Goal: Task Accomplishment & Management: Complete application form

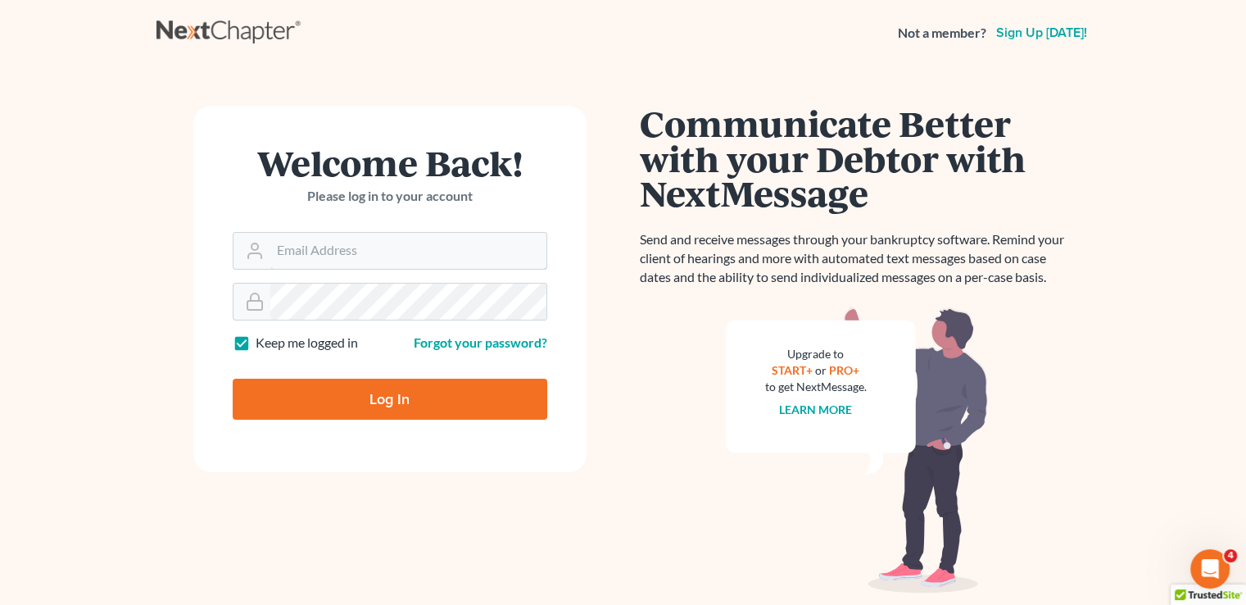
type input "Joel@debtshieldlaw.com"
click at [339, 401] on input "Log In" at bounding box center [390, 399] width 315 height 41
type input "Thinking..."
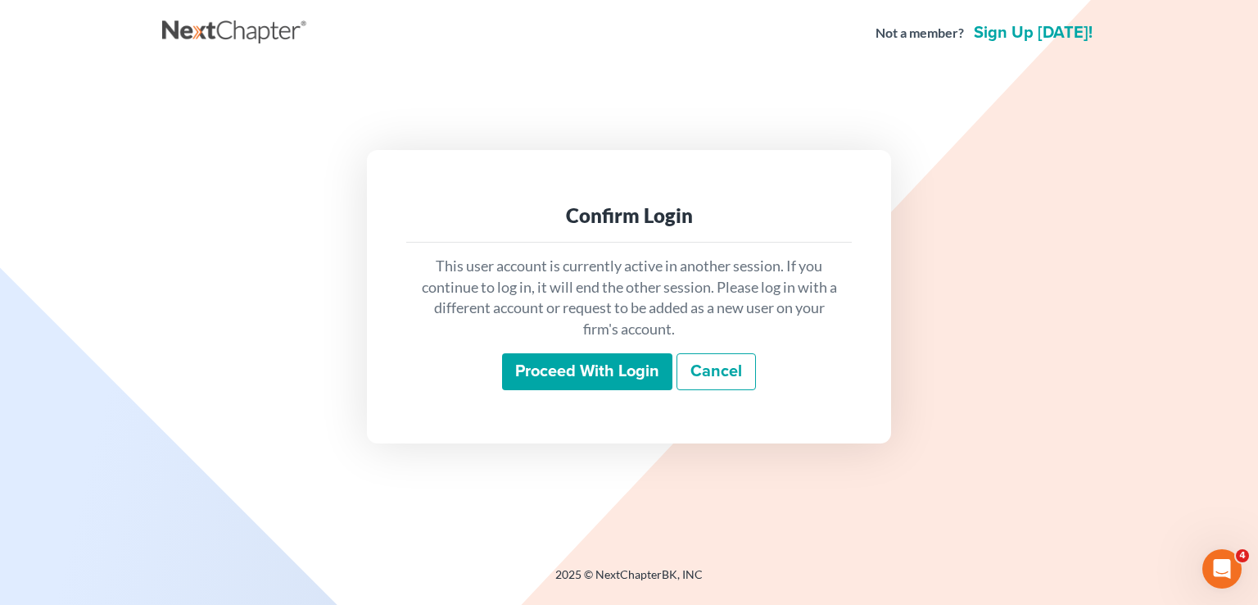
click at [601, 378] on input "Proceed with login" at bounding box center [587, 372] width 170 height 38
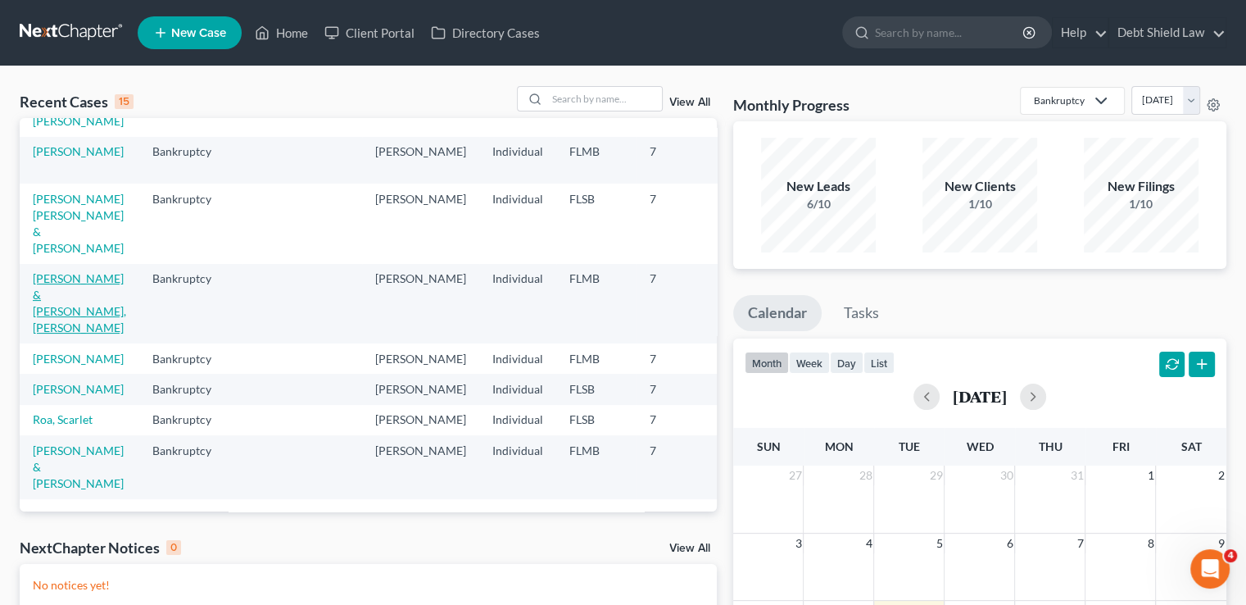
scroll to position [567, 0]
click at [56, 444] on td "[PERSON_NAME] & [PERSON_NAME]" at bounding box center [80, 466] width 120 height 63
click at [46, 455] on link "[PERSON_NAME] & [PERSON_NAME]" at bounding box center [78, 466] width 91 height 47
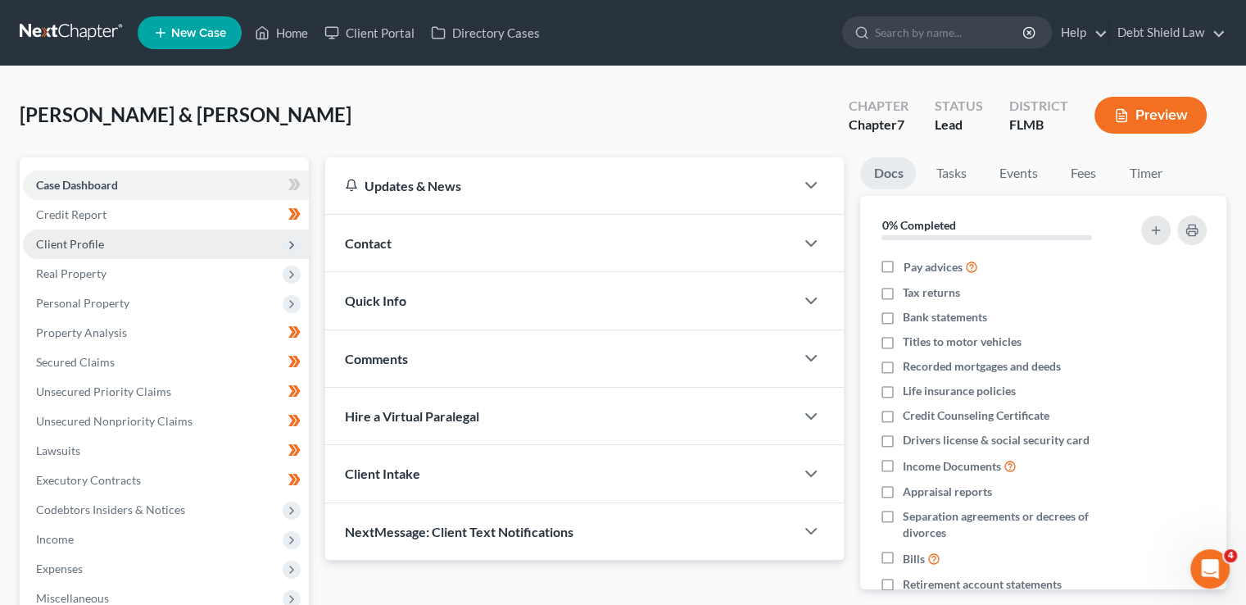
click at [150, 234] on span "Client Profile" at bounding box center [166, 243] width 286 height 29
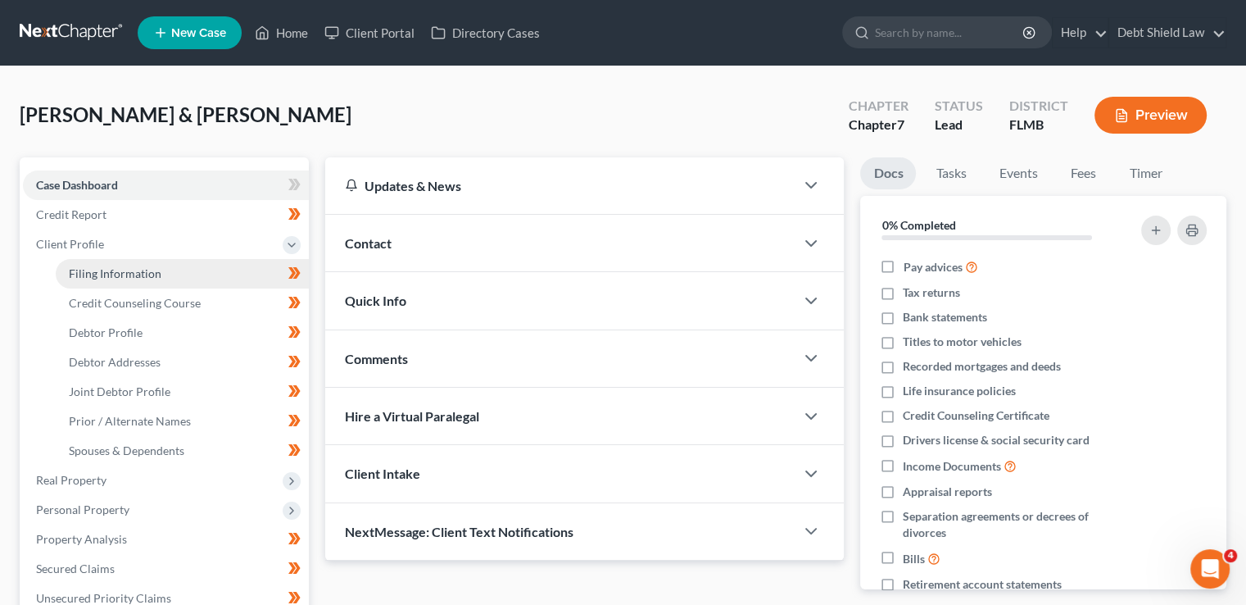
click at [154, 273] on span "Filing Information" at bounding box center [115, 273] width 93 height 14
select select "1"
select select "0"
select select "15"
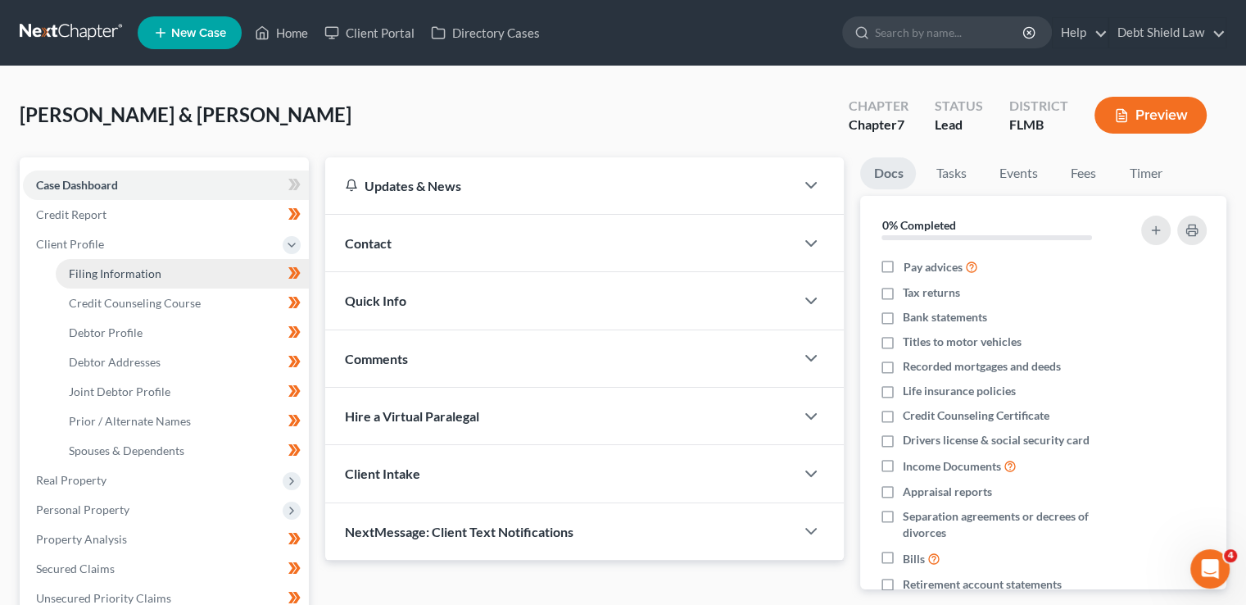
select select "9"
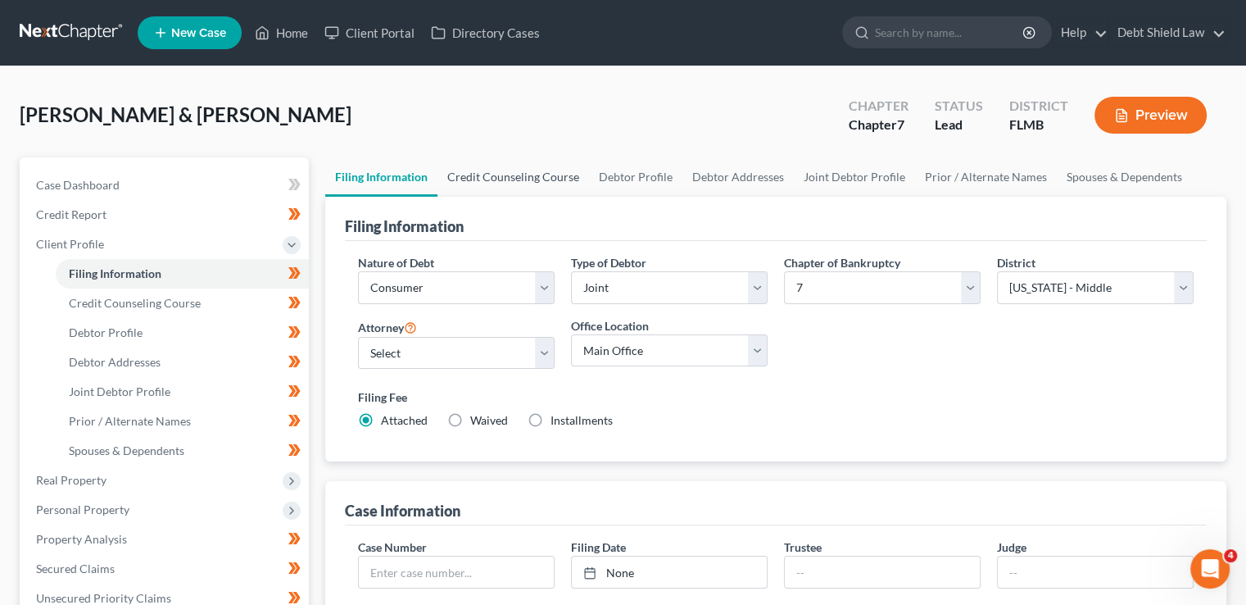
click at [508, 178] on link "Credit Counseling Course" at bounding box center [514, 176] width 152 height 39
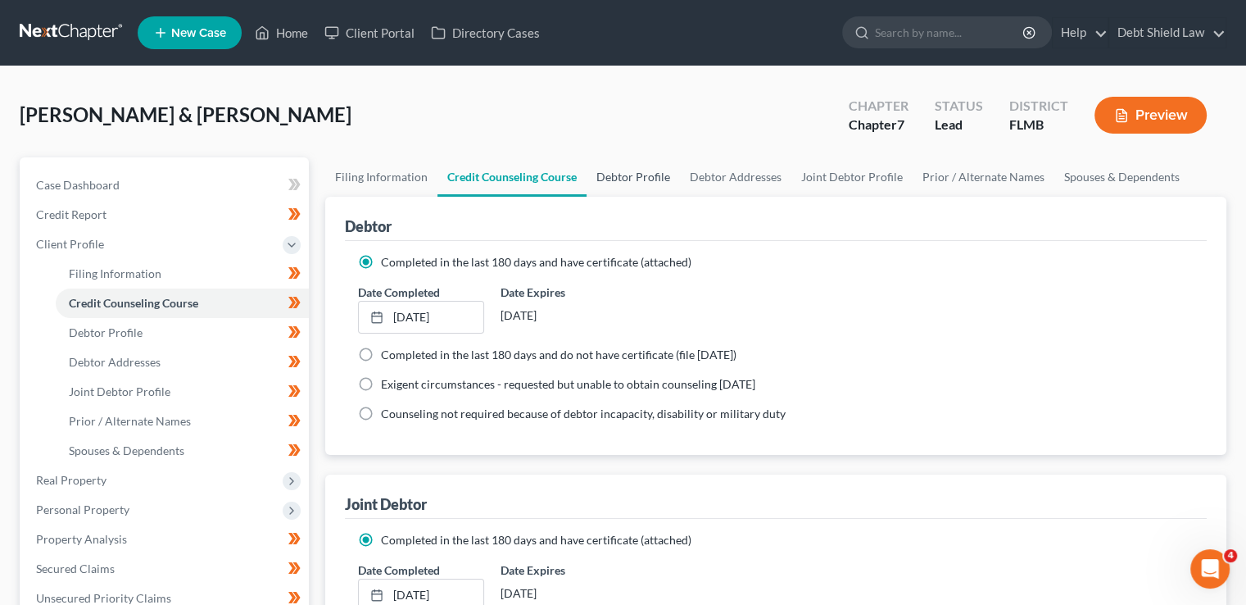
click at [645, 179] on link "Debtor Profile" at bounding box center [633, 176] width 93 height 39
select select "1"
select select "3"
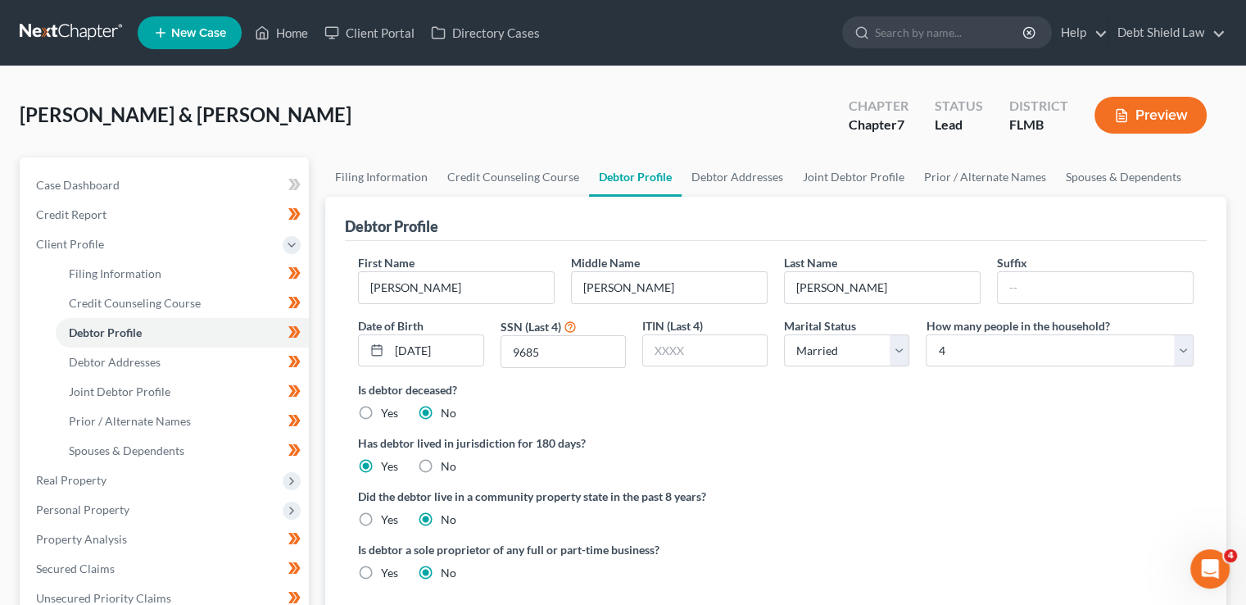
radio input "true"
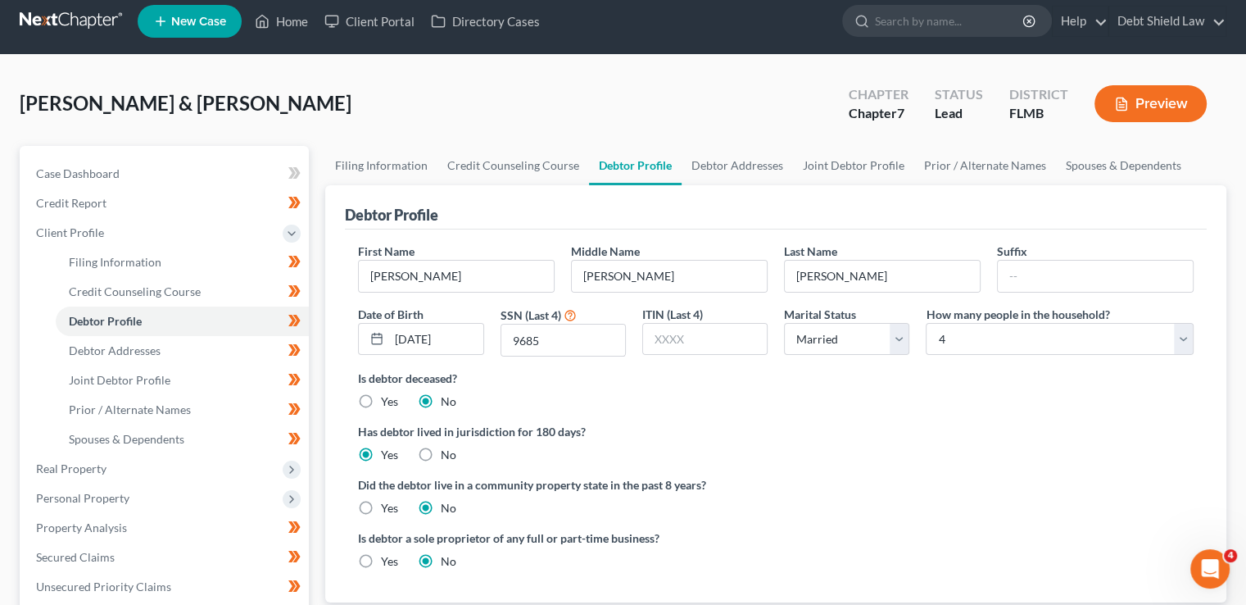
scroll to position [82, 0]
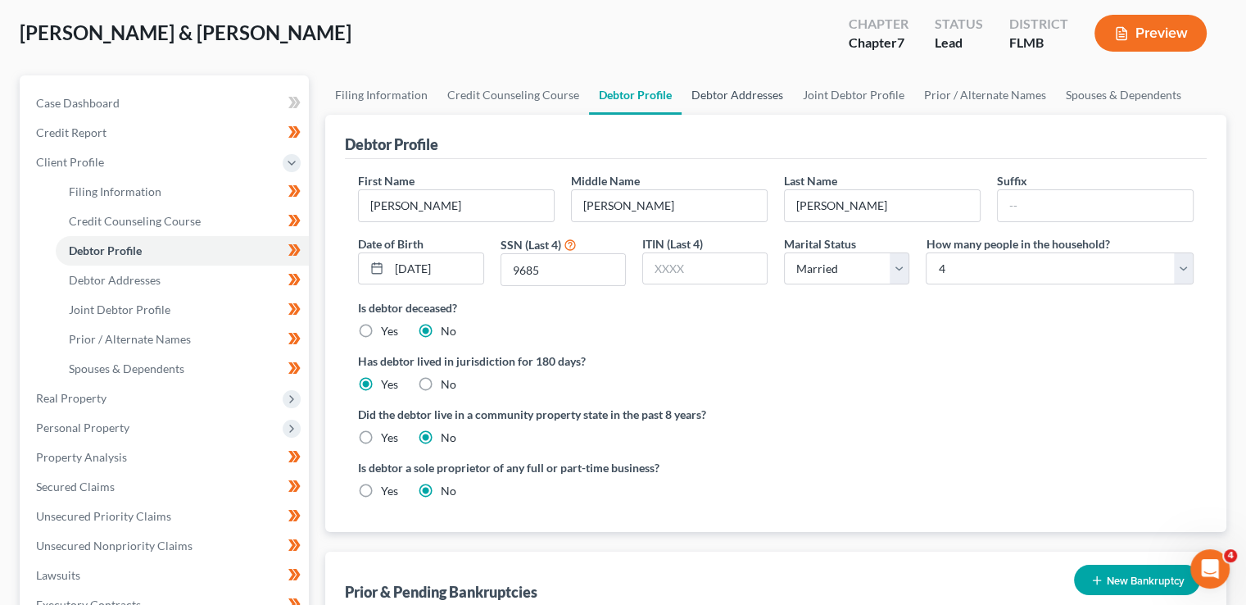
click at [702, 101] on link "Debtor Addresses" at bounding box center [737, 94] width 111 height 39
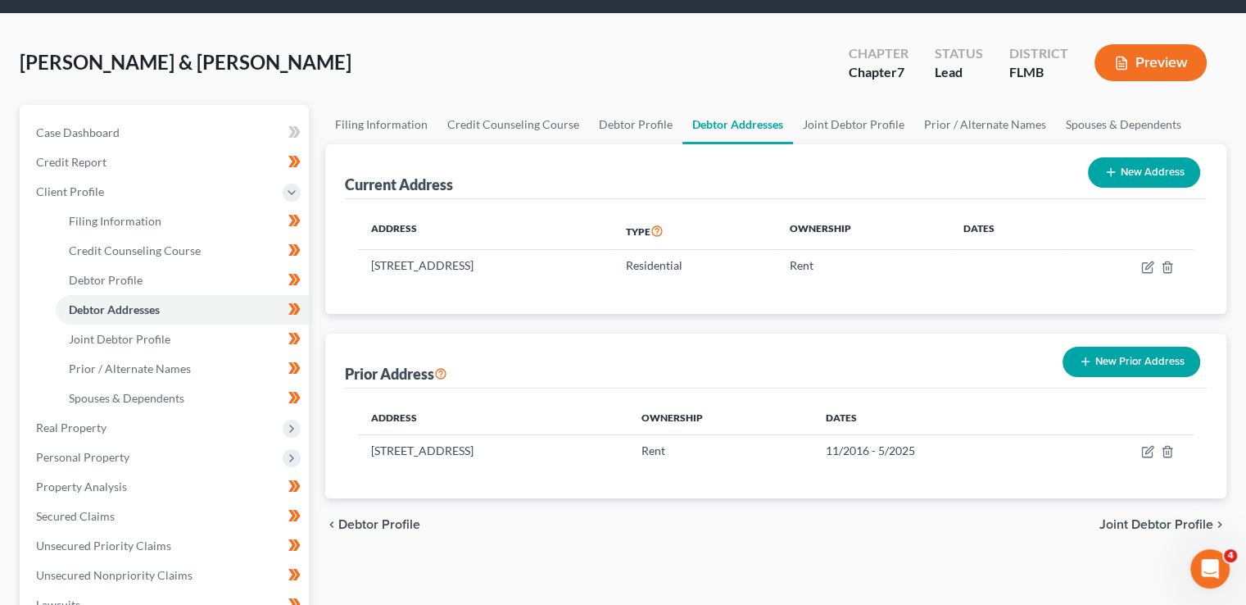
scroll to position [82, 0]
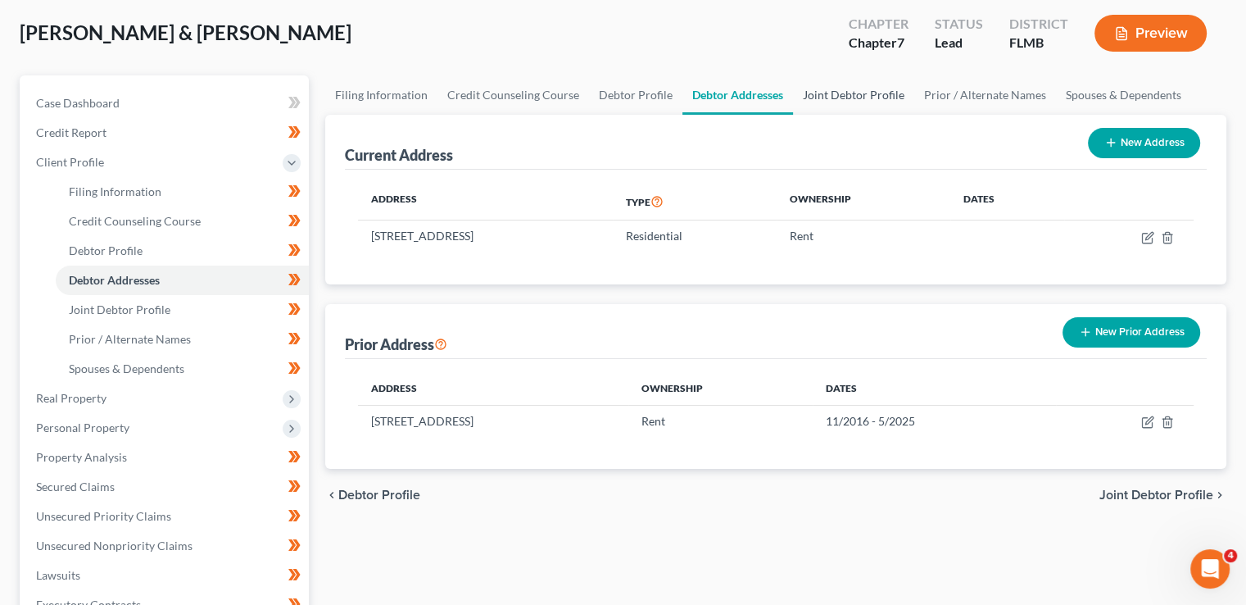
click at [844, 94] on link "Joint Debtor Profile" at bounding box center [853, 94] width 121 height 39
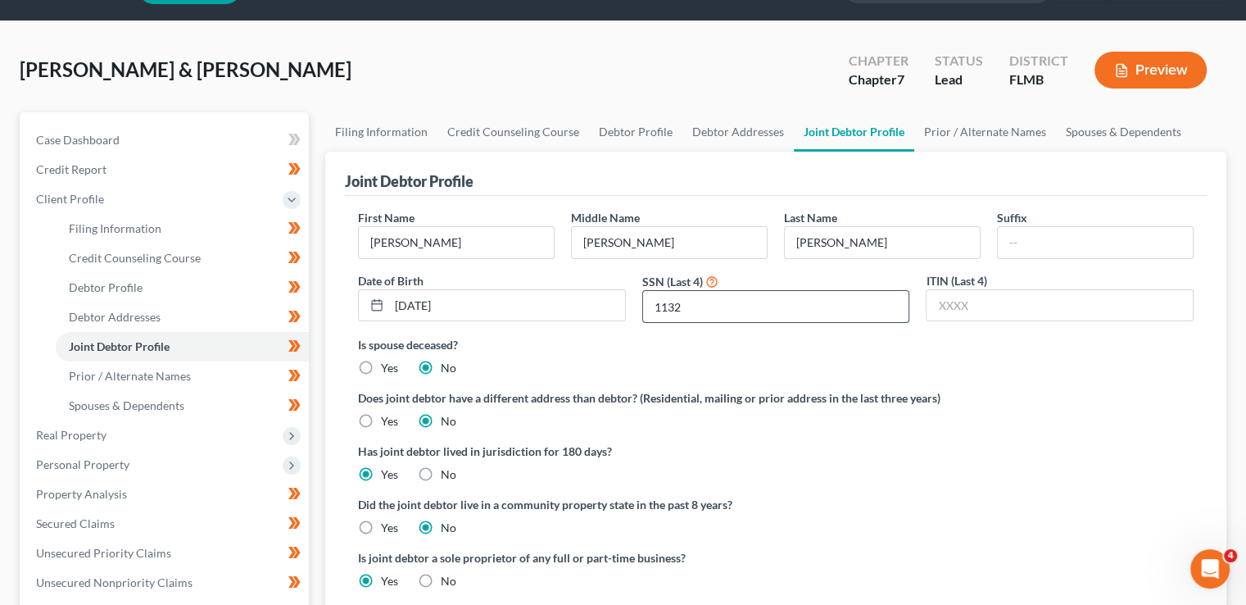
scroll to position [82, 0]
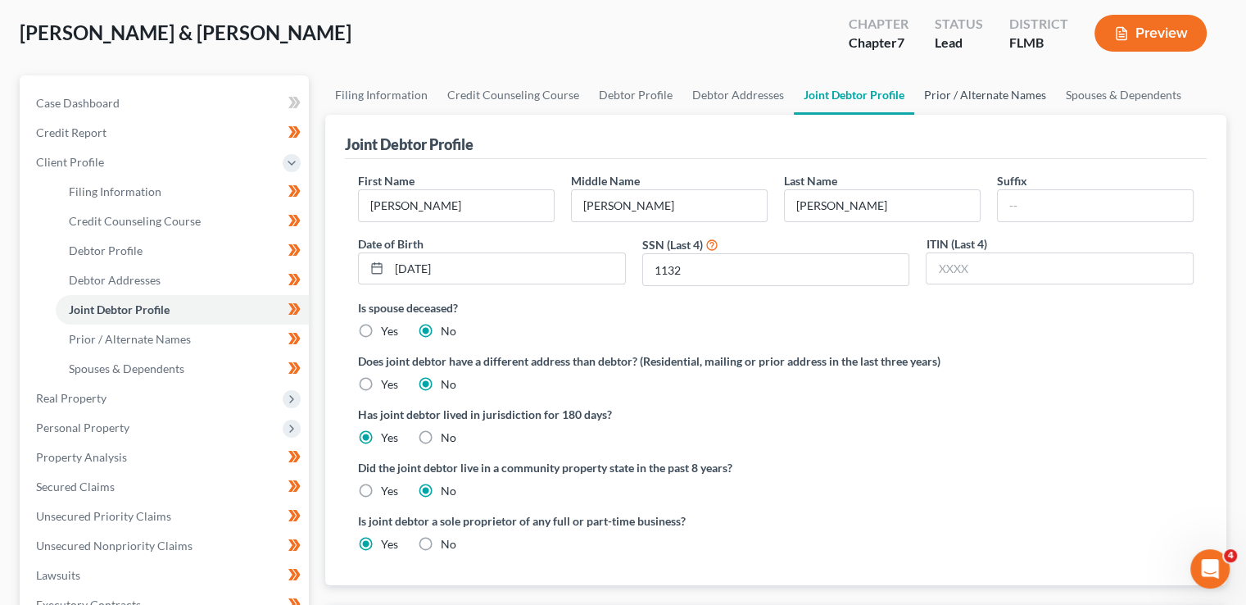
click at [934, 91] on link "Prior / Alternate Names" at bounding box center [985, 94] width 142 height 39
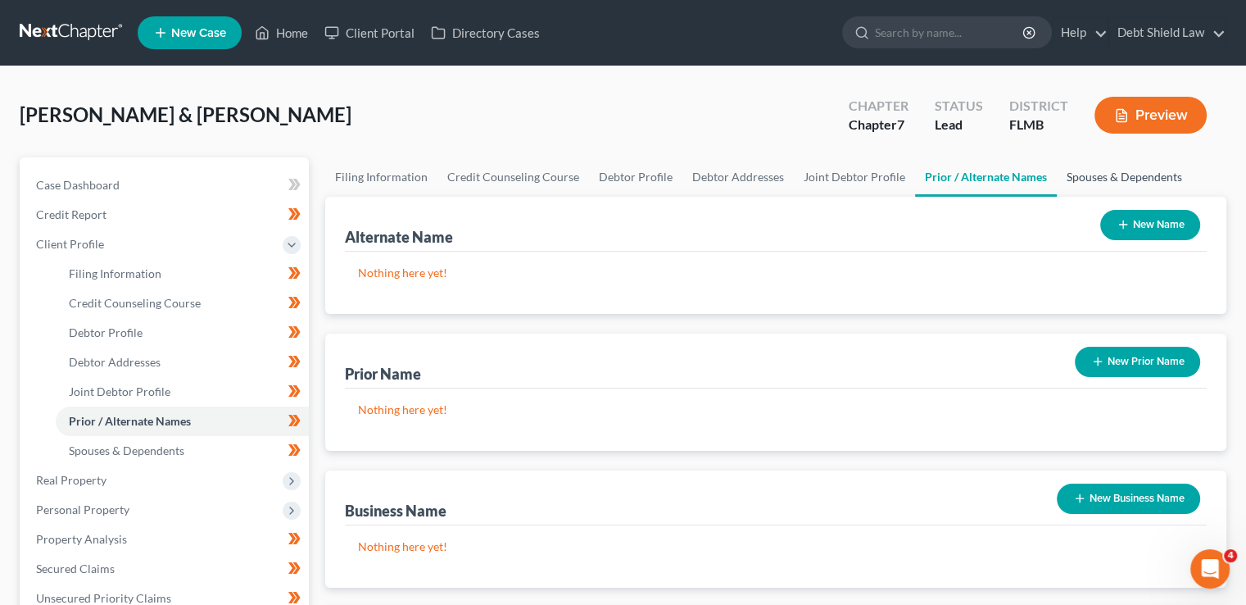
click at [1098, 171] on link "Spouses & Dependents" at bounding box center [1124, 176] width 135 height 39
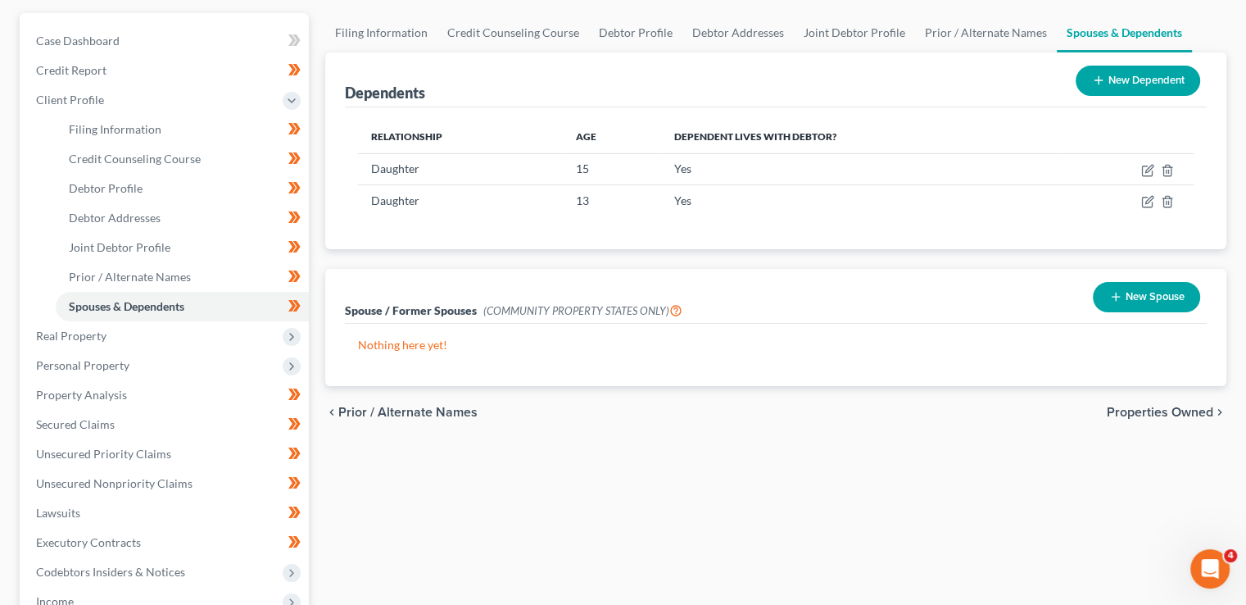
scroll to position [164, 0]
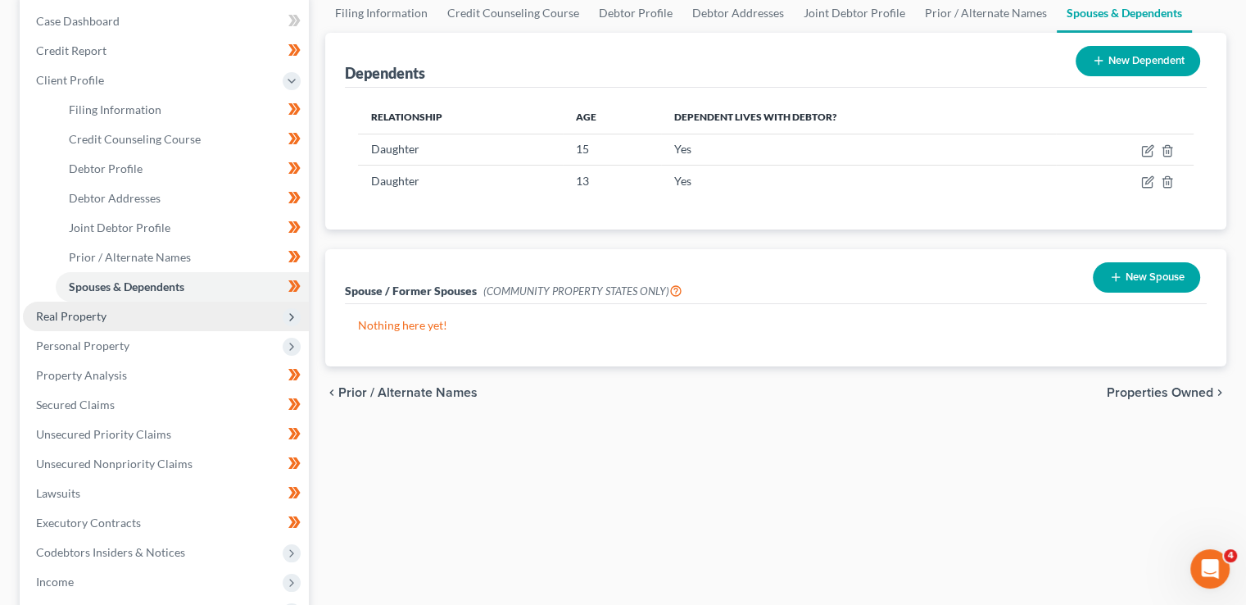
click at [223, 311] on span "Real Property" at bounding box center [166, 316] width 286 height 29
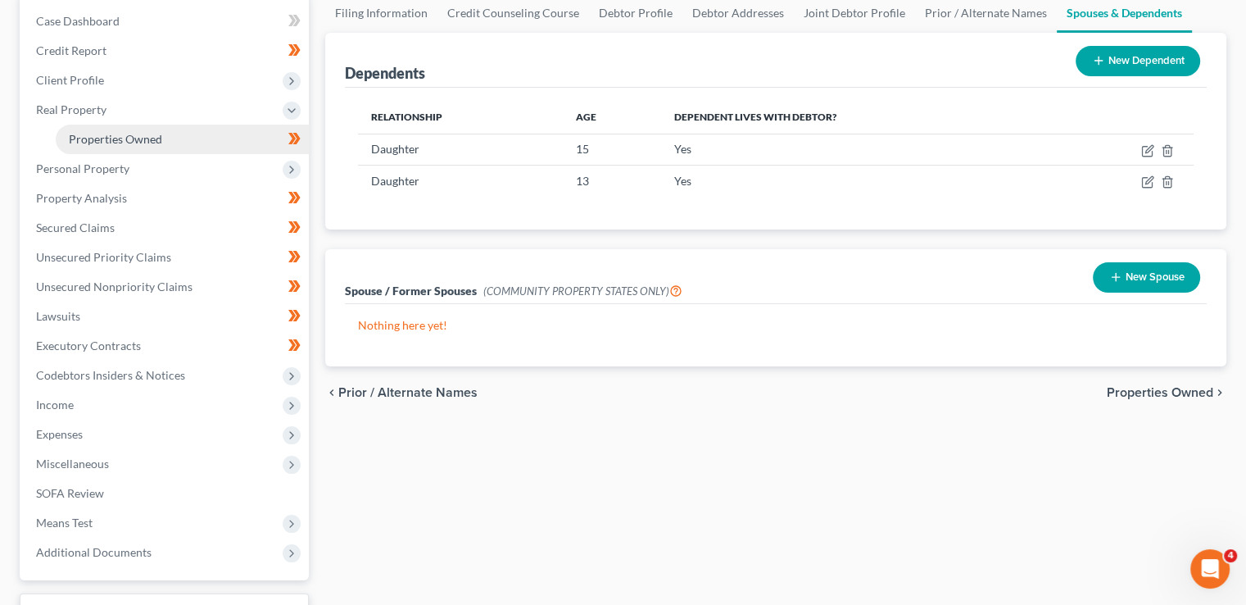
click at [145, 133] on span "Properties Owned" at bounding box center [115, 139] width 93 height 14
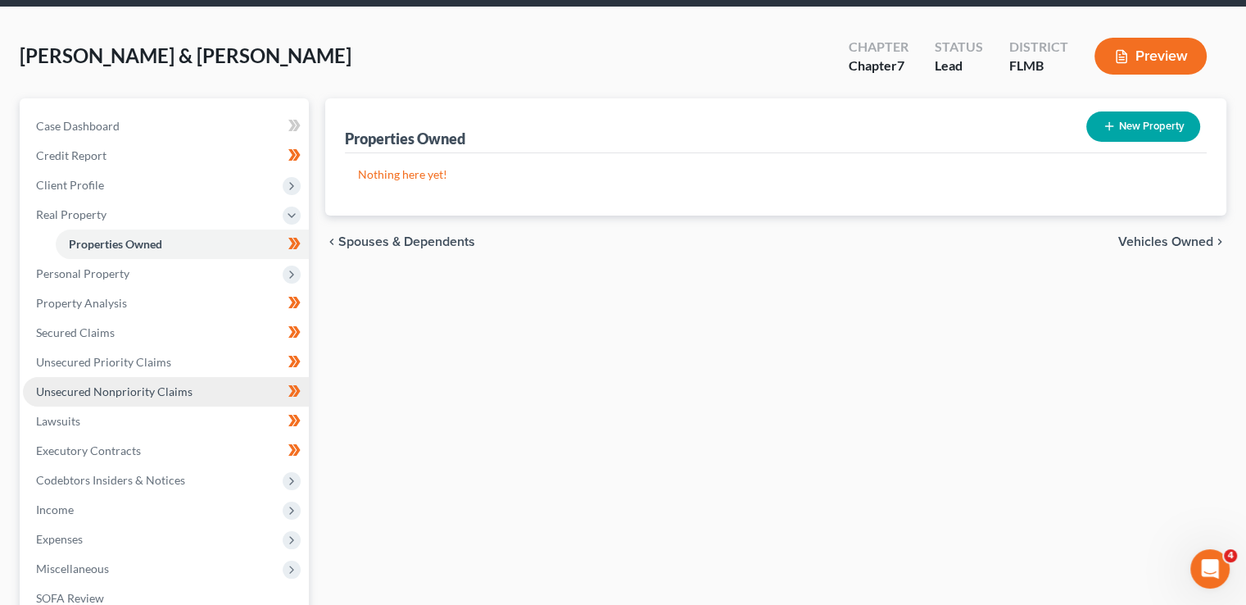
scroll to position [164, 0]
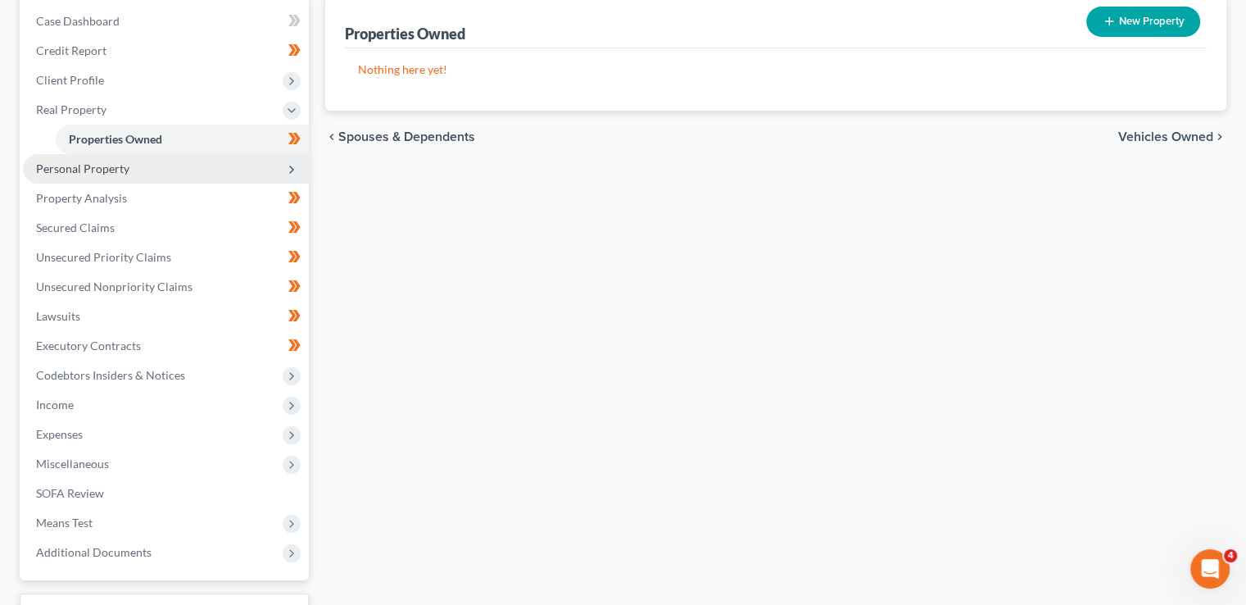
click at [215, 166] on span "Personal Property" at bounding box center [166, 168] width 286 height 29
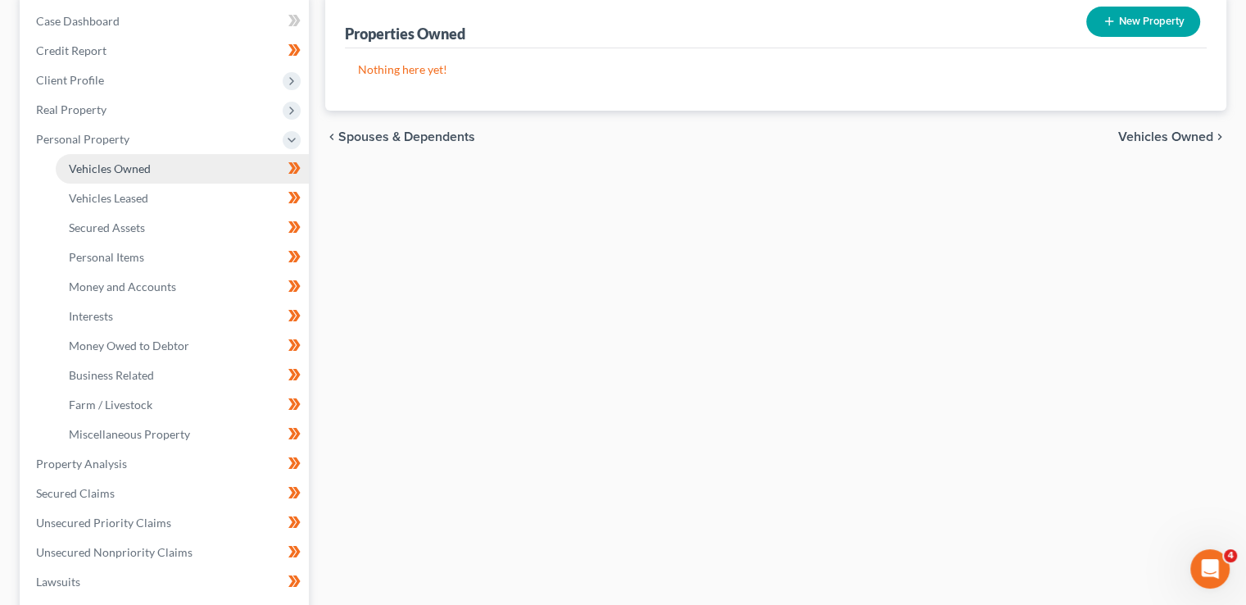
click at [156, 171] on link "Vehicles Owned" at bounding box center [182, 168] width 253 height 29
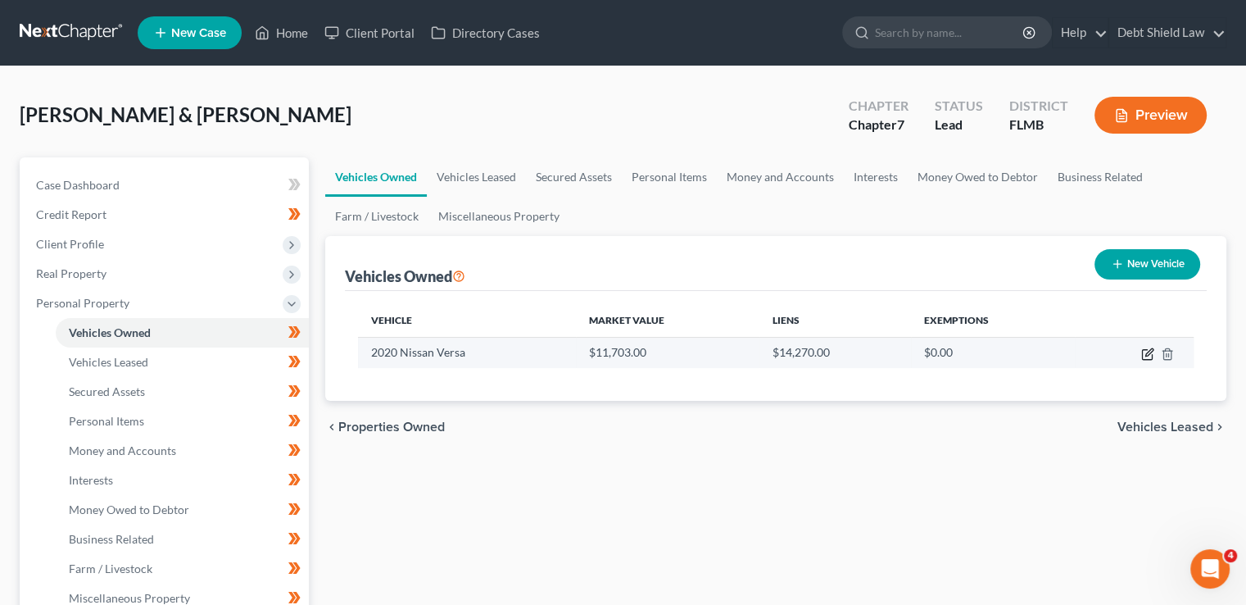
click at [1144, 355] on icon "button" at bounding box center [1147, 353] width 13 height 13
select select "0"
select select "6"
select select "3"
select select "2"
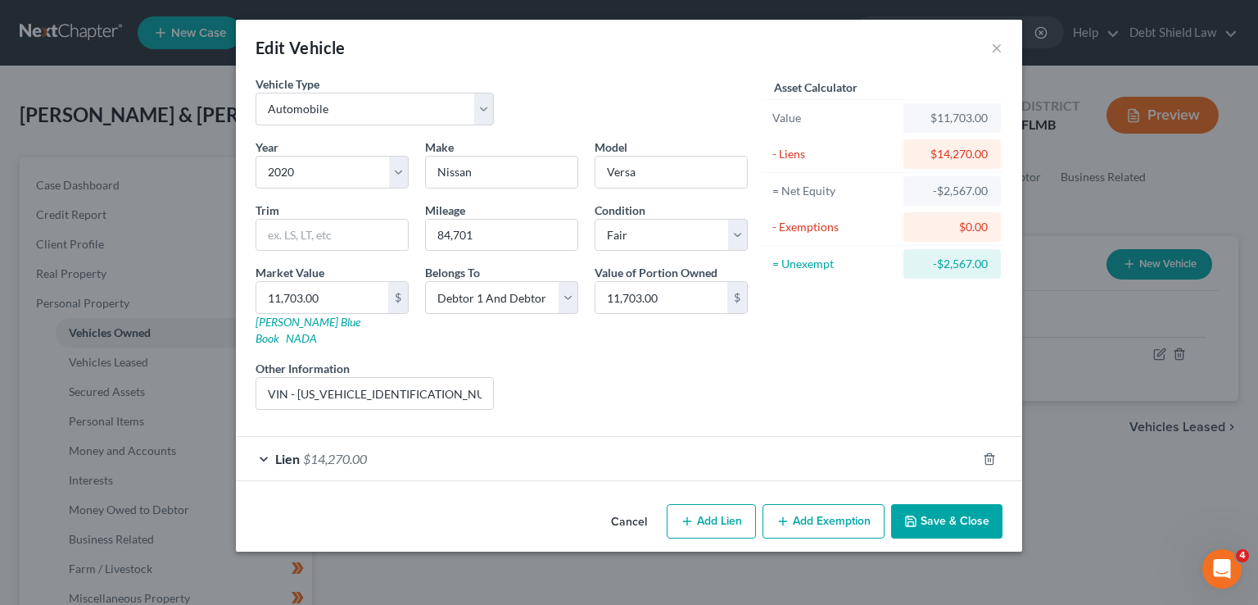
click at [485, 441] on div "Lien $14,270.00" at bounding box center [606, 458] width 741 height 43
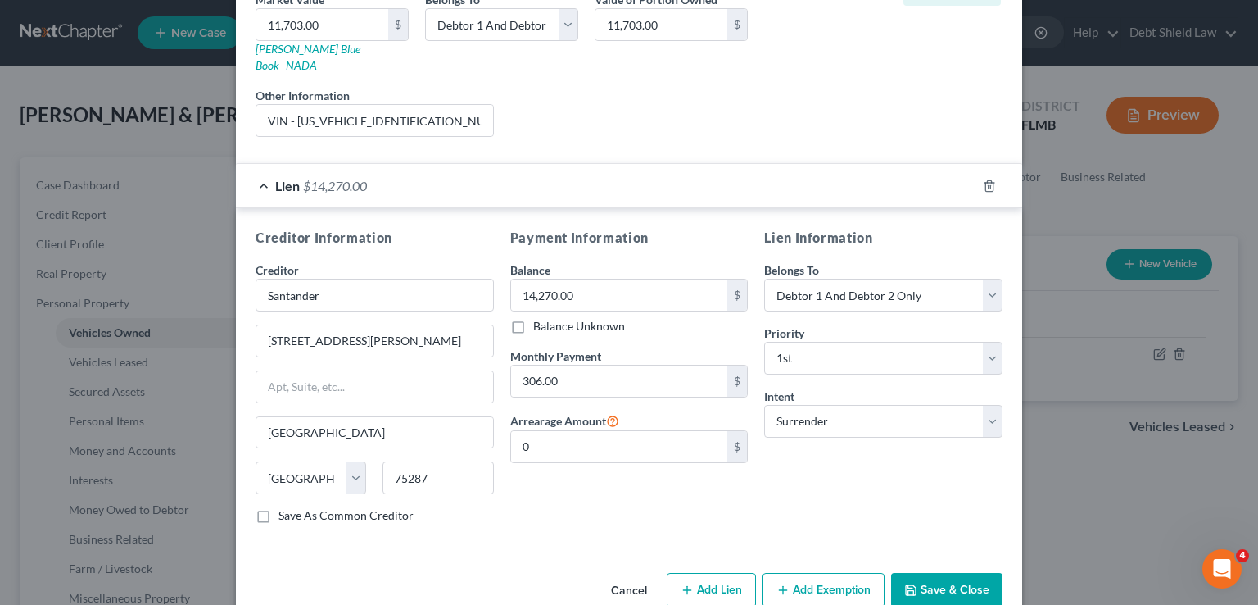
scroll to position [288, 0]
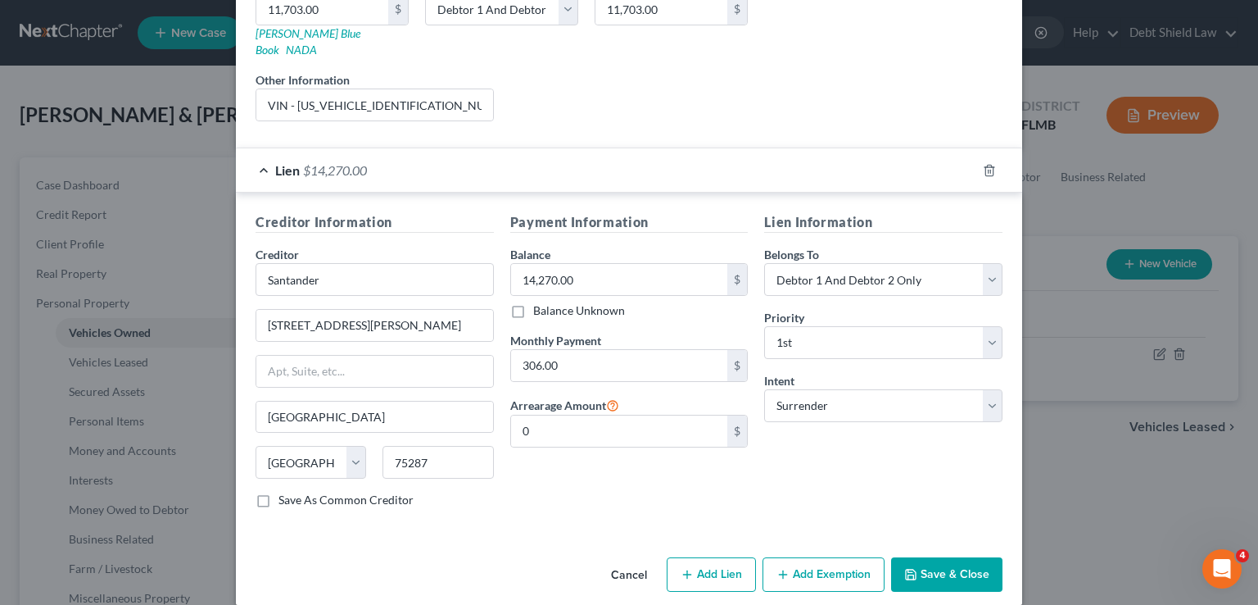
click at [927, 557] on button "Save & Close" at bounding box center [946, 574] width 111 height 34
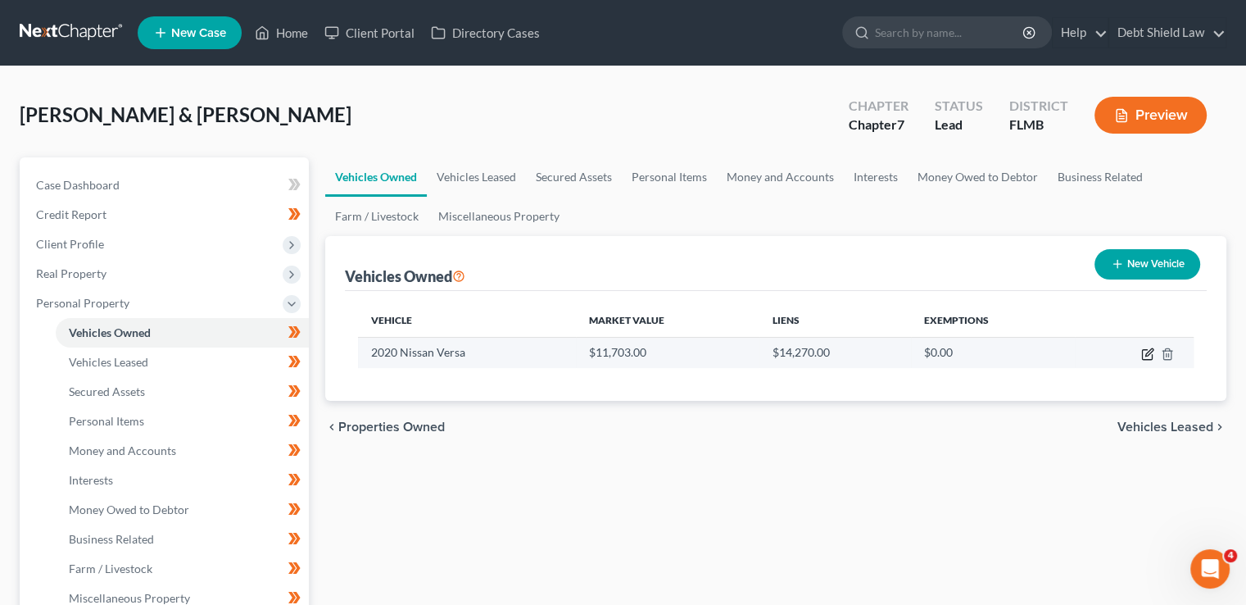
click at [1150, 348] on icon "button" at bounding box center [1148, 351] width 7 height 7
select select "0"
select select "6"
select select "3"
select select "2"
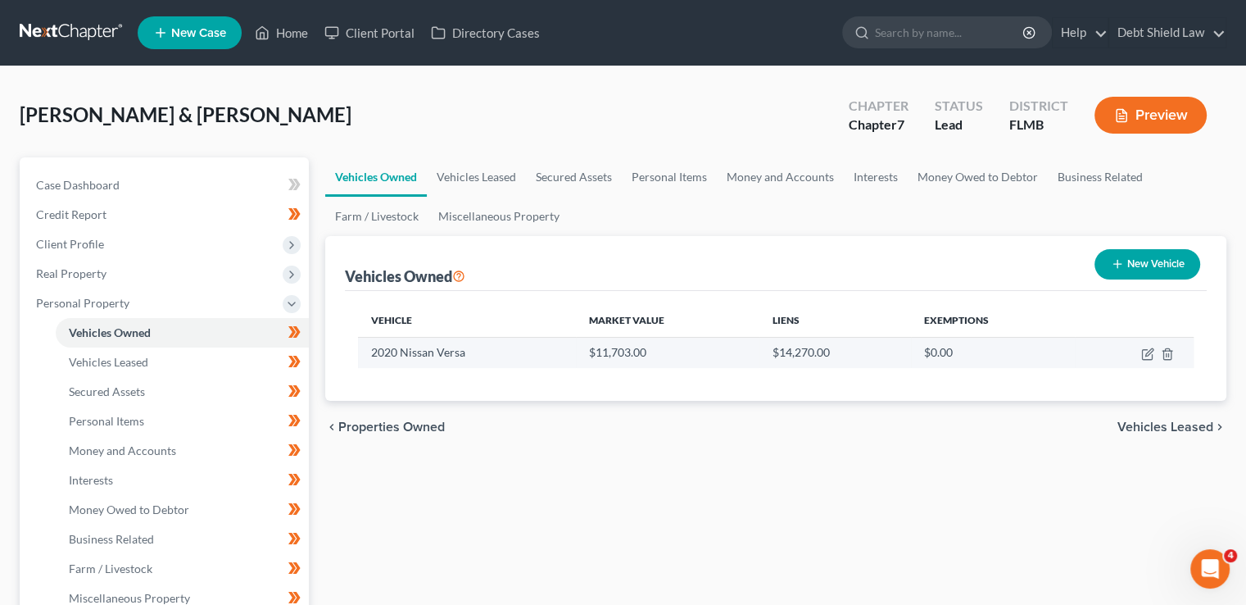
select select "45"
select select "2"
select select "0"
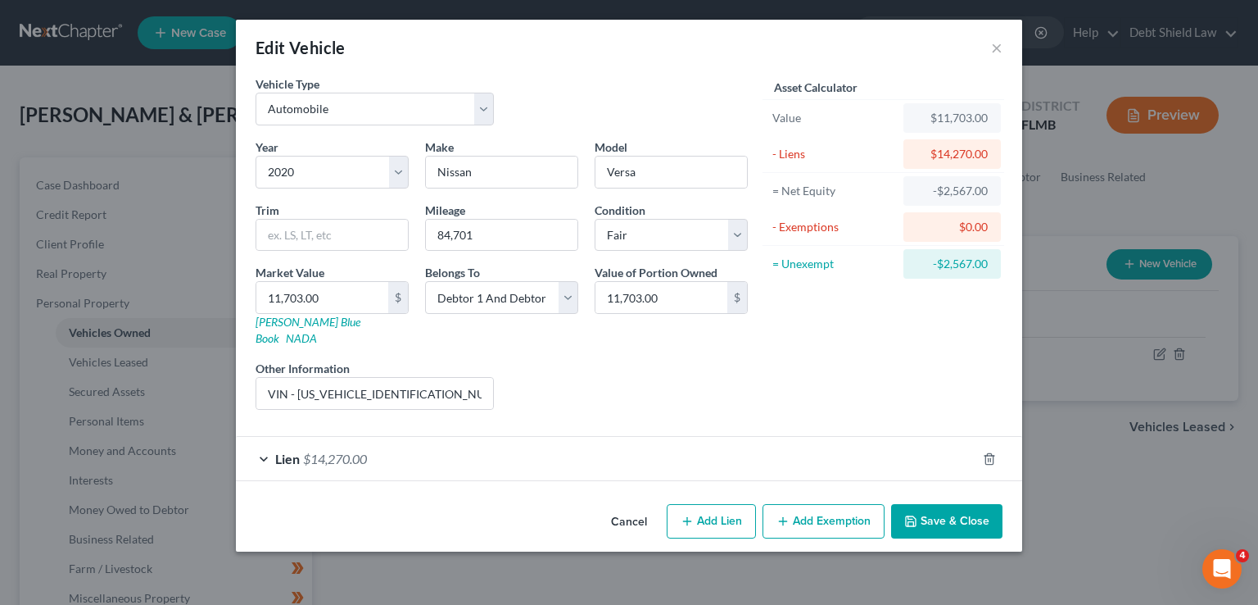
click at [405, 437] on div "Lien $14,270.00" at bounding box center [606, 458] width 741 height 43
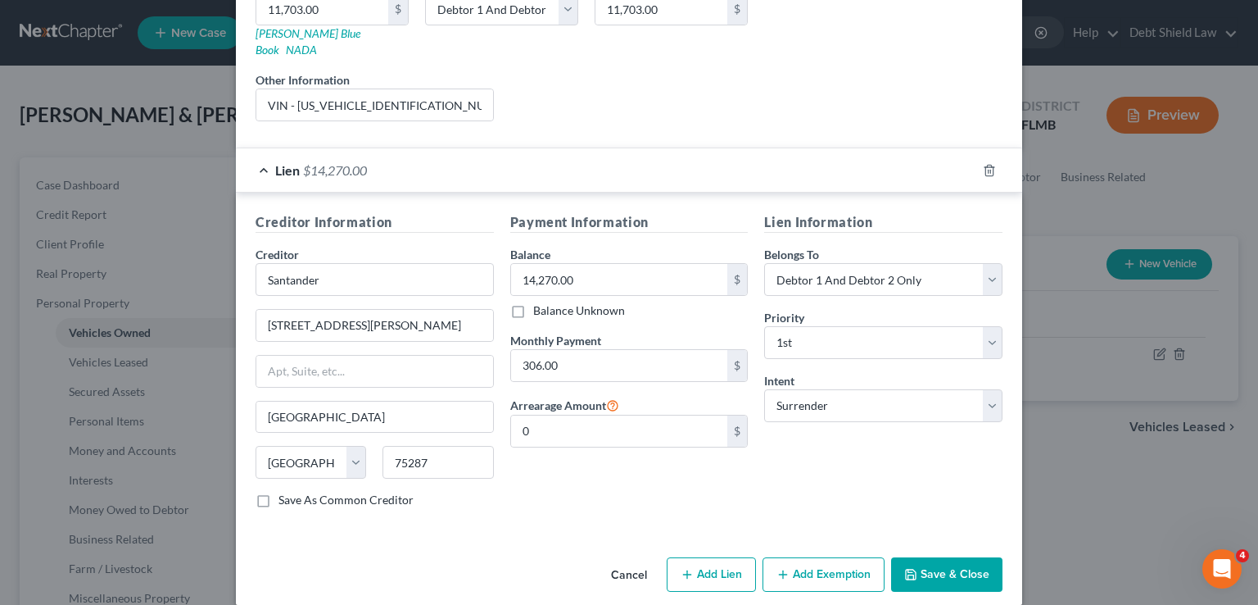
click at [931, 557] on button "Save & Close" at bounding box center [946, 574] width 111 height 34
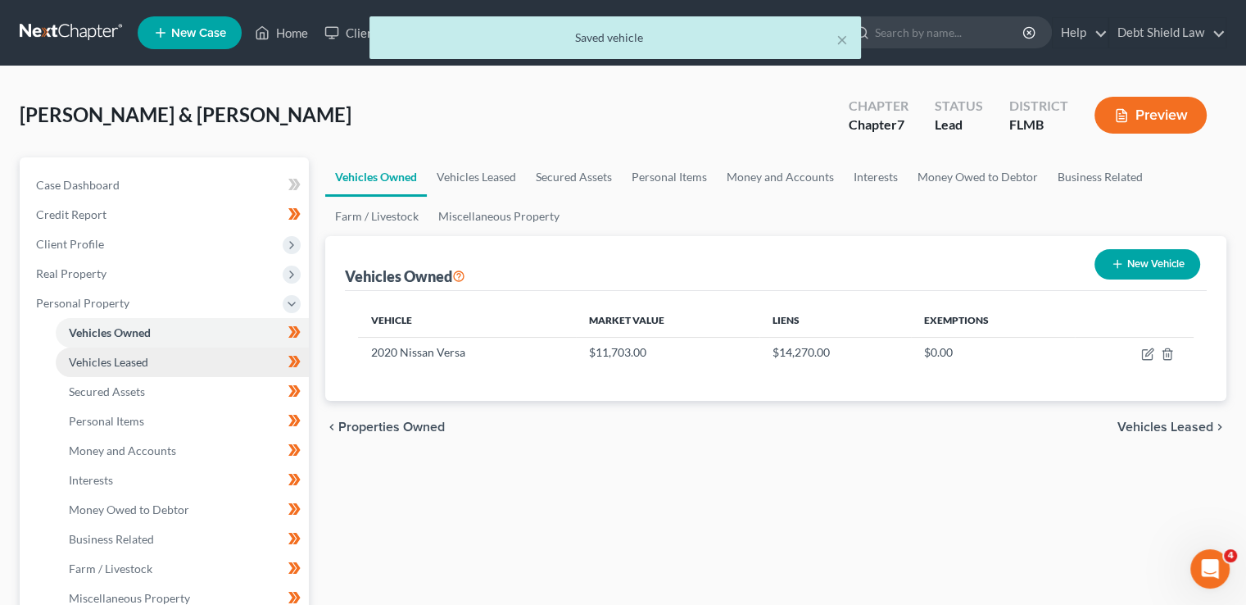
click at [169, 356] on link "Vehicles Leased" at bounding box center [182, 361] width 253 height 29
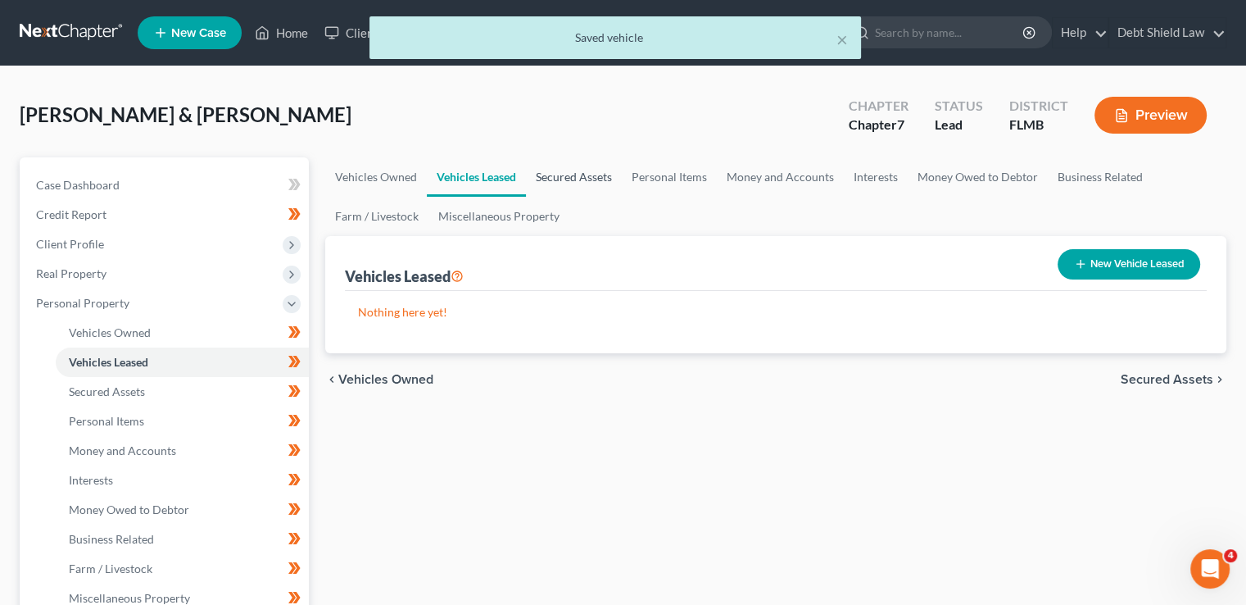
click at [577, 179] on link "Secured Assets" at bounding box center [574, 176] width 96 height 39
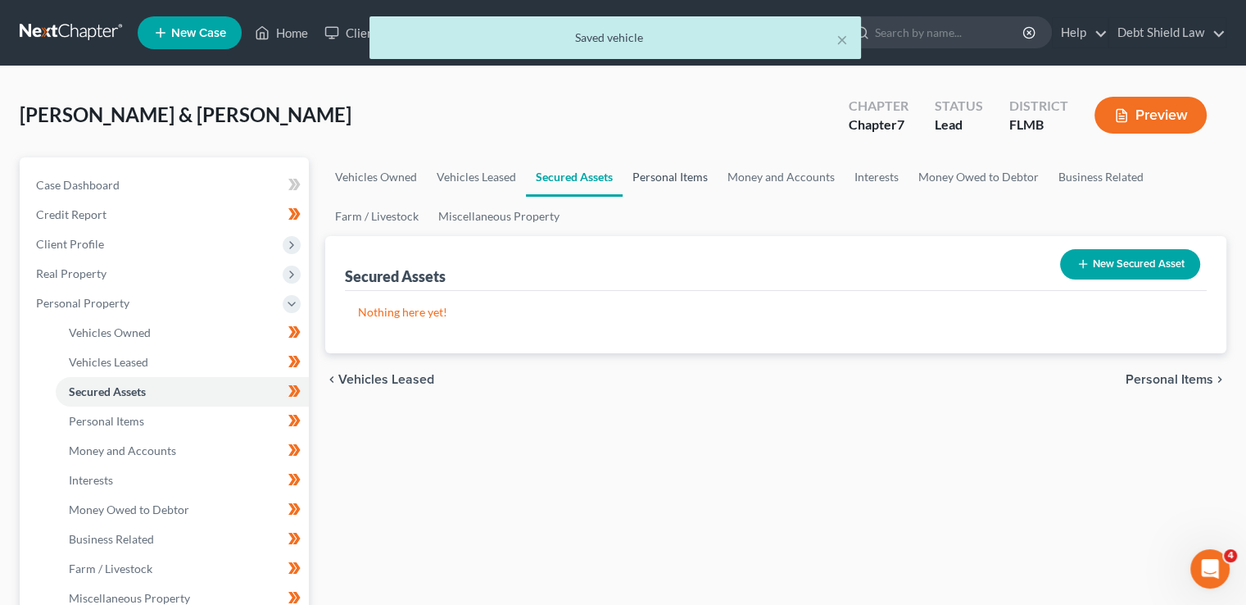
click at [649, 181] on link "Personal Items" at bounding box center [670, 176] width 95 height 39
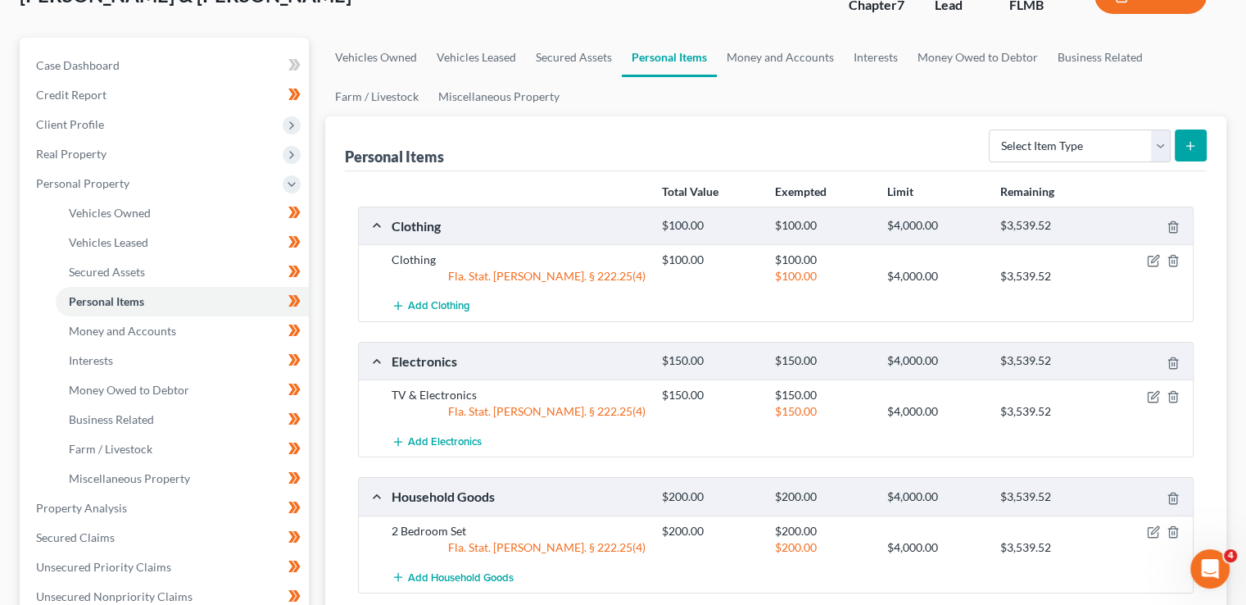
scroll to position [82, 0]
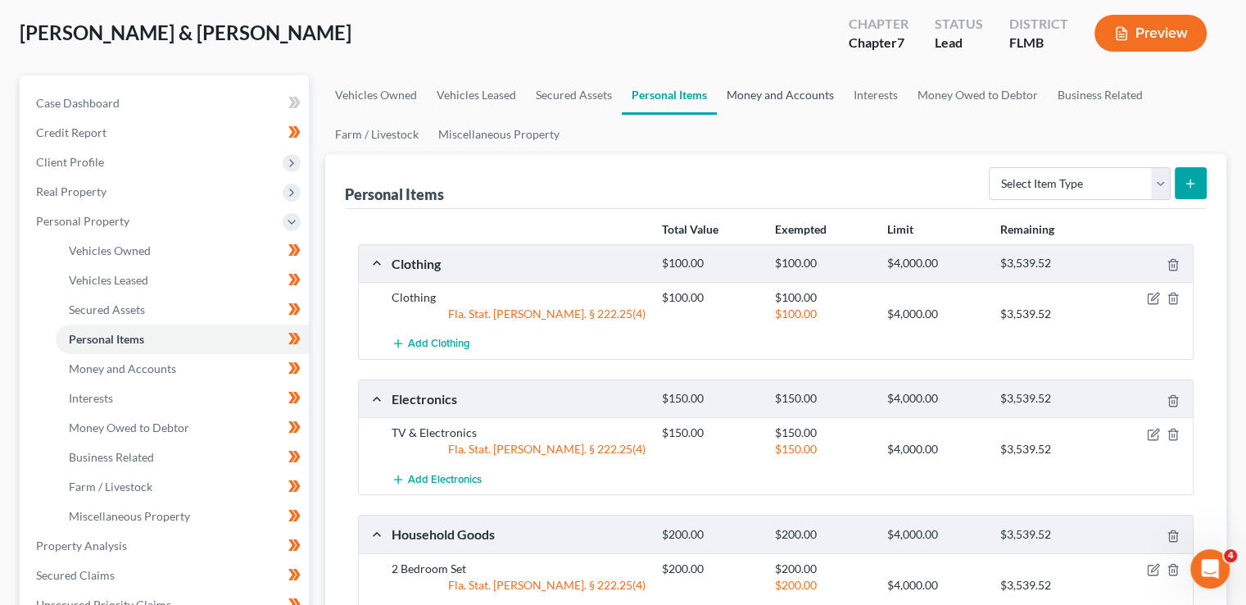
click at [757, 94] on link "Money and Accounts" at bounding box center [780, 94] width 127 height 39
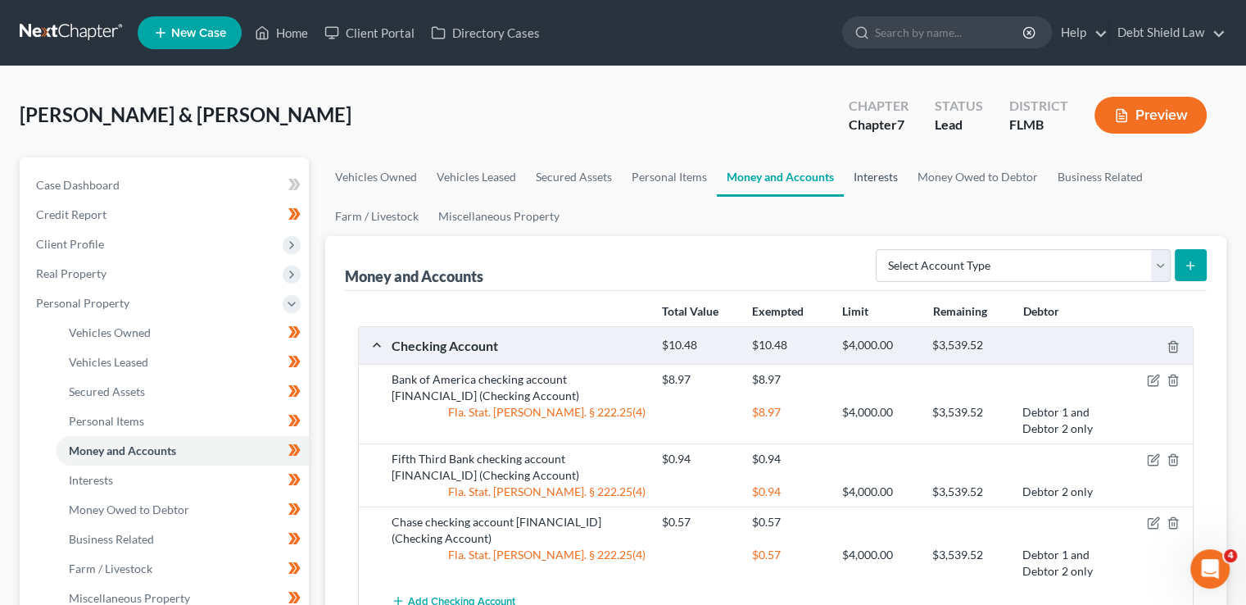
click at [896, 185] on link "Interests" at bounding box center [876, 176] width 64 height 39
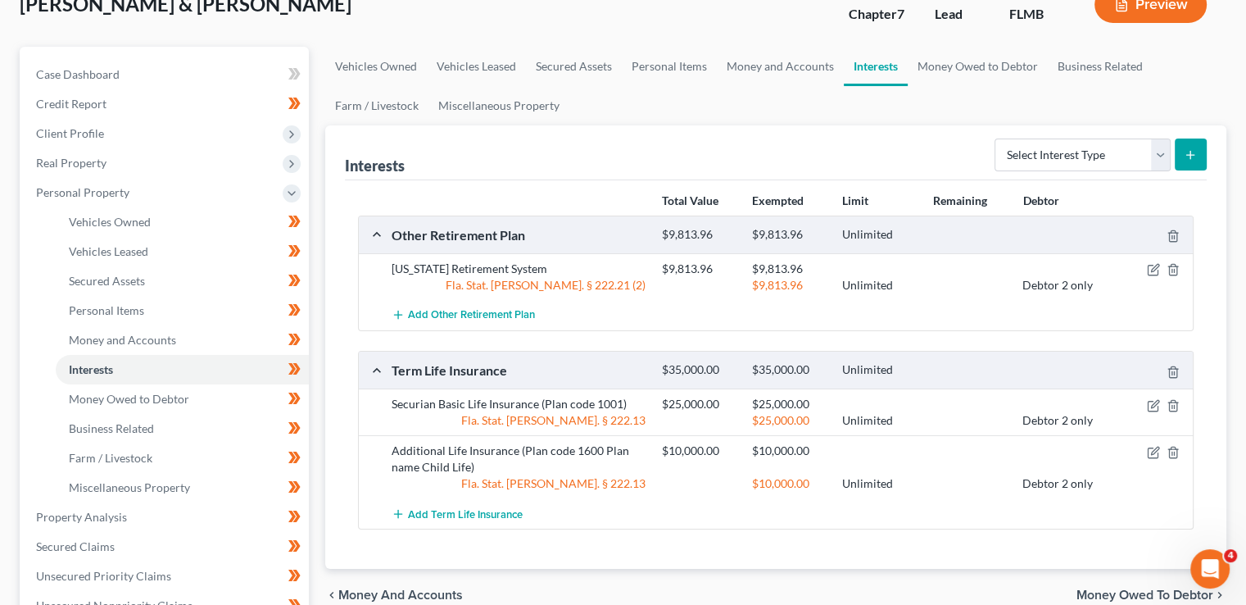
scroll to position [82, 0]
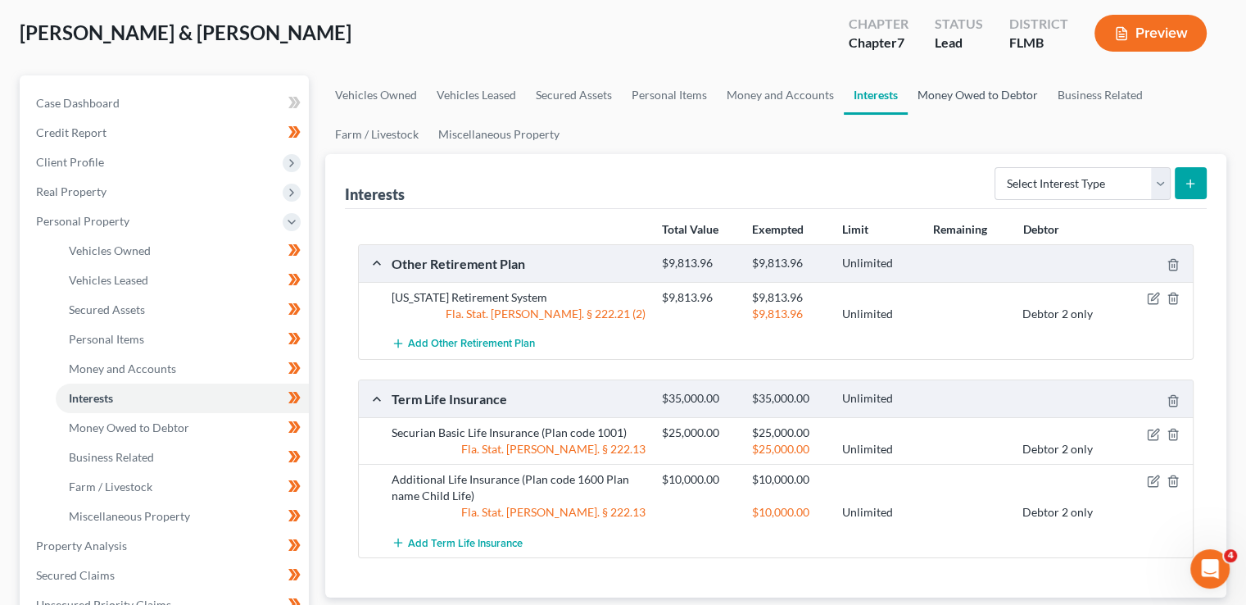
click at [937, 96] on link "Money Owed to Debtor" at bounding box center [978, 94] width 140 height 39
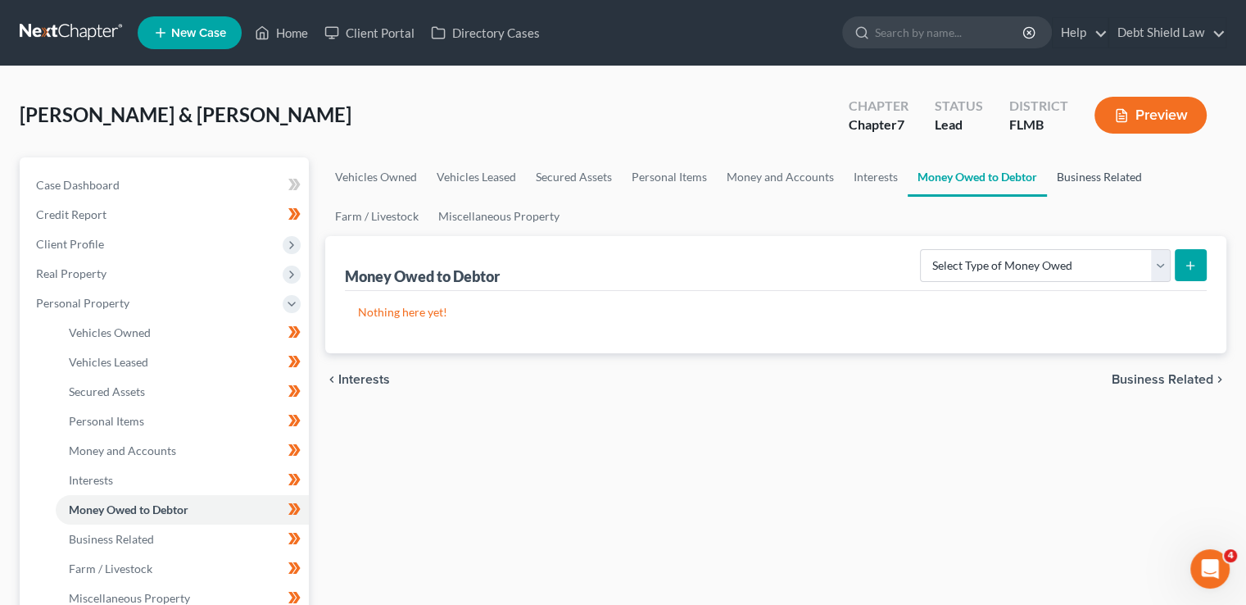
click at [1077, 190] on link "Business Related" at bounding box center [1099, 176] width 105 height 39
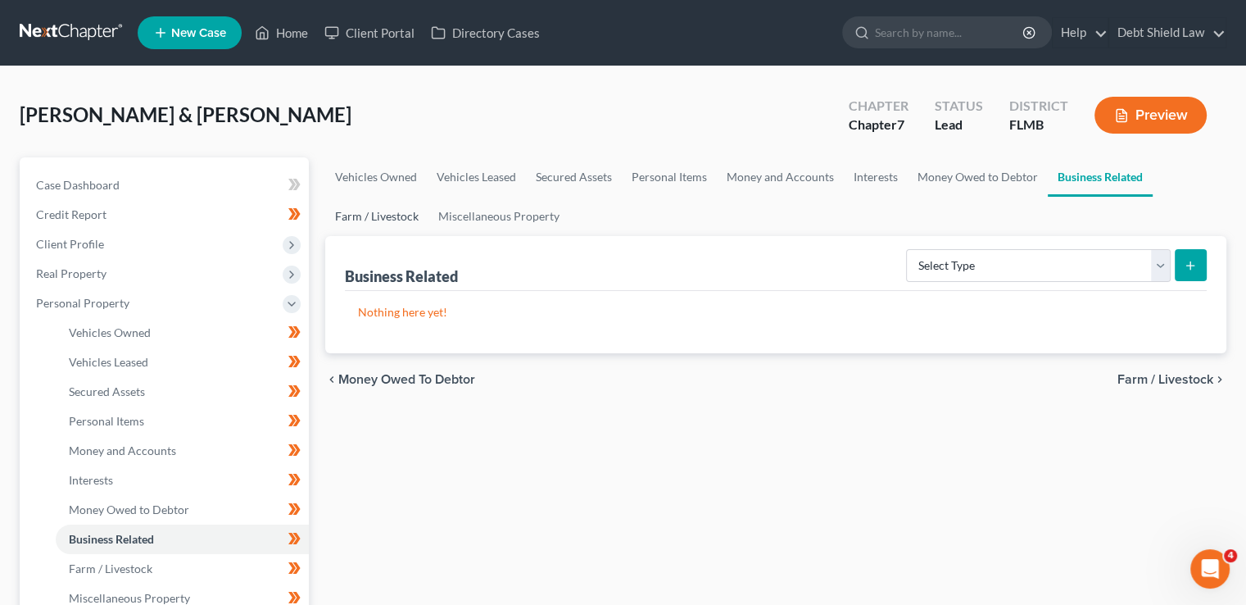
click at [367, 211] on link "Farm / Livestock" at bounding box center [376, 216] width 103 height 39
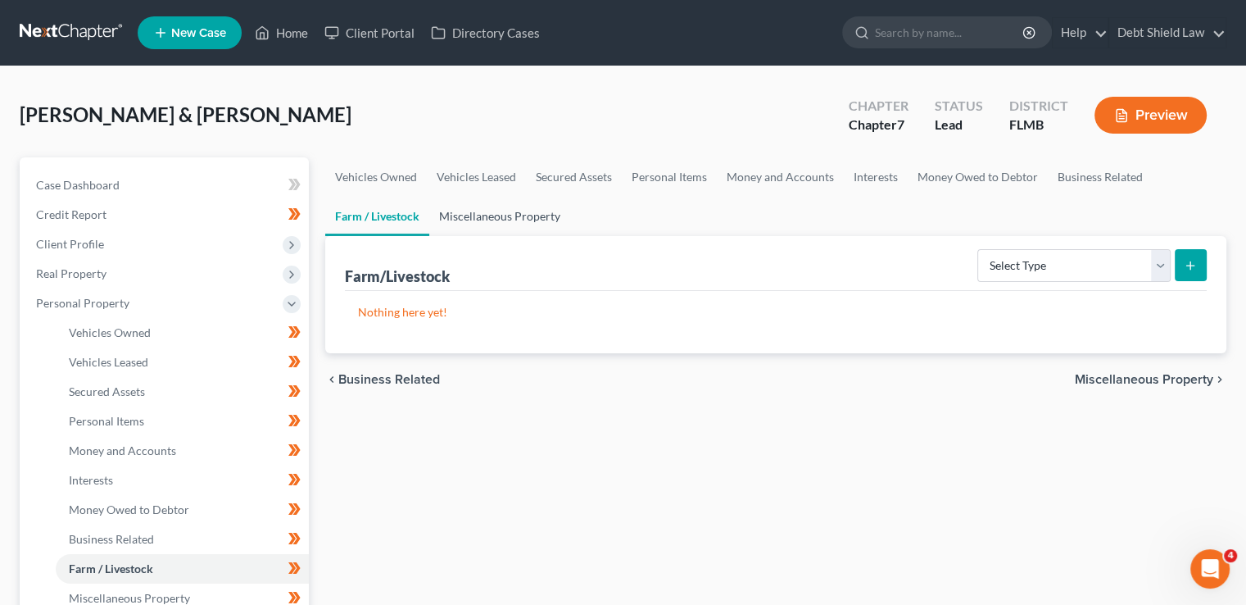
click at [536, 216] on link "Miscellaneous Property" at bounding box center [499, 216] width 141 height 39
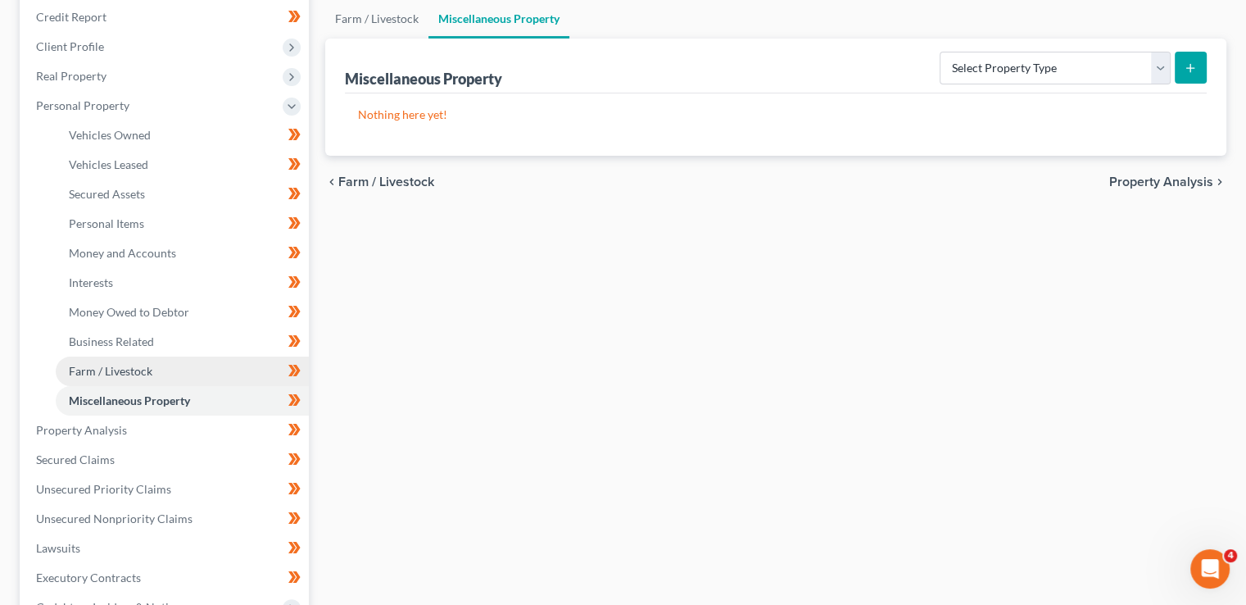
scroll to position [246, 0]
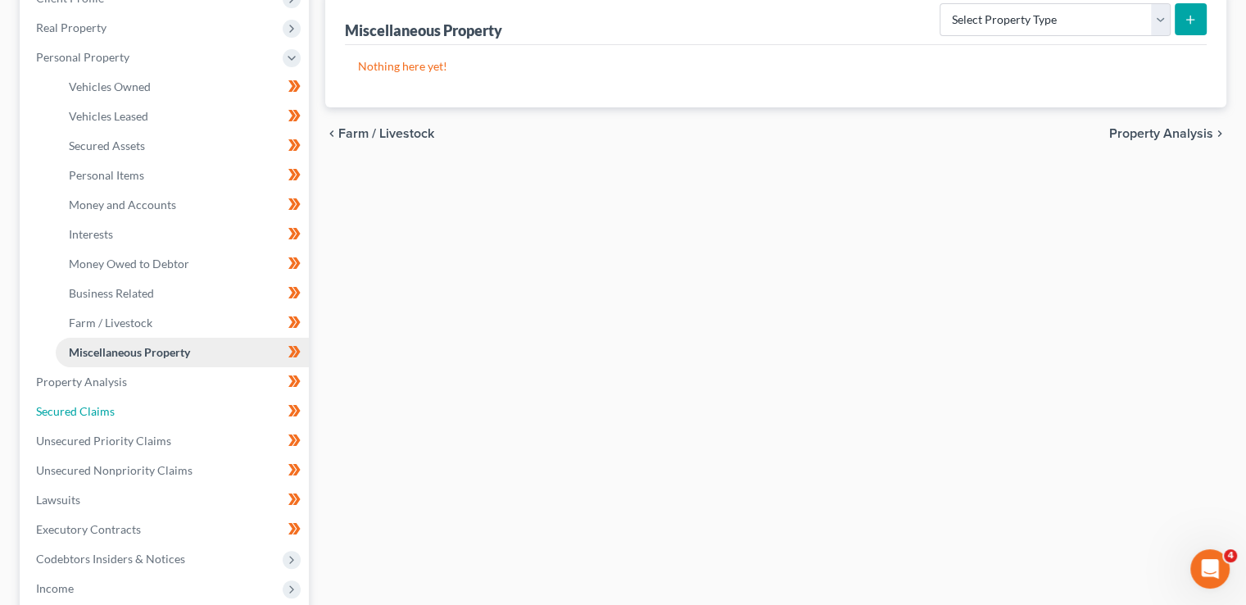
drag, startPoint x: 126, startPoint y: 400, endPoint x: 161, endPoint y: 344, distance: 65.9
click at [126, 400] on link "Secured Claims" at bounding box center [166, 411] width 286 height 29
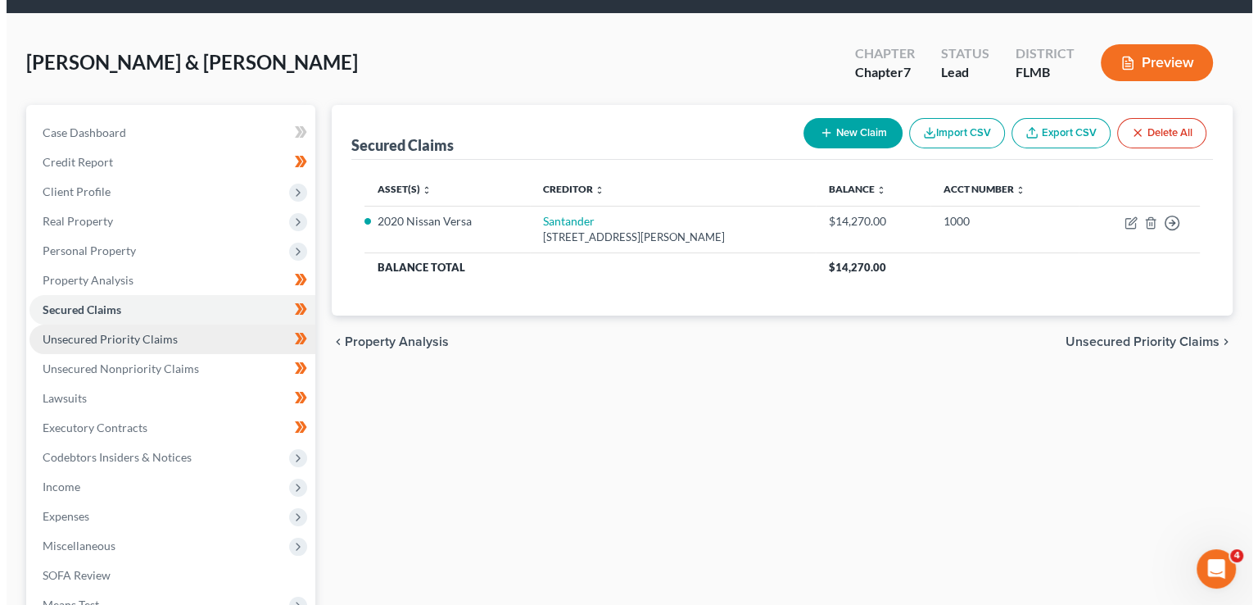
scroll to position [82, 0]
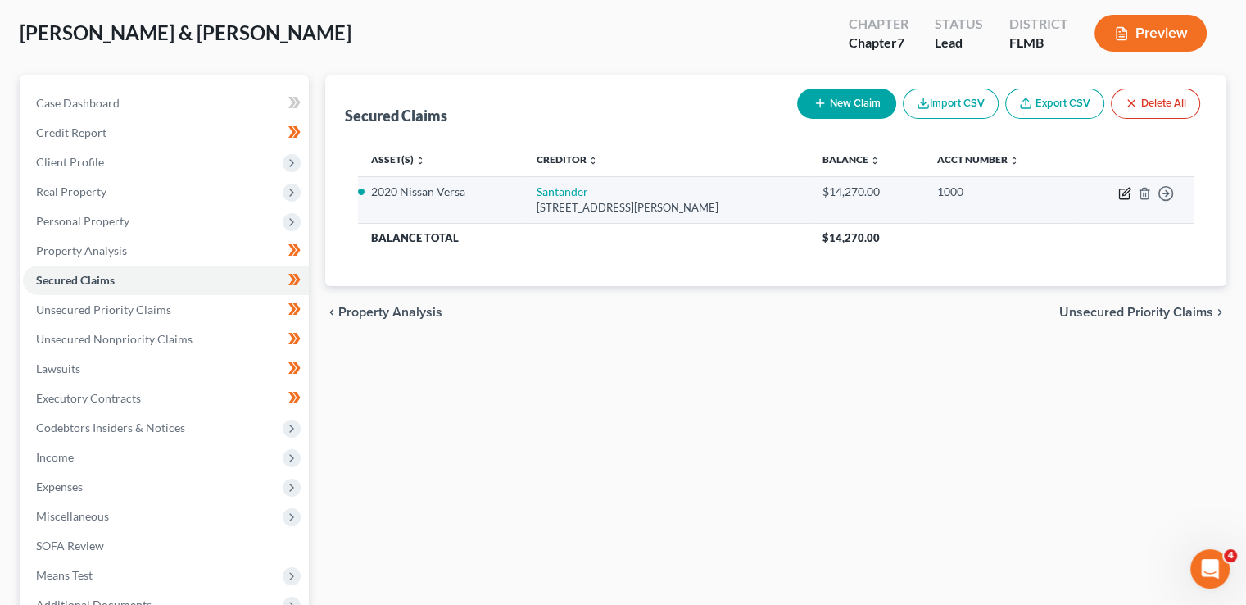
click at [1124, 194] on icon "button" at bounding box center [1125, 191] width 7 height 7
select select "45"
select select "5"
select select "0"
select select "2"
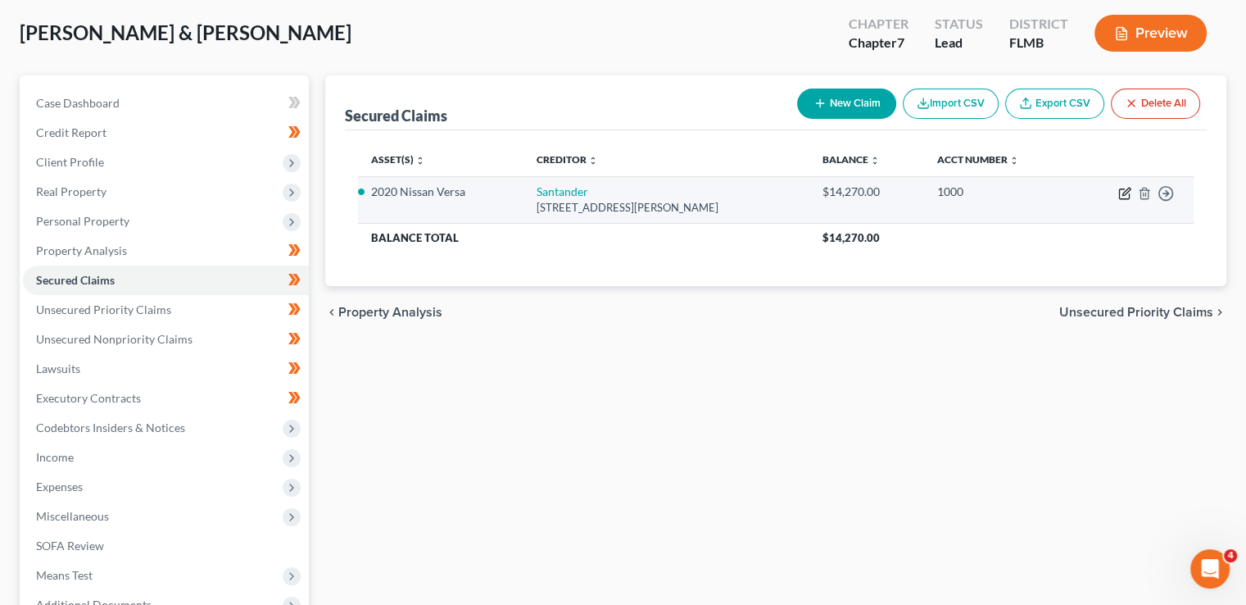
select select "0"
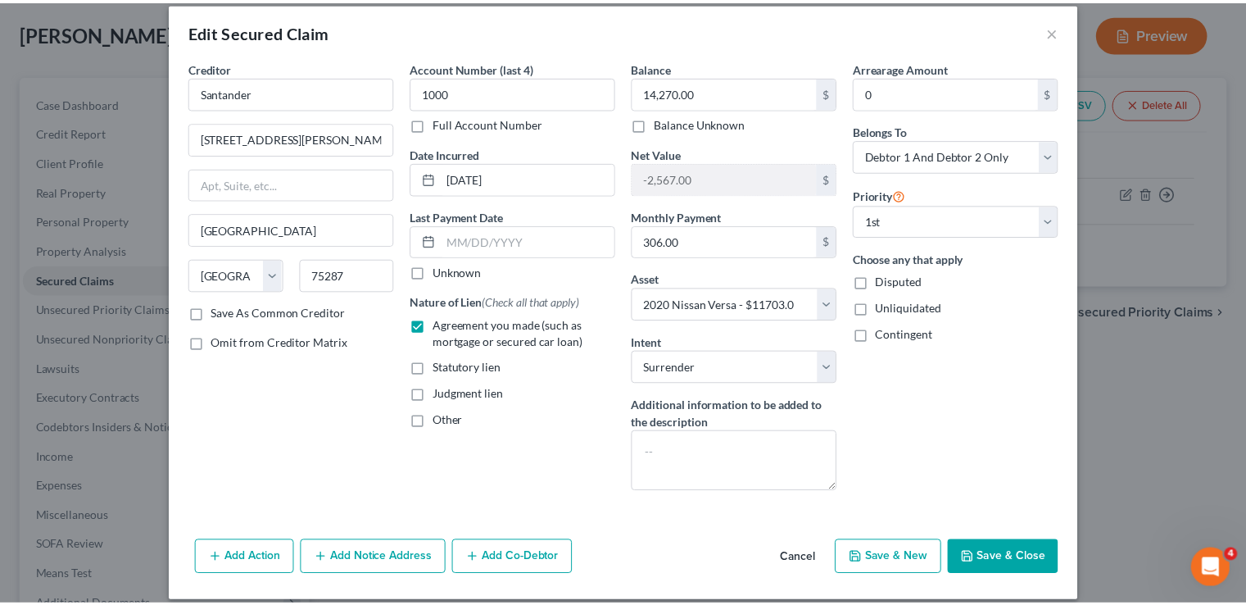
scroll to position [30, 0]
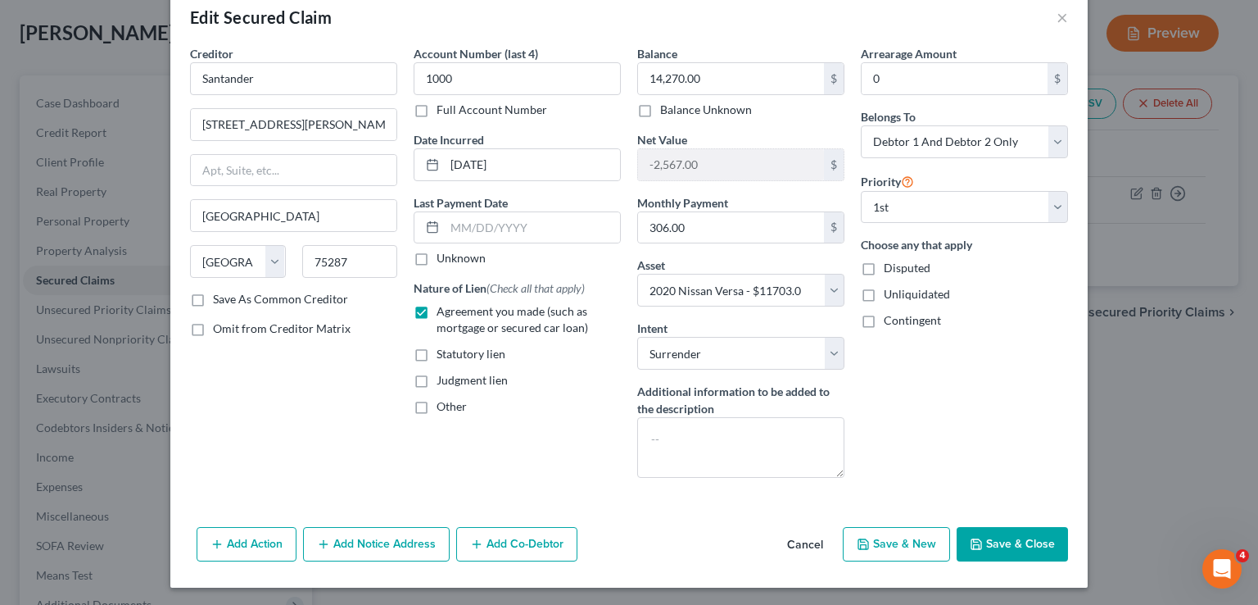
click at [988, 540] on button "Save & Close" at bounding box center [1012, 544] width 111 height 34
select select
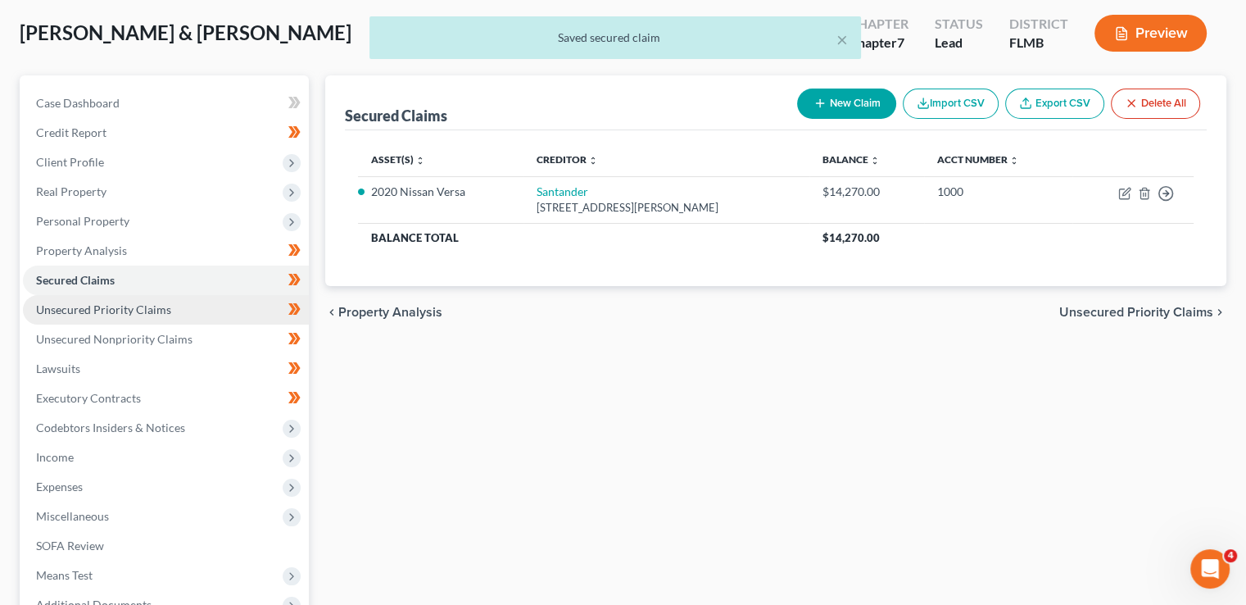
click at [184, 309] on link "Unsecured Priority Claims" at bounding box center [166, 309] width 286 height 29
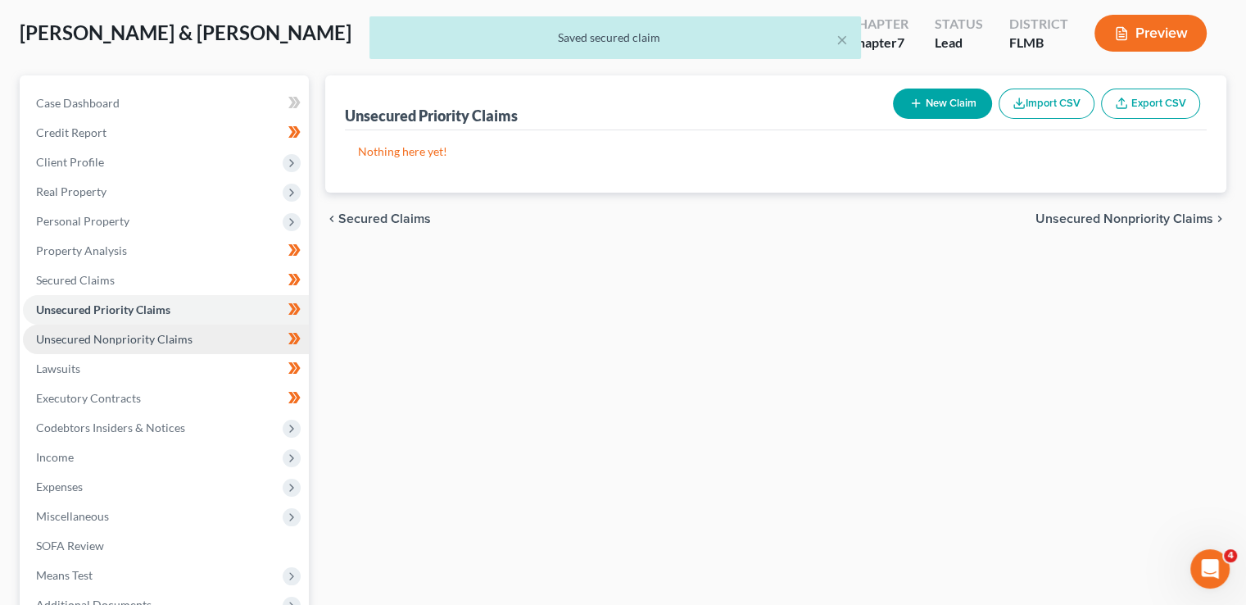
click at [149, 332] on span "Unsecured Nonpriority Claims" at bounding box center [114, 339] width 156 height 14
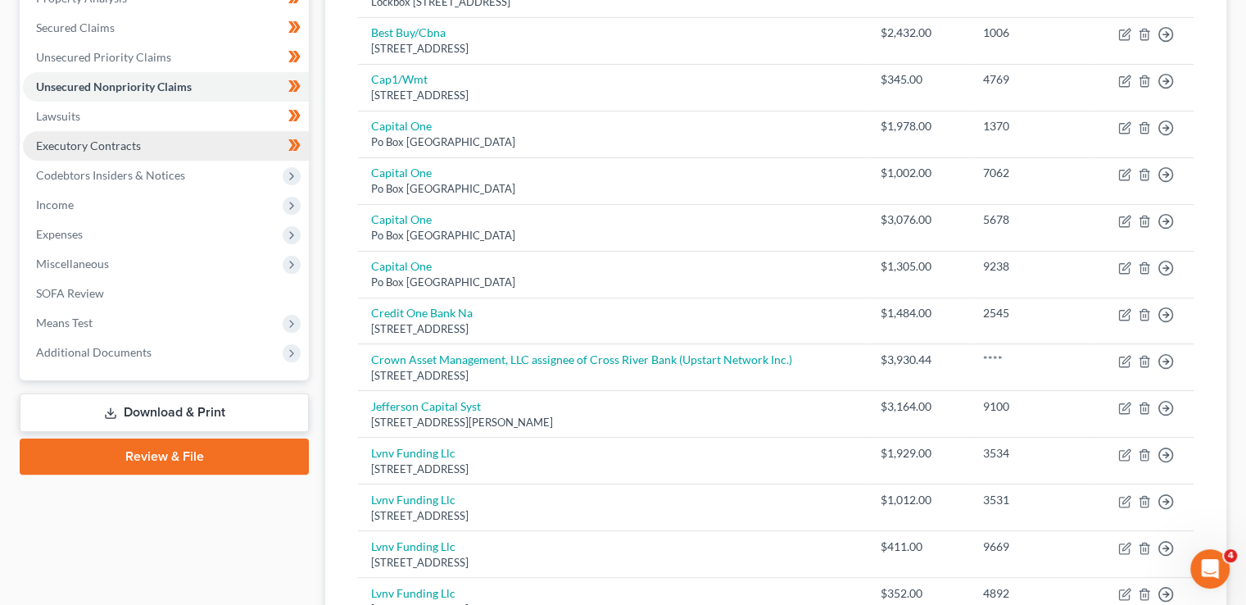
scroll to position [150, 0]
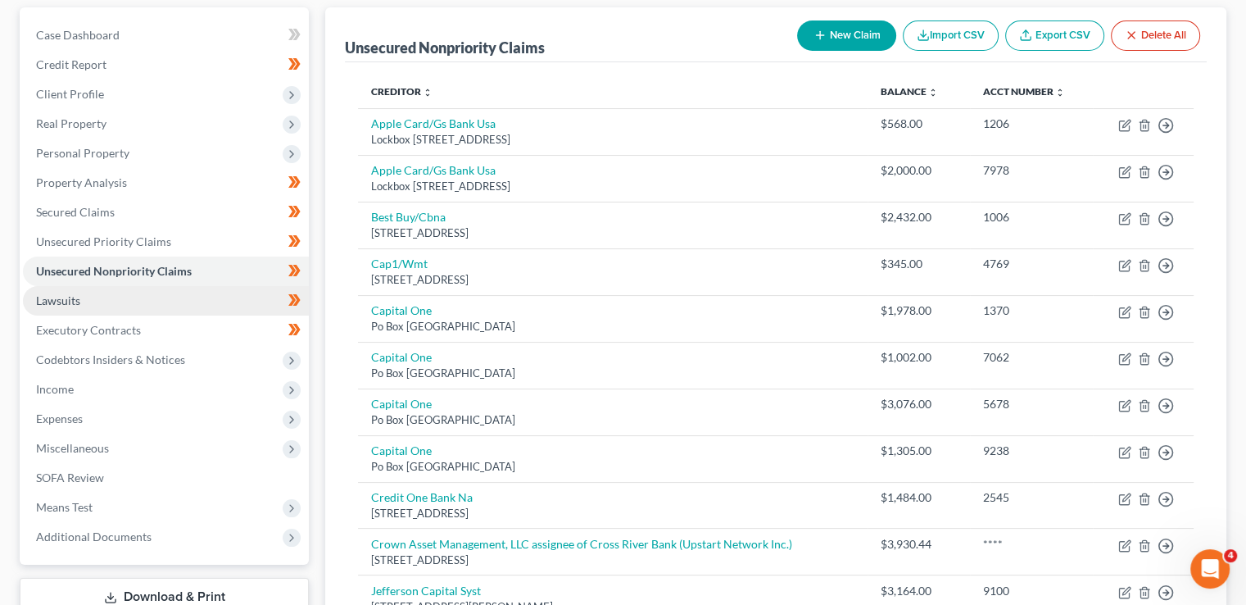
click at [130, 307] on link "Lawsuits" at bounding box center [166, 300] width 286 height 29
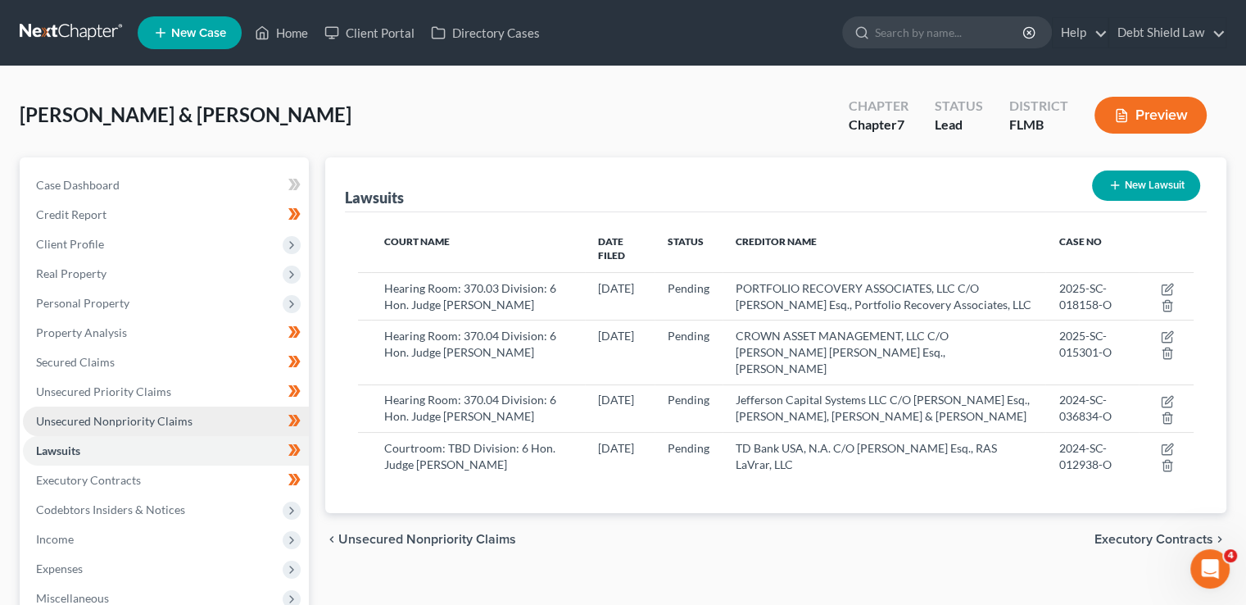
click at [155, 421] on span "Unsecured Nonpriority Claims" at bounding box center [114, 421] width 156 height 14
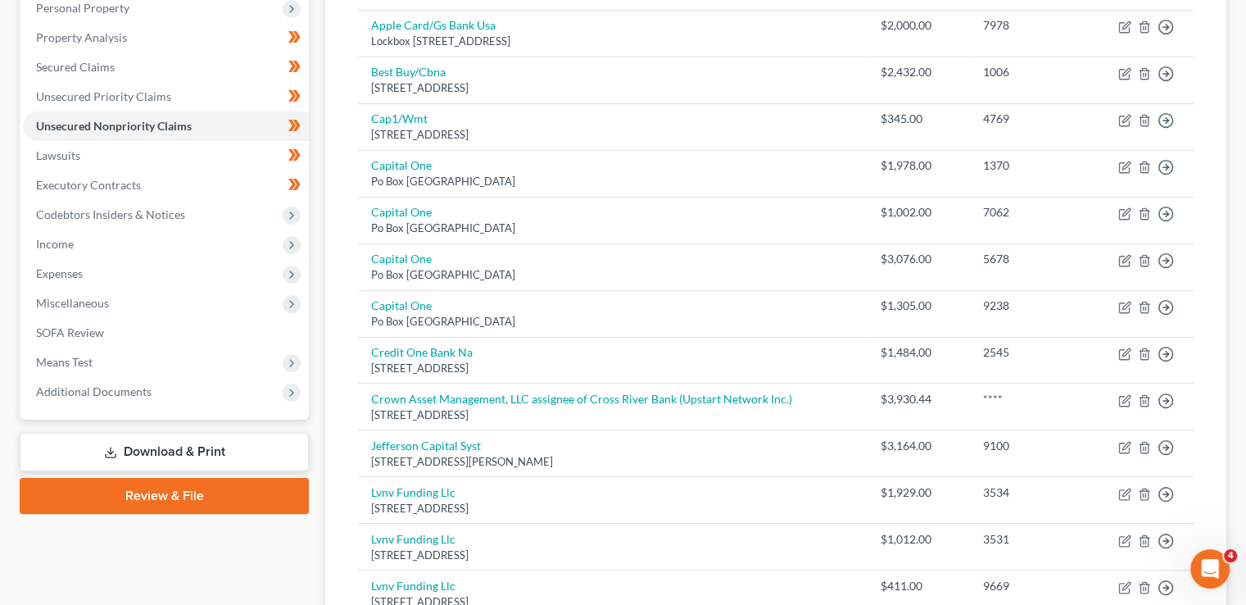
scroll to position [246, 0]
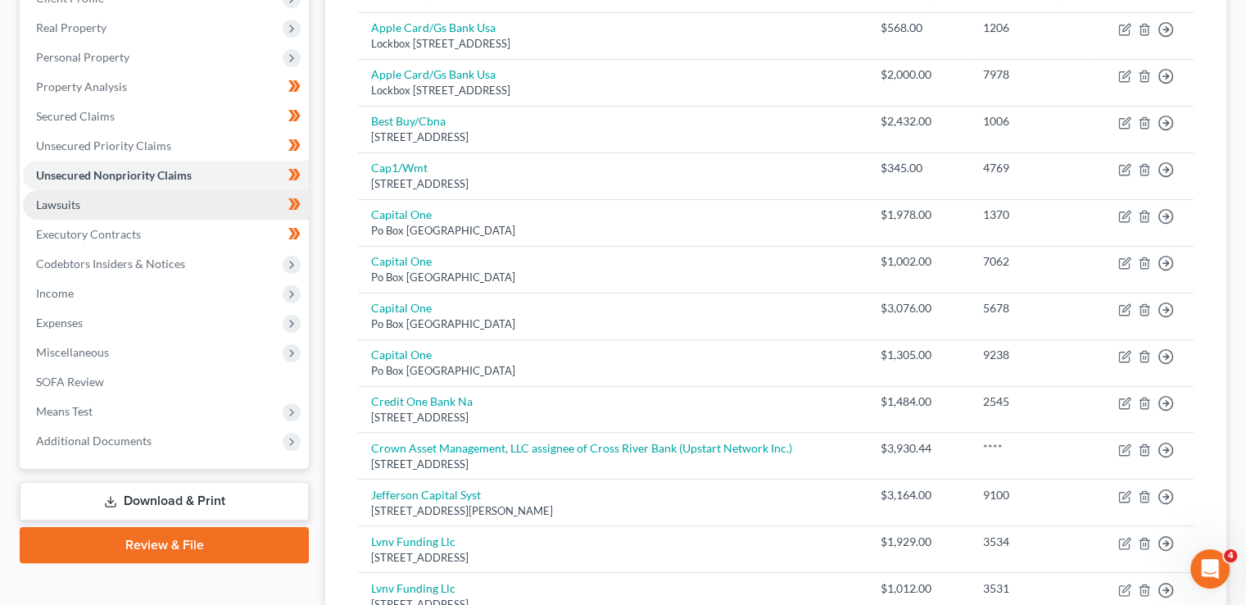
click at [124, 200] on link "Lawsuits" at bounding box center [166, 204] width 286 height 29
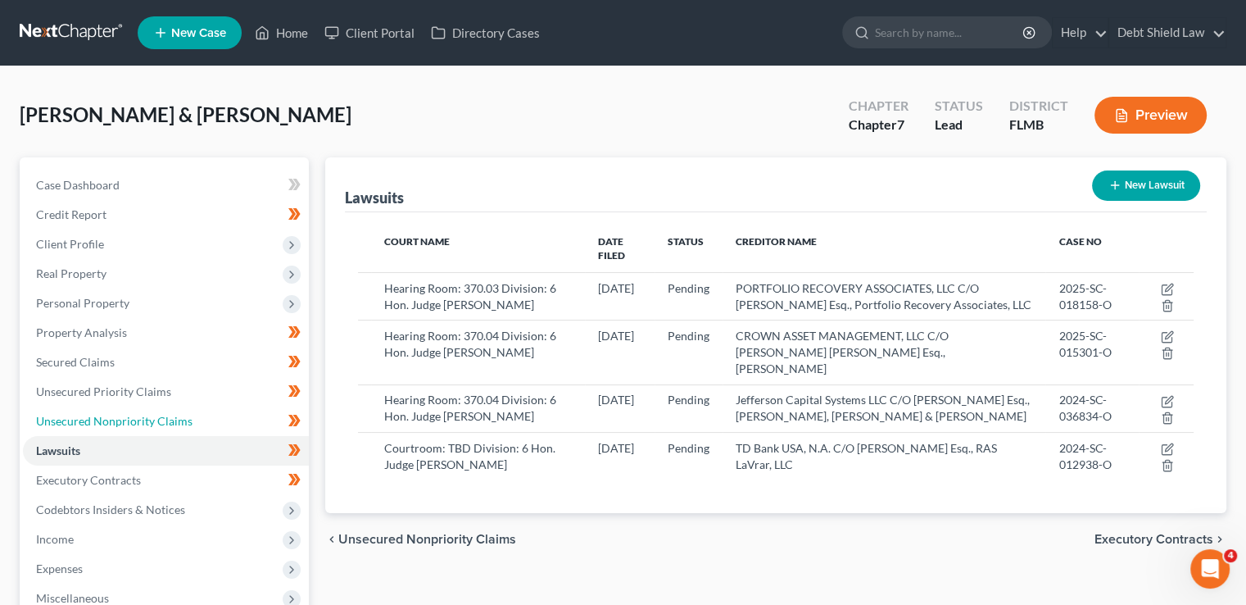
click at [98, 415] on span "Unsecured Nonpriority Claims" at bounding box center [114, 421] width 156 height 14
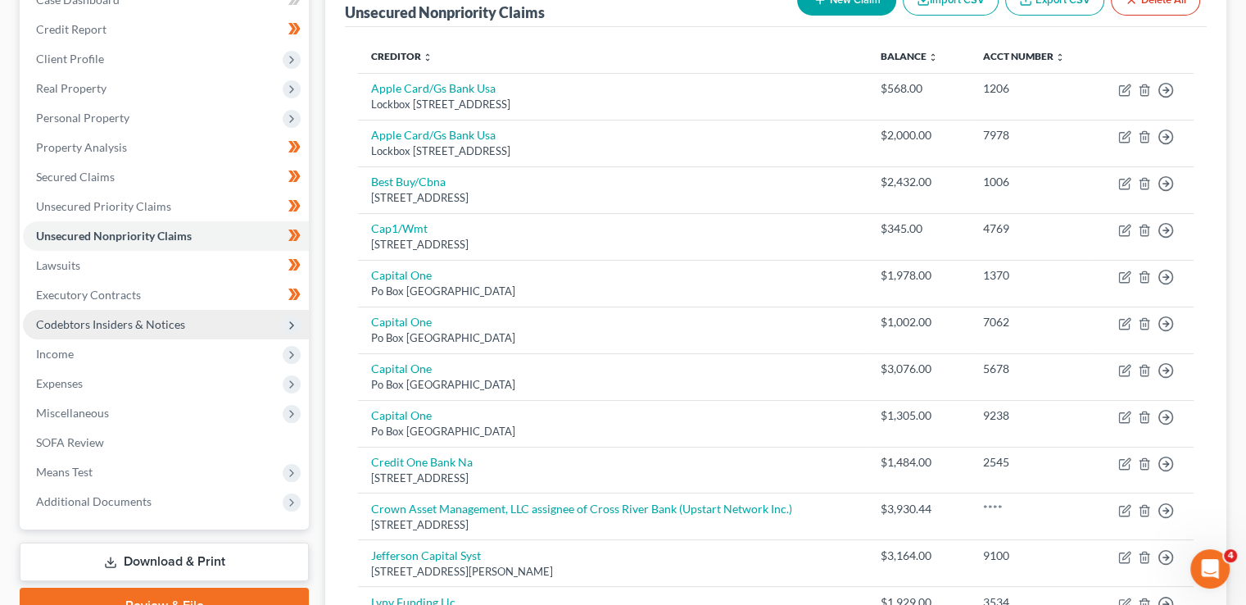
scroll to position [164, 0]
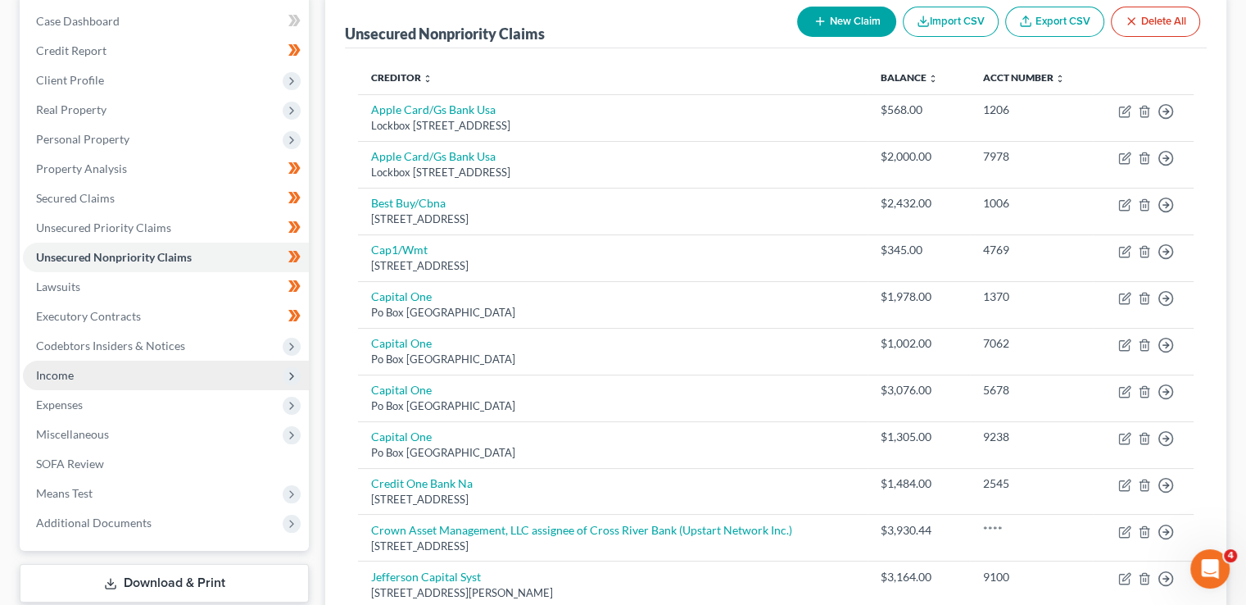
click at [128, 374] on span "Income" at bounding box center [166, 374] width 286 height 29
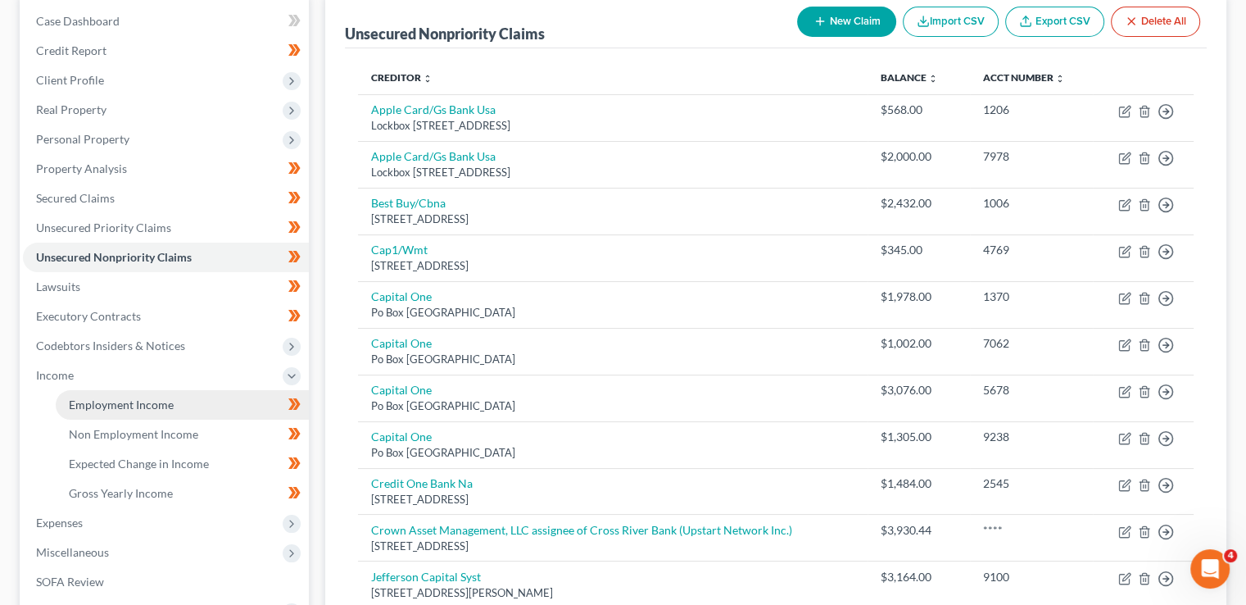
click at [98, 416] on link "Employment Income" at bounding box center [182, 404] width 253 height 29
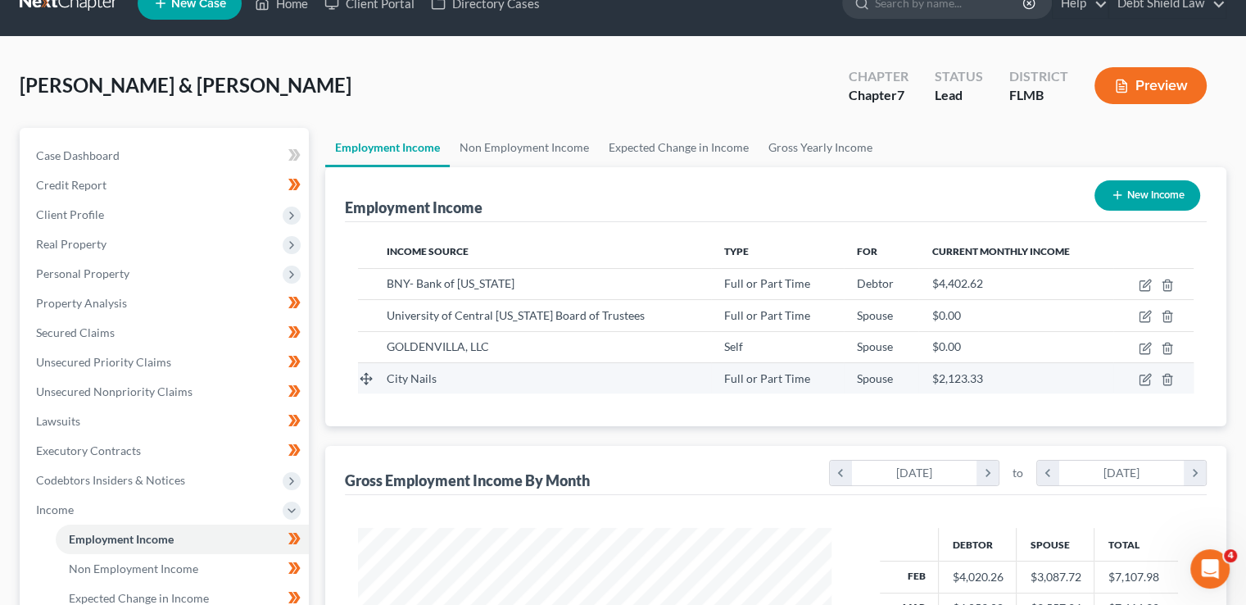
scroll to position [82, 0]
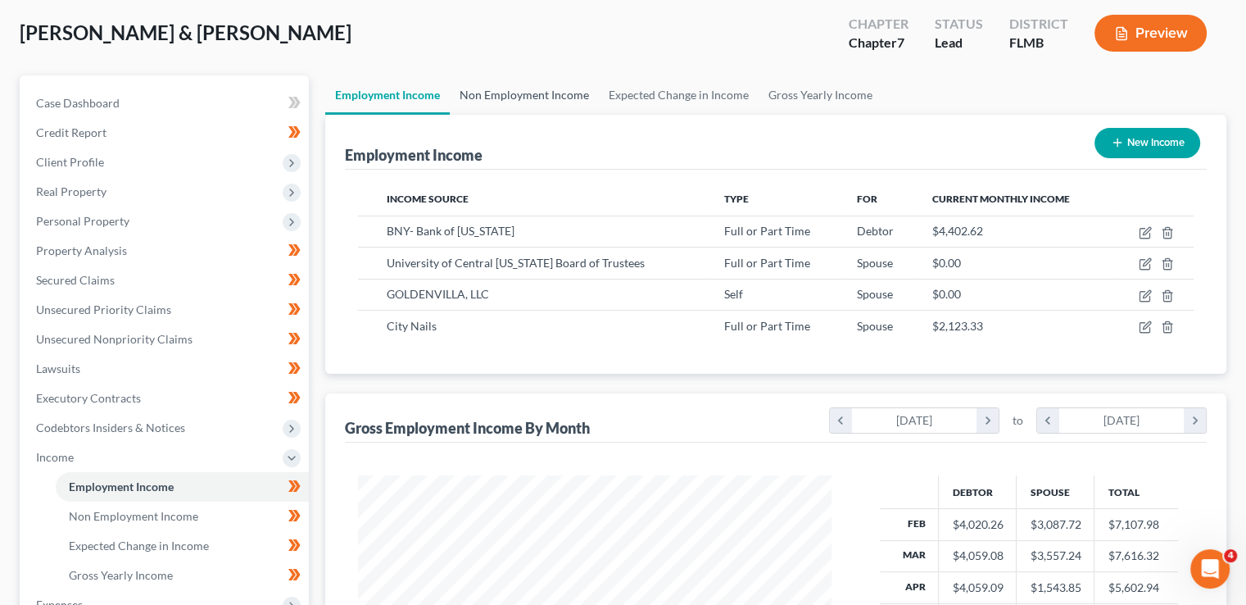
drag, startPoint x: 492, startPoint y: 95, endPoint x: 517, endPoint y: 109, distance: 29.0
click at [492, 95] on link "Non Employment Income" at bounding box center [524, 94] width 149 height 39
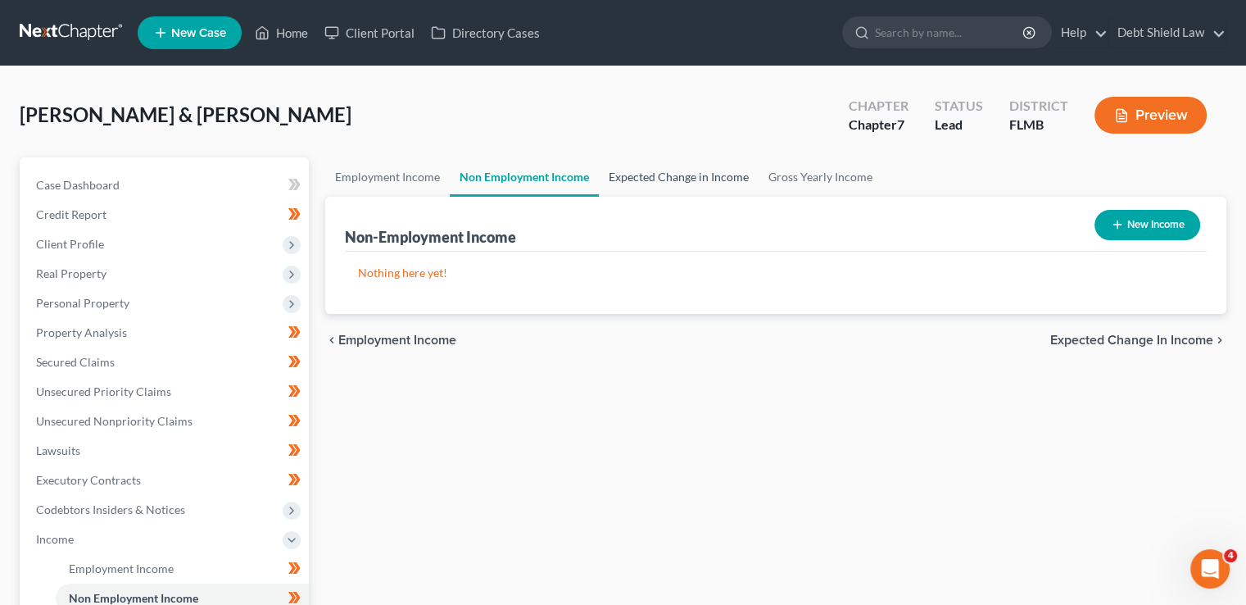
click at [665, 179] on link "Expected Change in Income" at bounding box center [679, 176] width 160 height 39
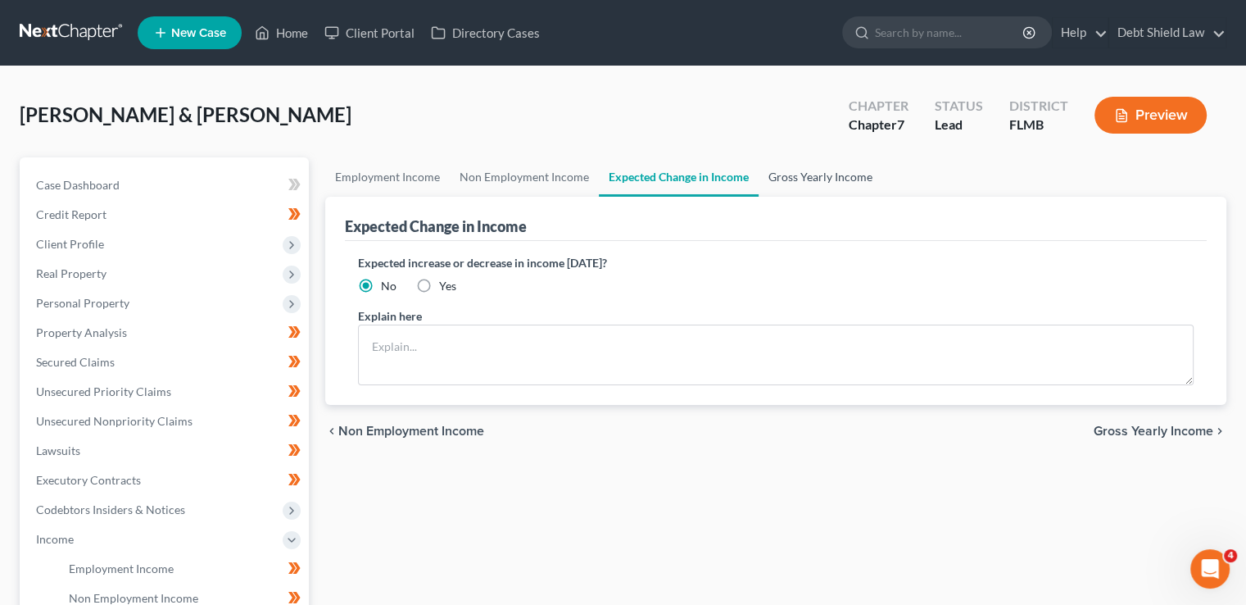
click at [787, 177] on link "Gross Yearly Income" at bounding box center [821, 176] width 124 height 39
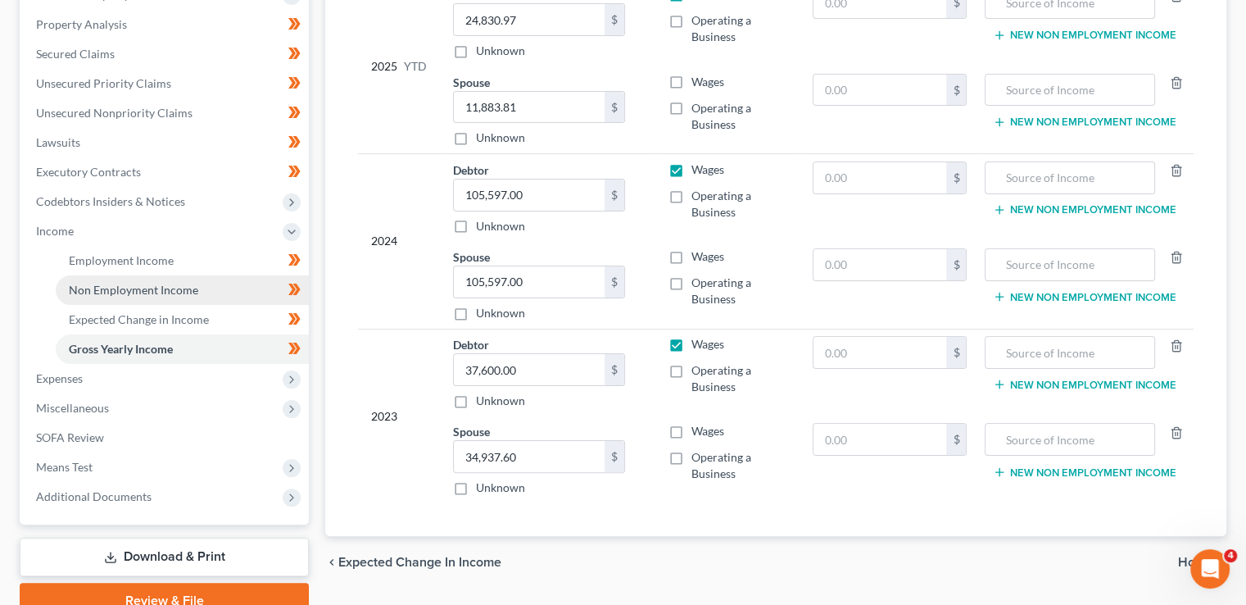
scroll to position [383, 0]
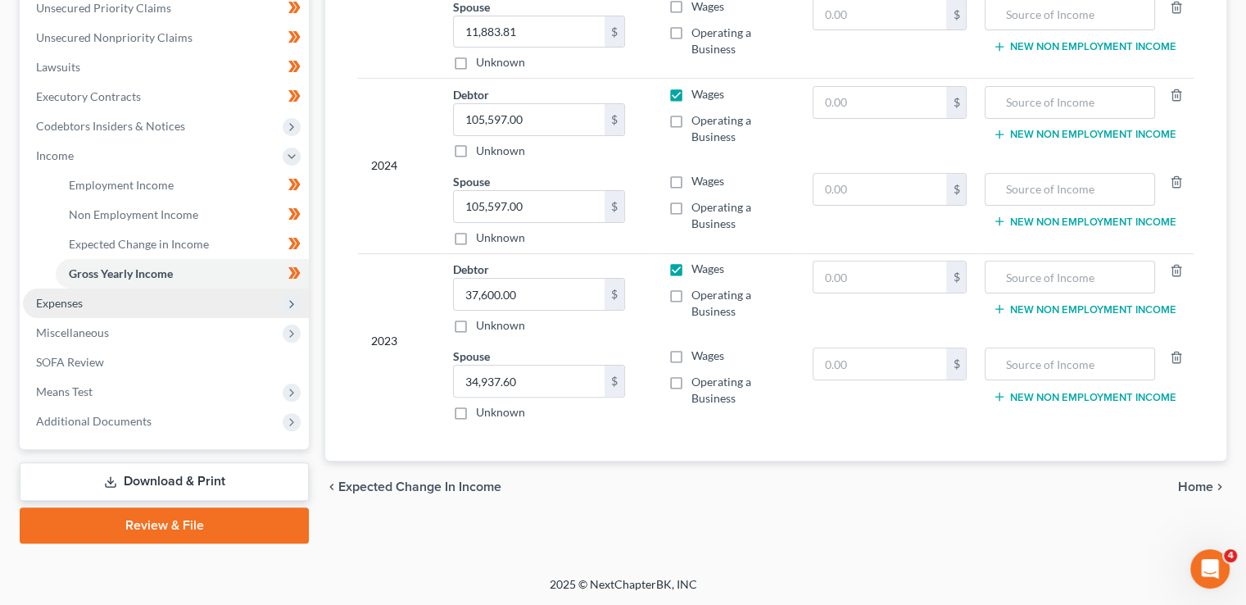
click at [125, 299] on span "Expenses" at bounding box center [166, 302] width 286 height 29
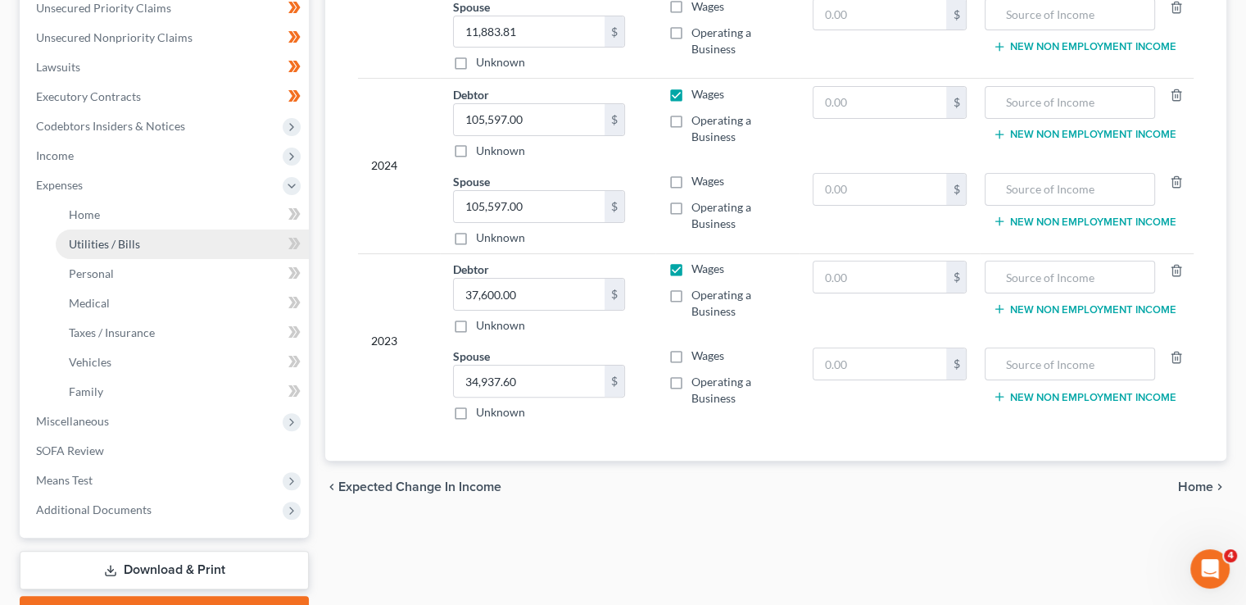
click at [106, 229] on link "Utilities / Bills" at bounding box center [182, 243] width 253 height 29
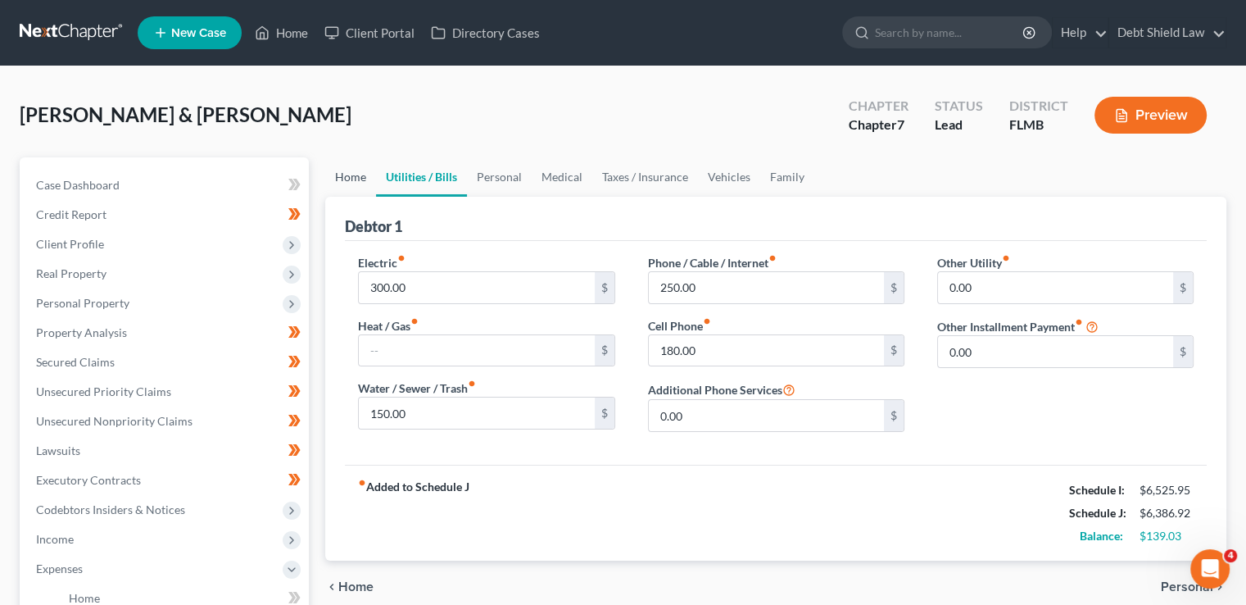
click at [342, 178] on link "Home" at bounding box center [350, 176] width 51 height 39
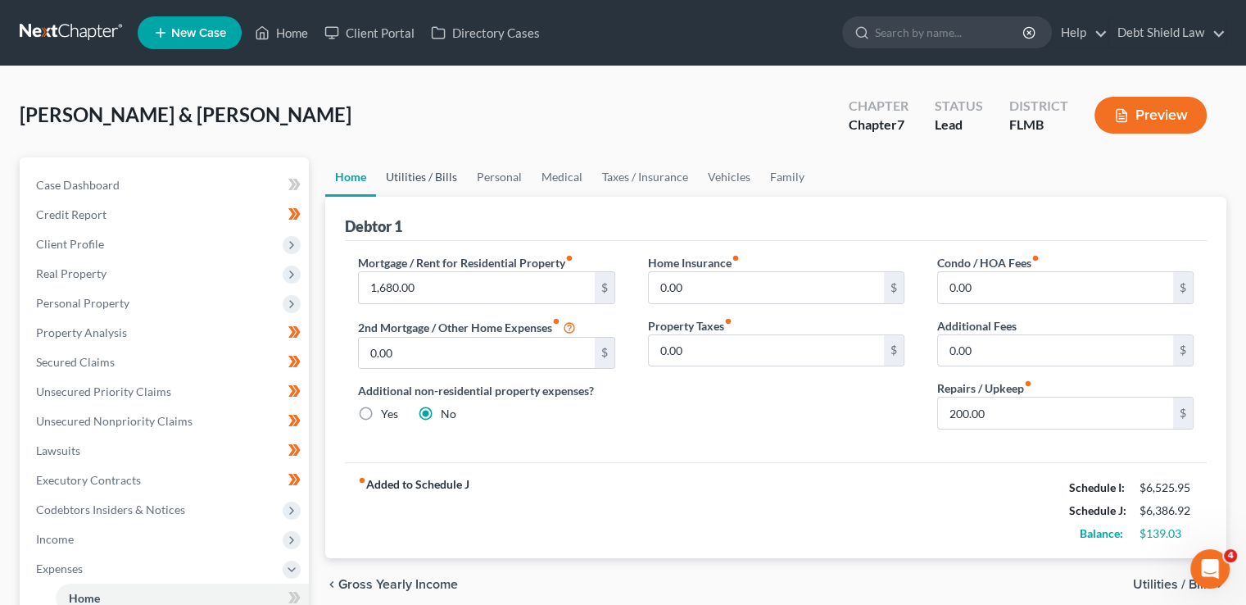
click at [399, 180] on link "Utilities / Bills" at bounding box center [421, 176] width 91 height 39
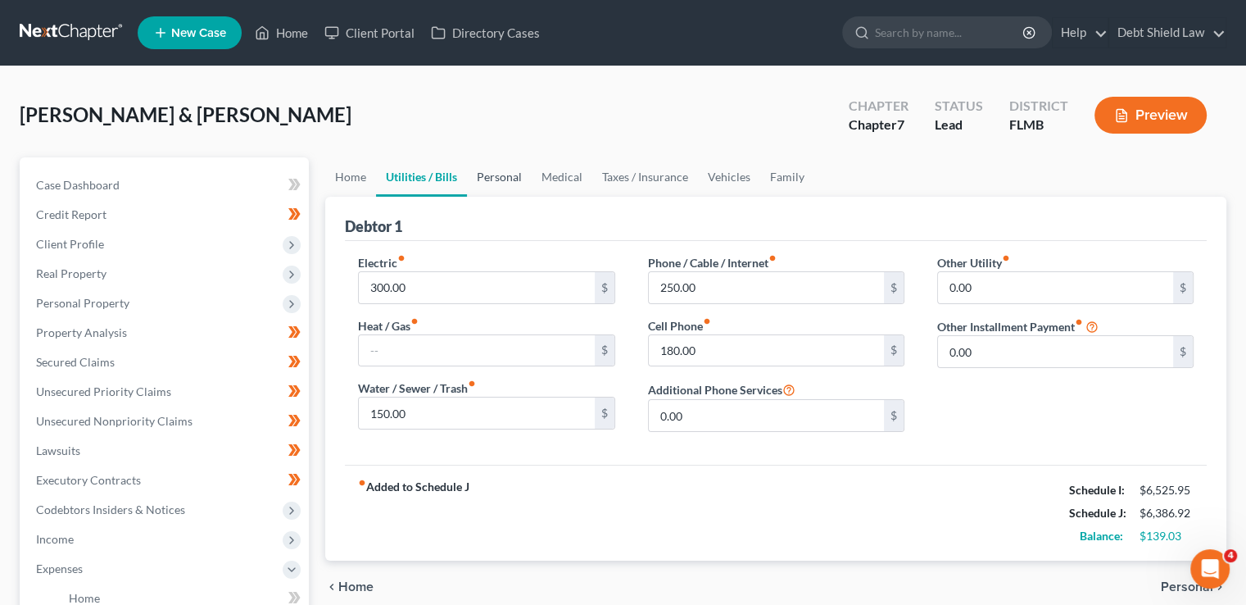
click at [500, 178] on link "Personal" at bounding box center [499, 176] width 65 height 39
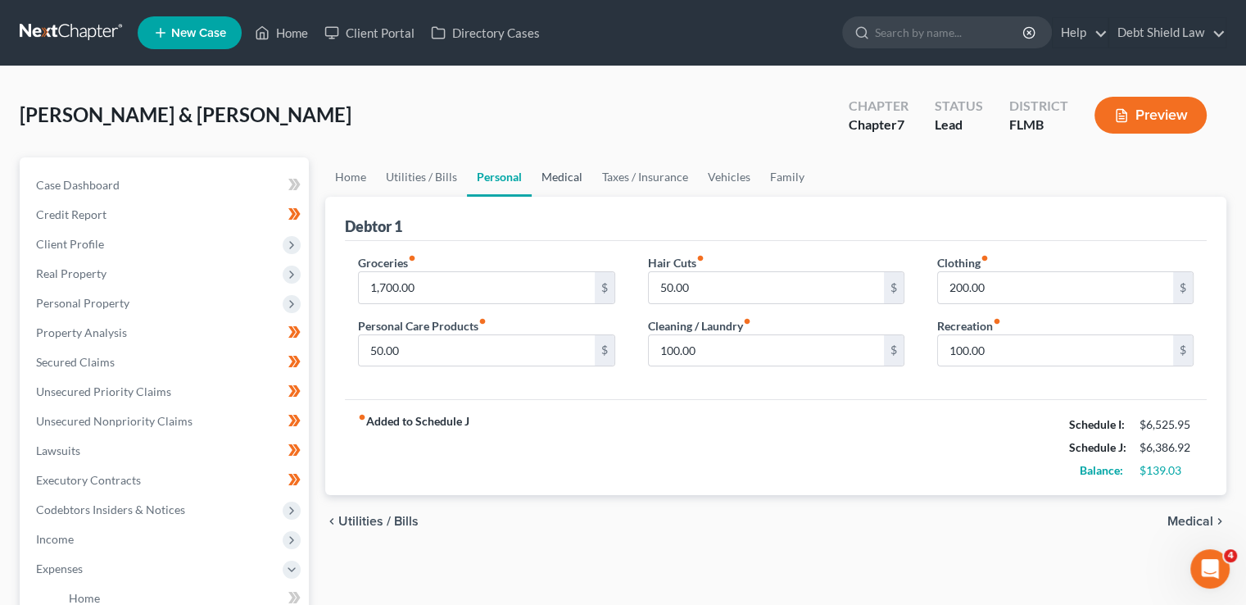
click at [541, 186] on link "Medical" at bounding box center [562, 176] width 61 height 39
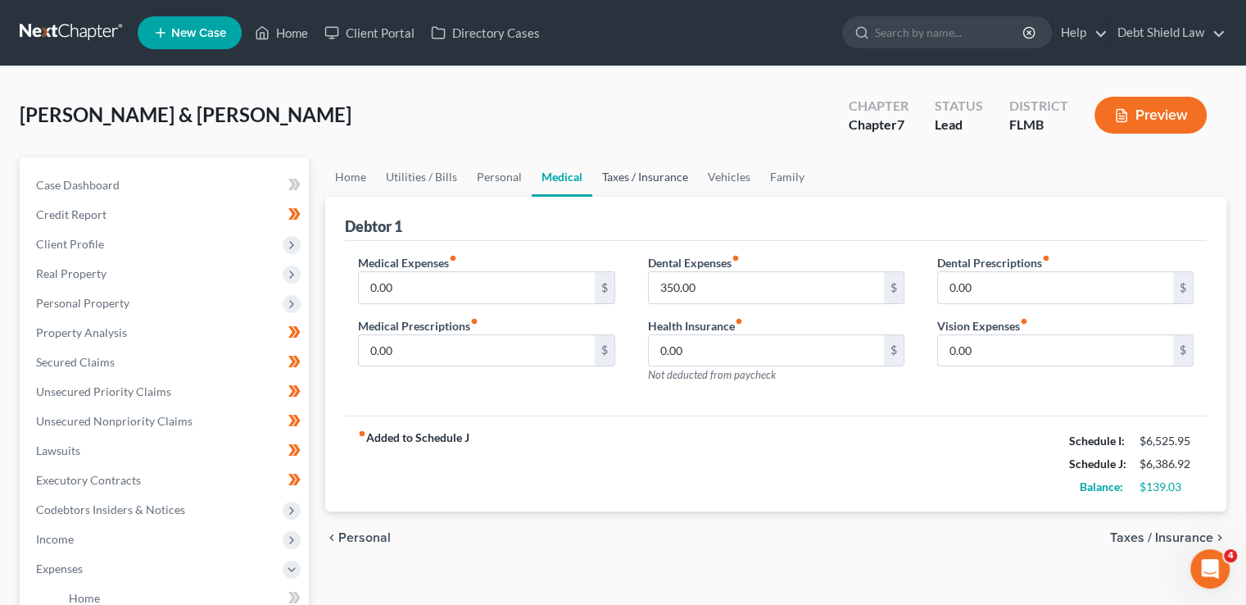
click at [623, 175] on link "Taxes / Insurance" at bounding box center [645, 176] width 106 height 39
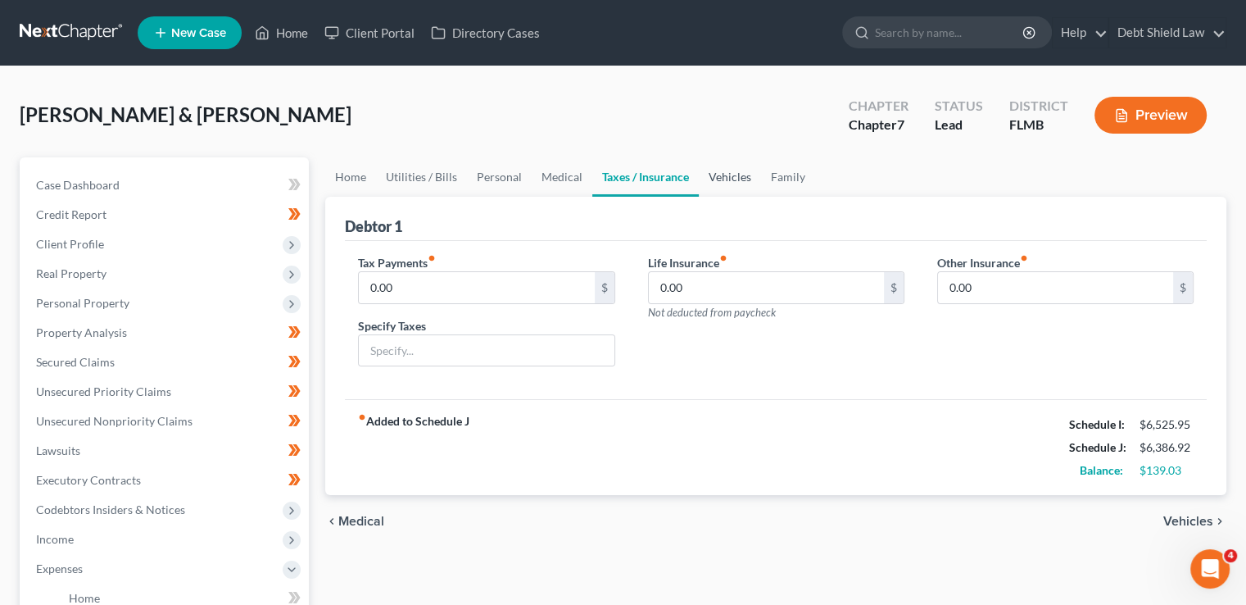
click at [705, 183] on link "Vehicles" at bounding box center [730, 176] width 62 height 39
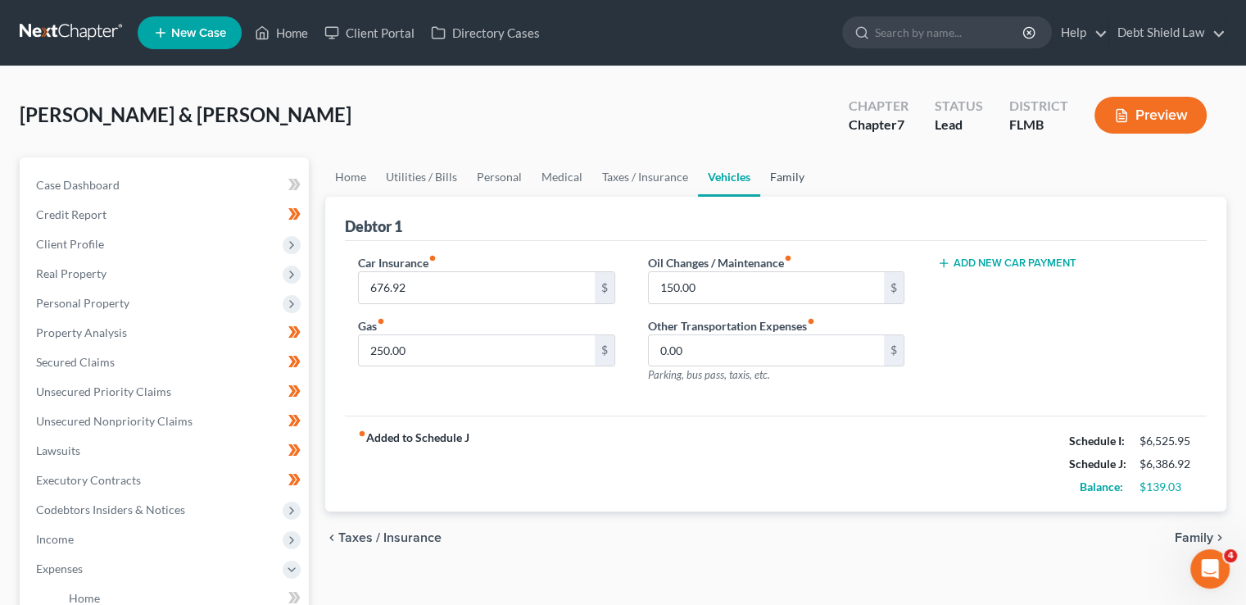
click at [771, 188] on link "Family" at bounding box center [787, 176] width 54 height 39
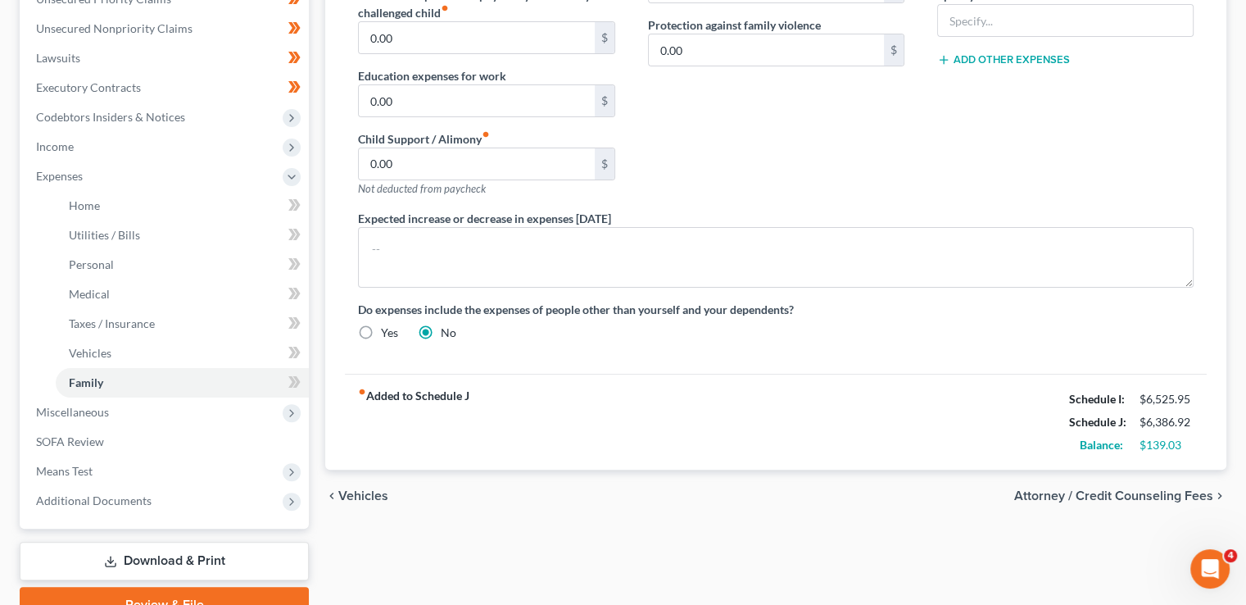
scroll to position [308, 0]
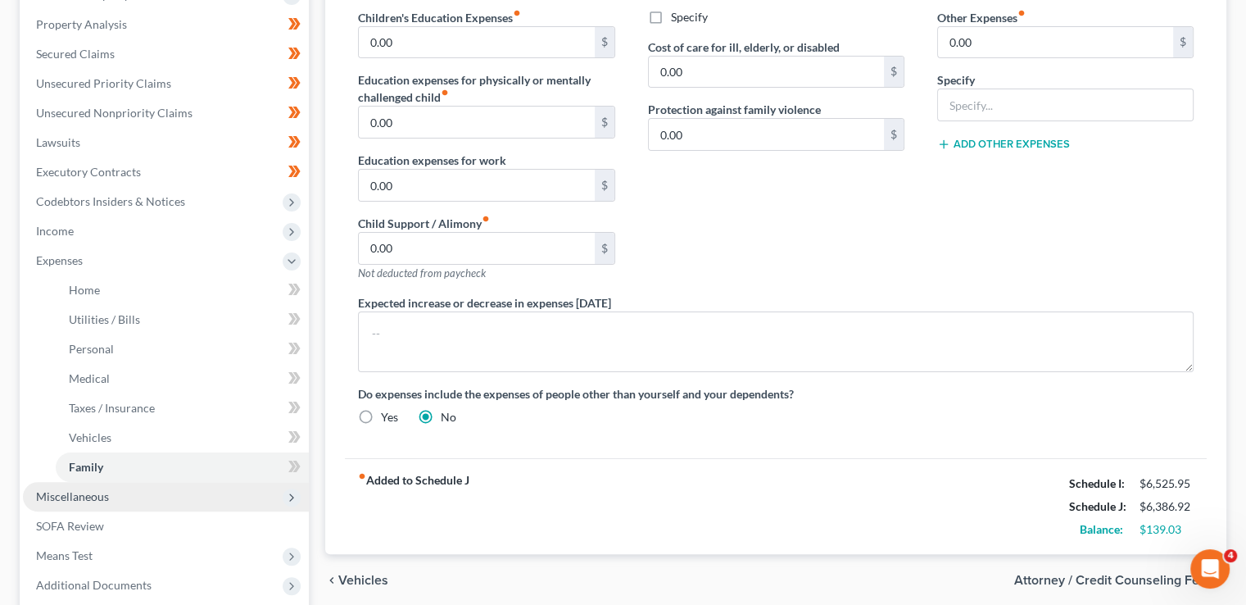
click at [156, 497] on span "Miscellaneous" at bounding box center [166, 496] width 286 height 29
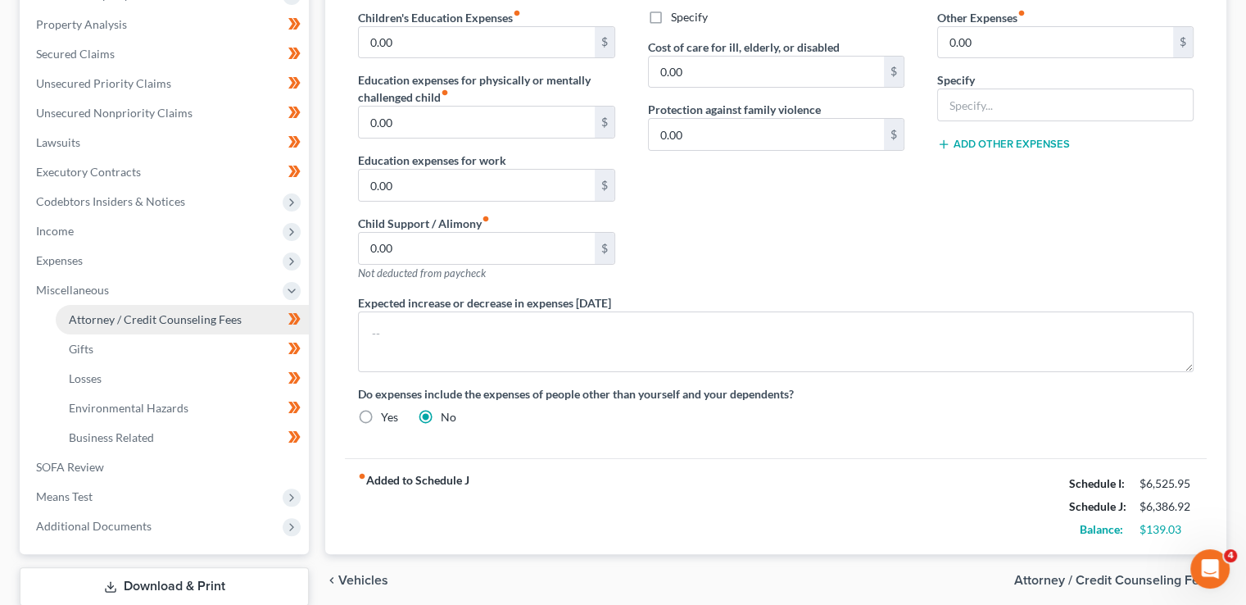
click at [125, 315] on span "Attorney / Credit Counseling Fees" at bounding box center [155, 319] width 173 height 14
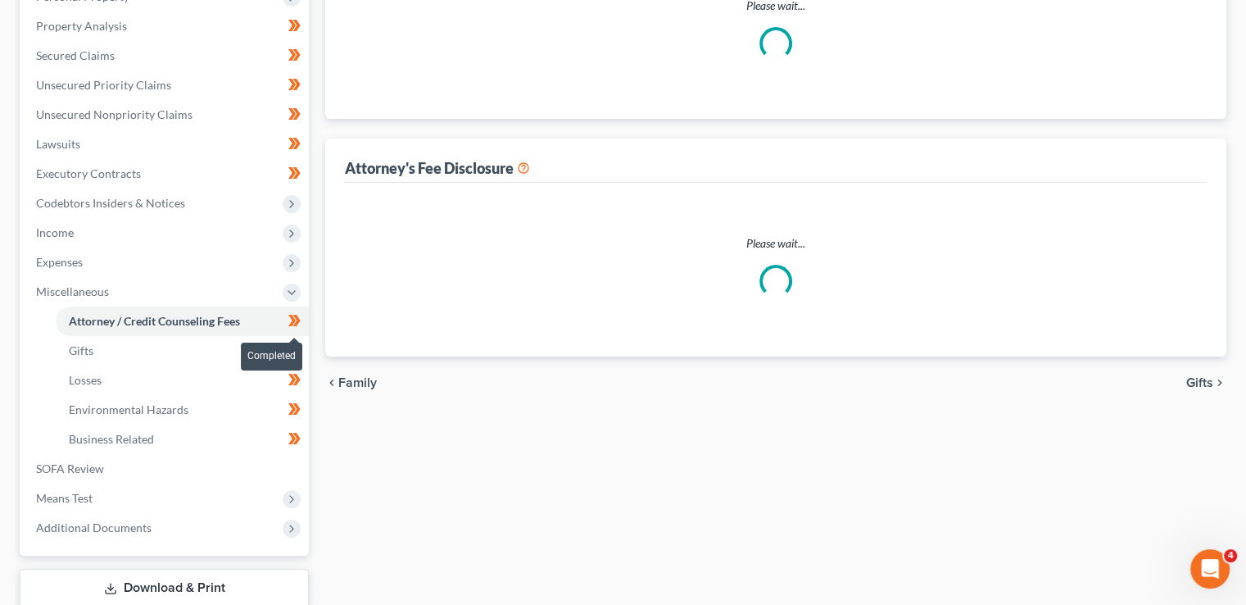
select select "2"
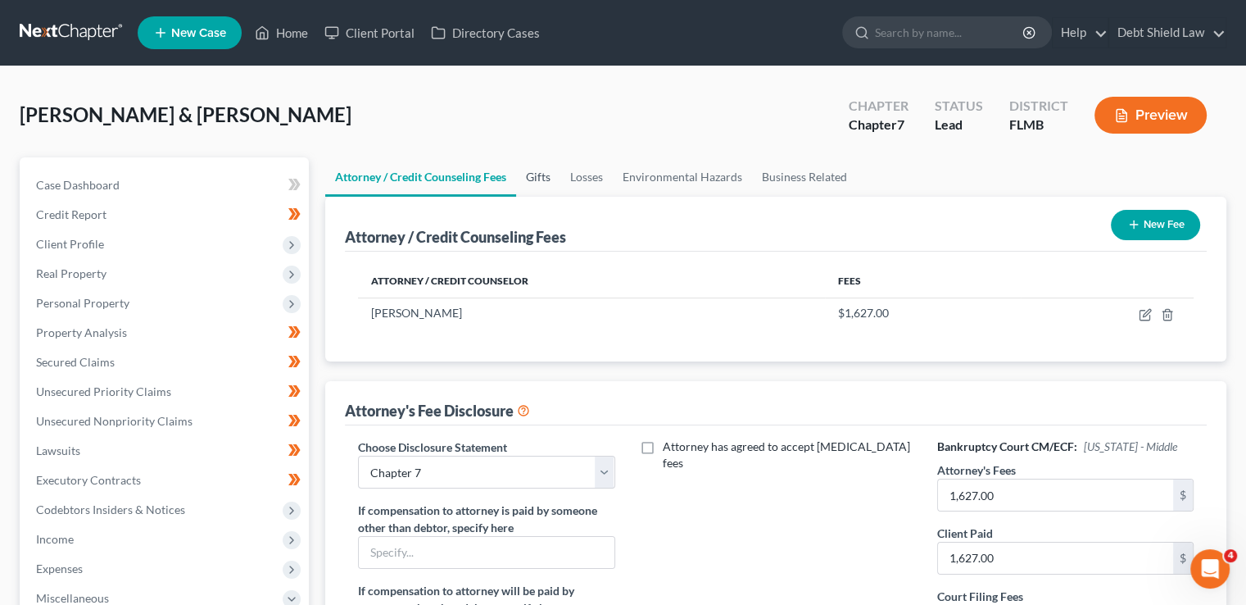
click at [529, 170] on link "Gifts" at bounding box center [538, 176] width 44 height 39
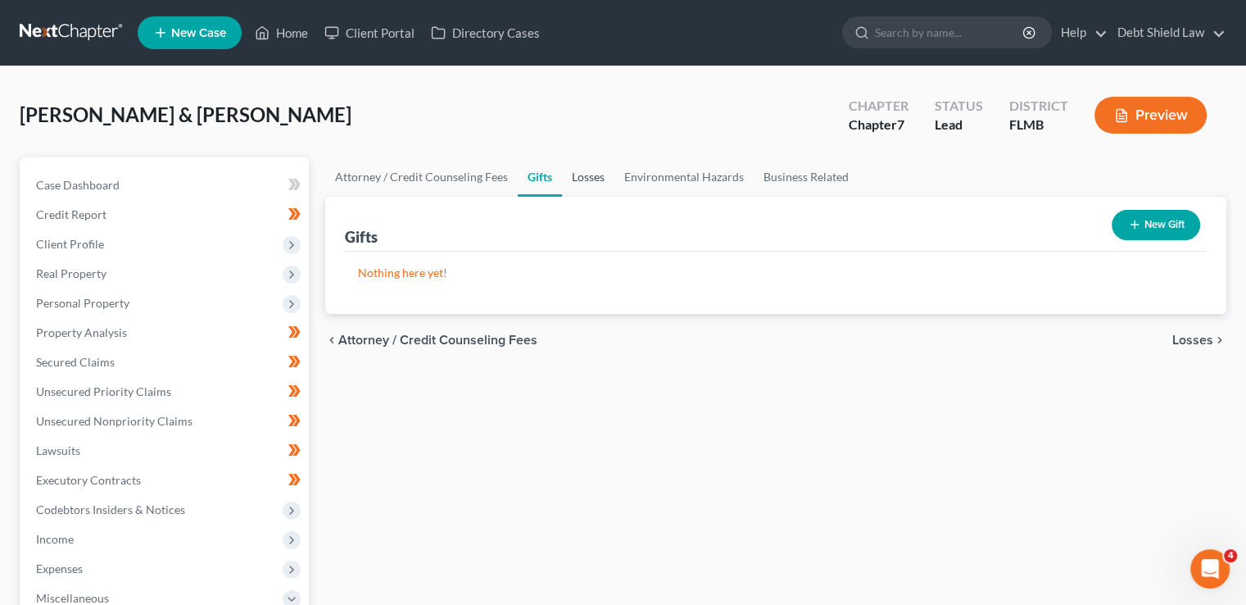
click at [583, 179] on link "Losses" at bounding box center [588, 176] width 52 height 39
click at [700, 192] on link "Environmental Hazards" at bounding box center [683, 176] width 139 height 39
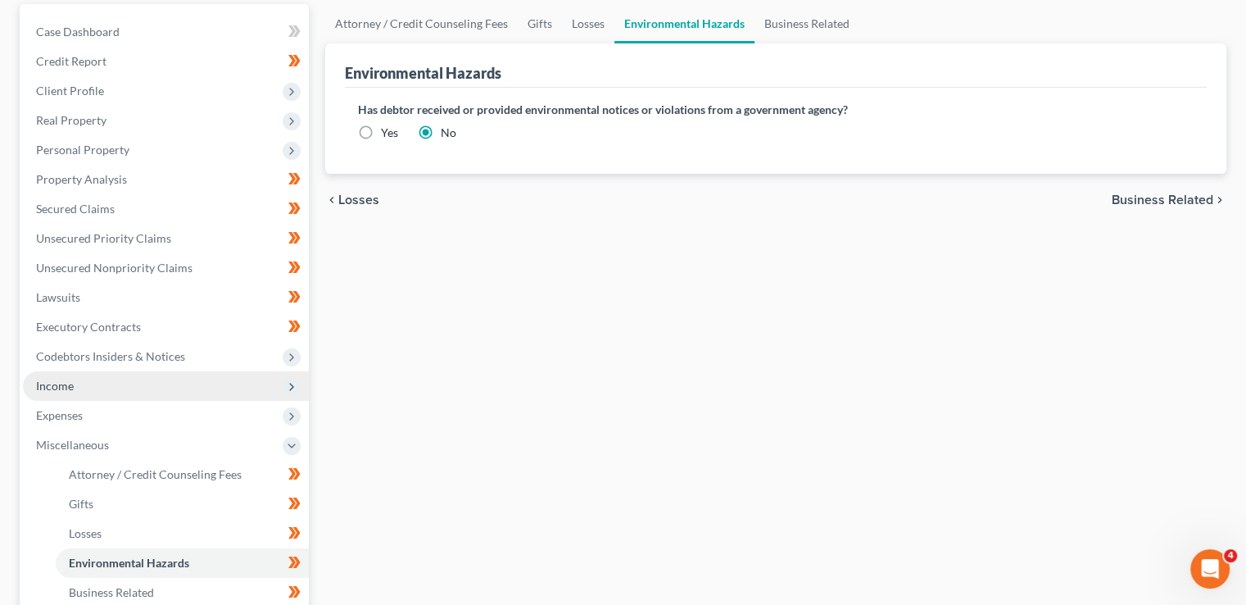
scroll to position [164, 0]
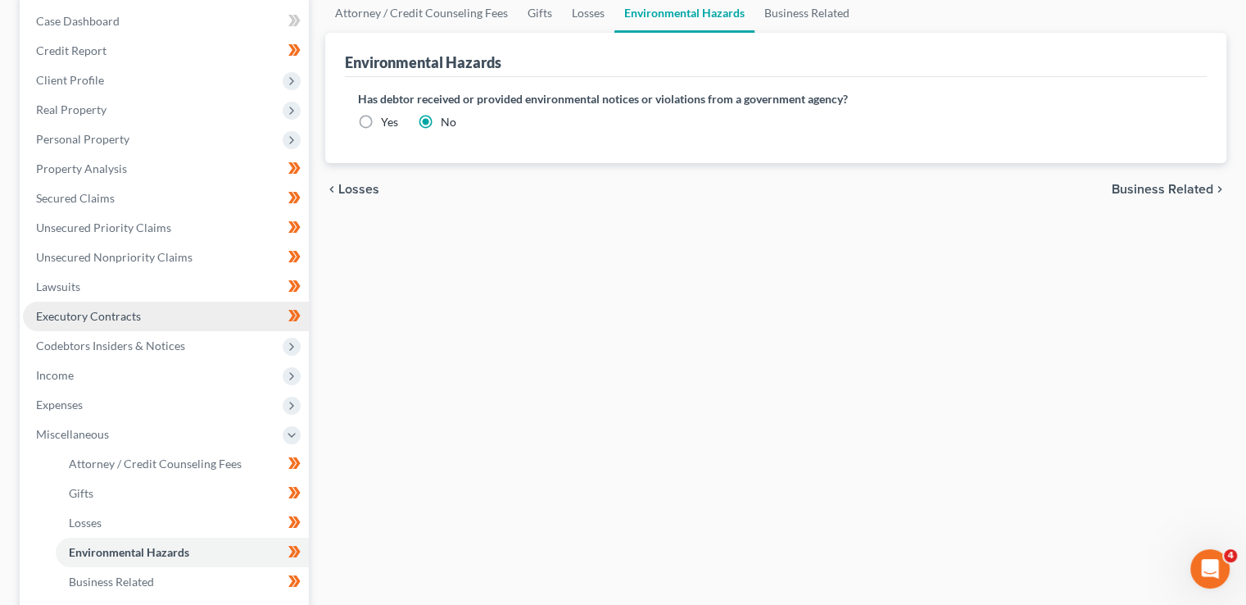
click at [79, 315] on span "Executory Contracts" at bounding box center [88, 316] width 105 height 14
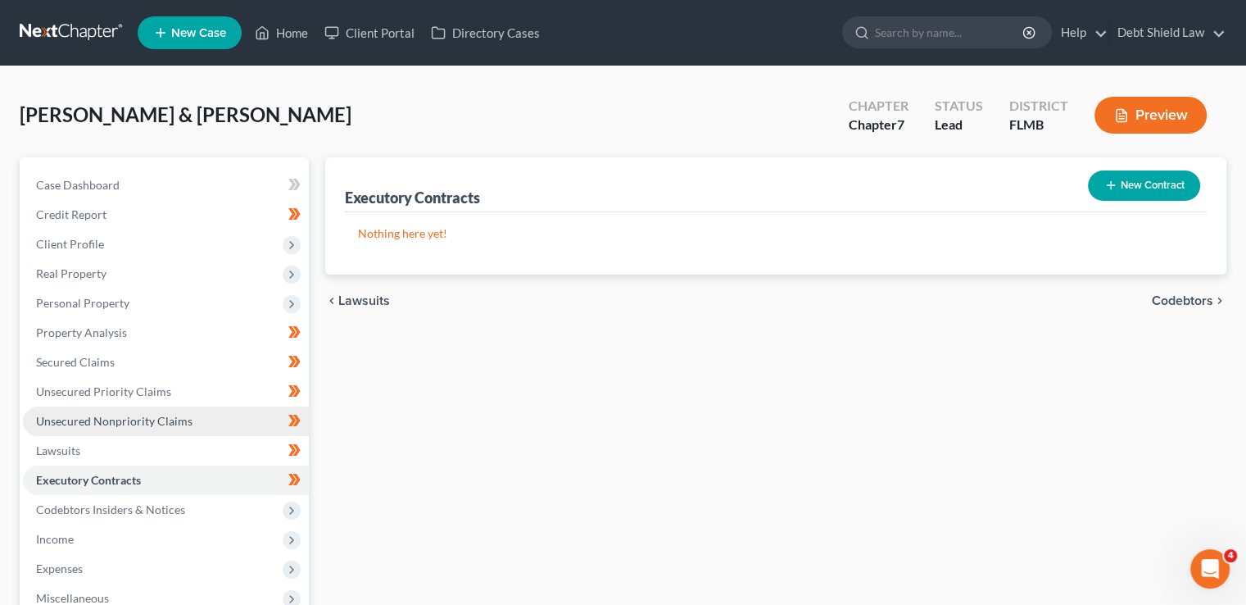
click at [118, 422] on span "Unsecured Nonpriority Claims" at bounding box center [114, 421] width 156 height 14
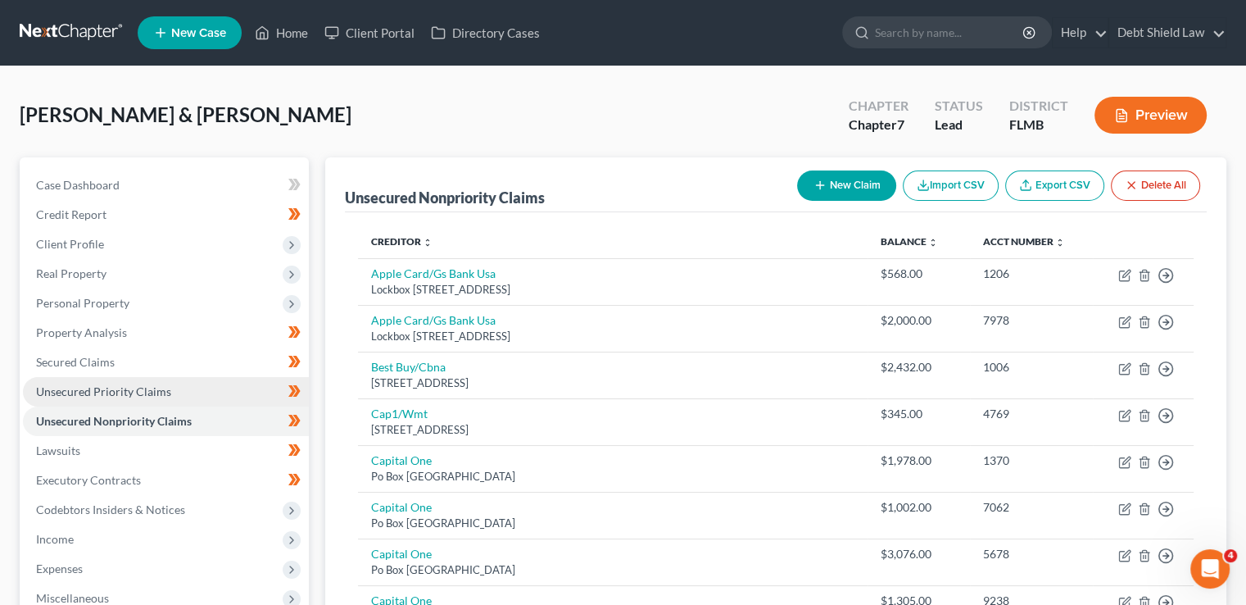
click at [115, 390] on span "Unsecured Priority Claims" at bounding box center [103, 391] width 135 height 14
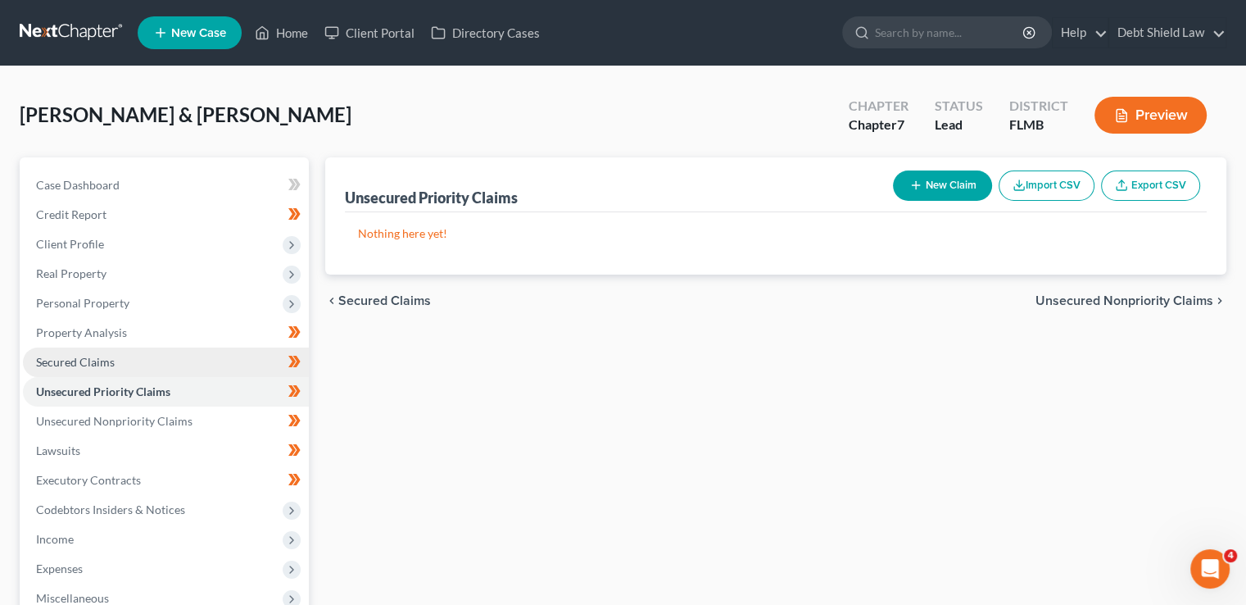
click at [110, 361] on span "Secured Claims" at bounding box center [75, 362] width 79 height 14
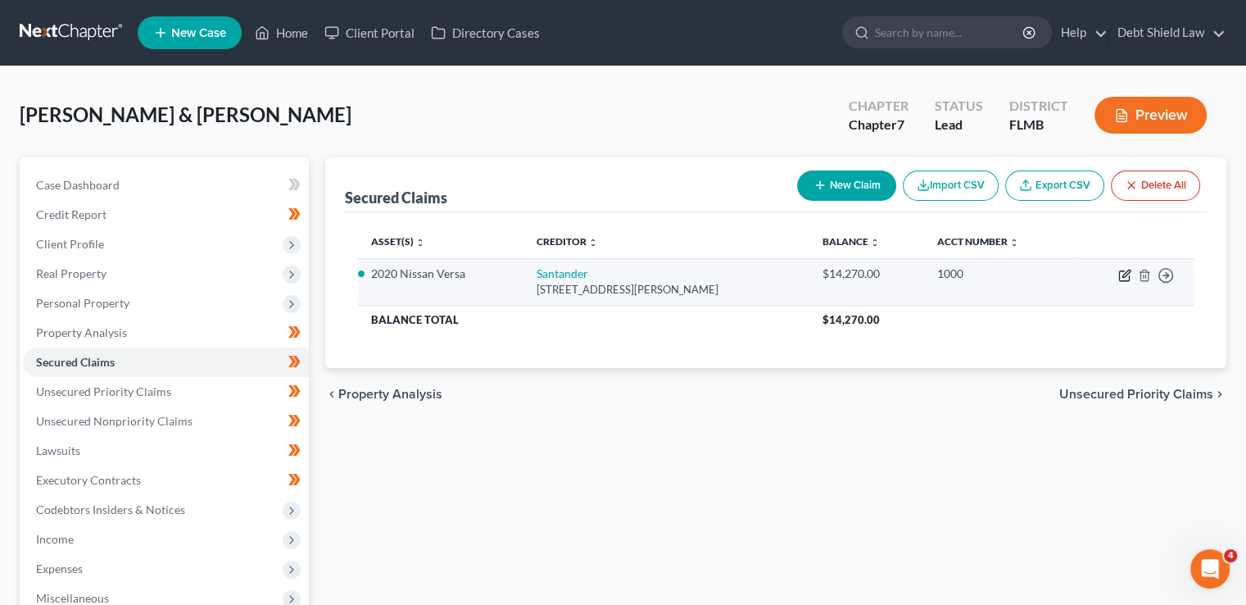
click at [1119, 273] on icon "button" at bounding box center [1124, 276] width 10 height 10
select select "45"
select select "5"
select select "0"
select select "2"
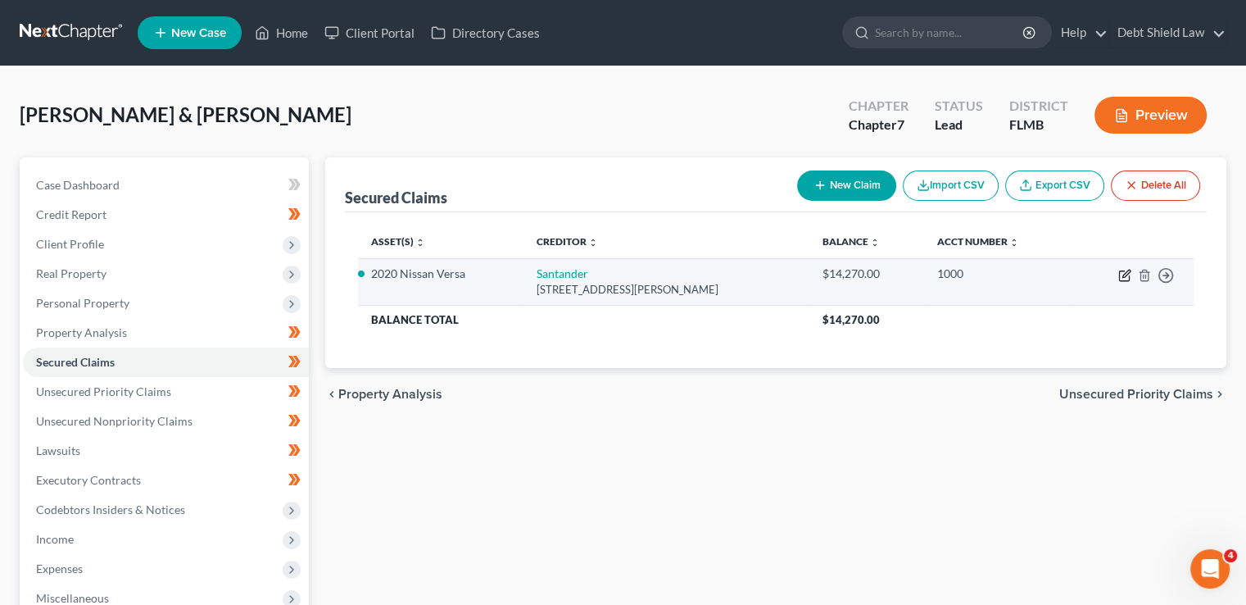
select select "0"
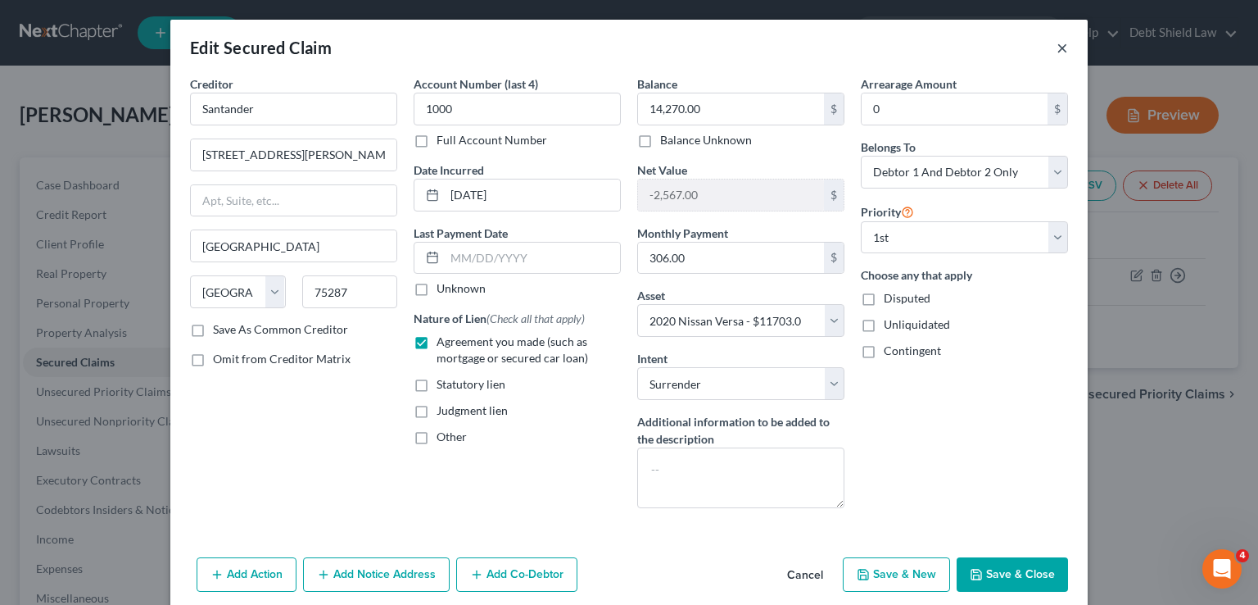
click at [1057, 49] on button "×" at bounding box center [1062, 48] width 11 height 20
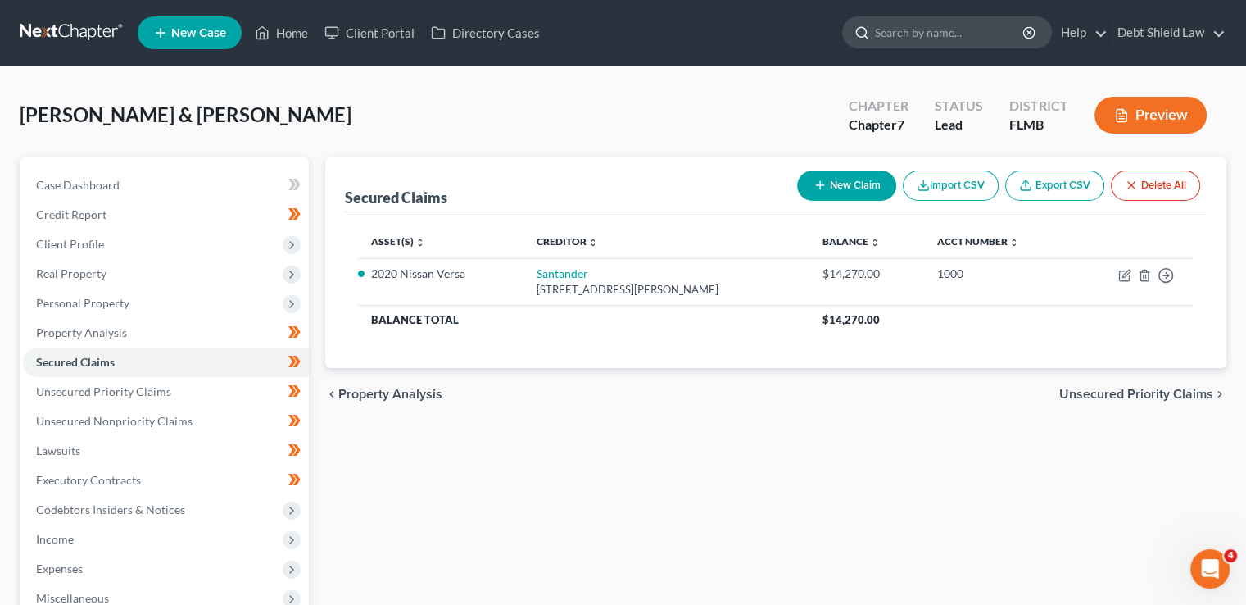
click at [927, 41] on input "search" at bounding box center [950, 32] width 150 height 30
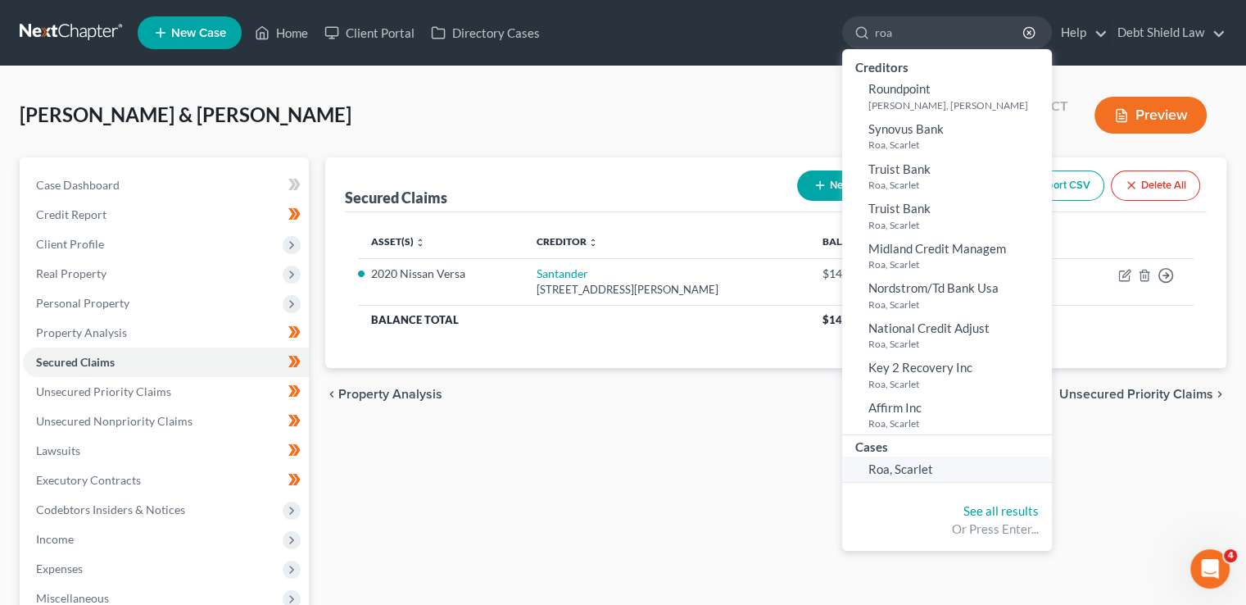
type input "roa"
click at [901, 470] on span "Roa, Scarlet" at bounding box center [900, 468] width 65 height 15
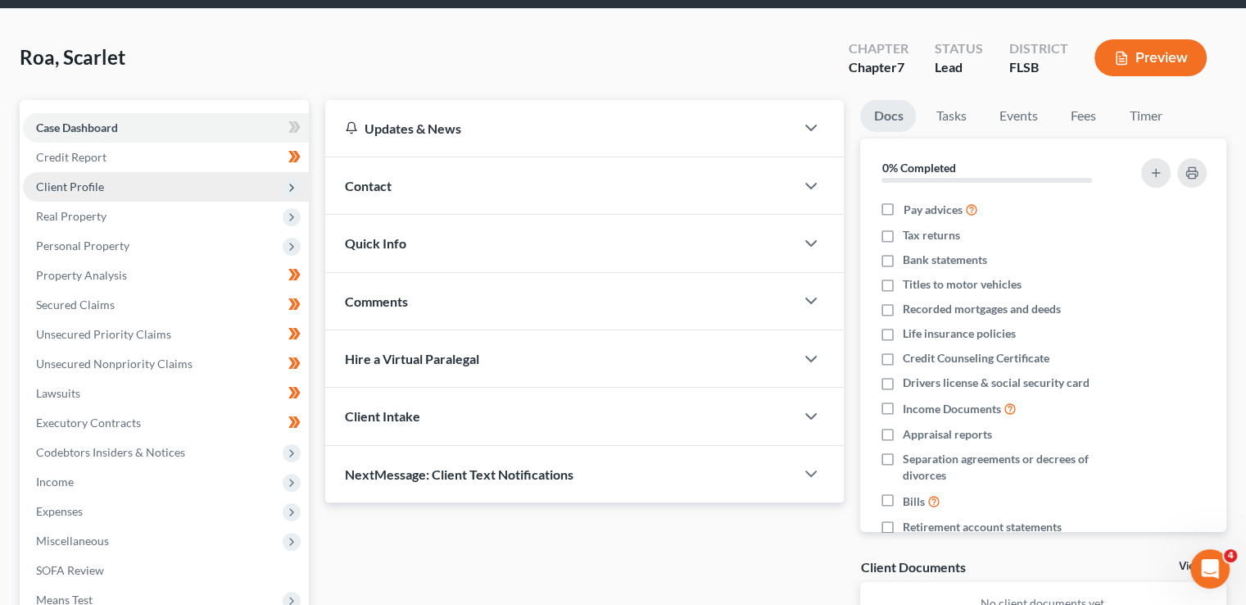
scroll to position [82, 0]
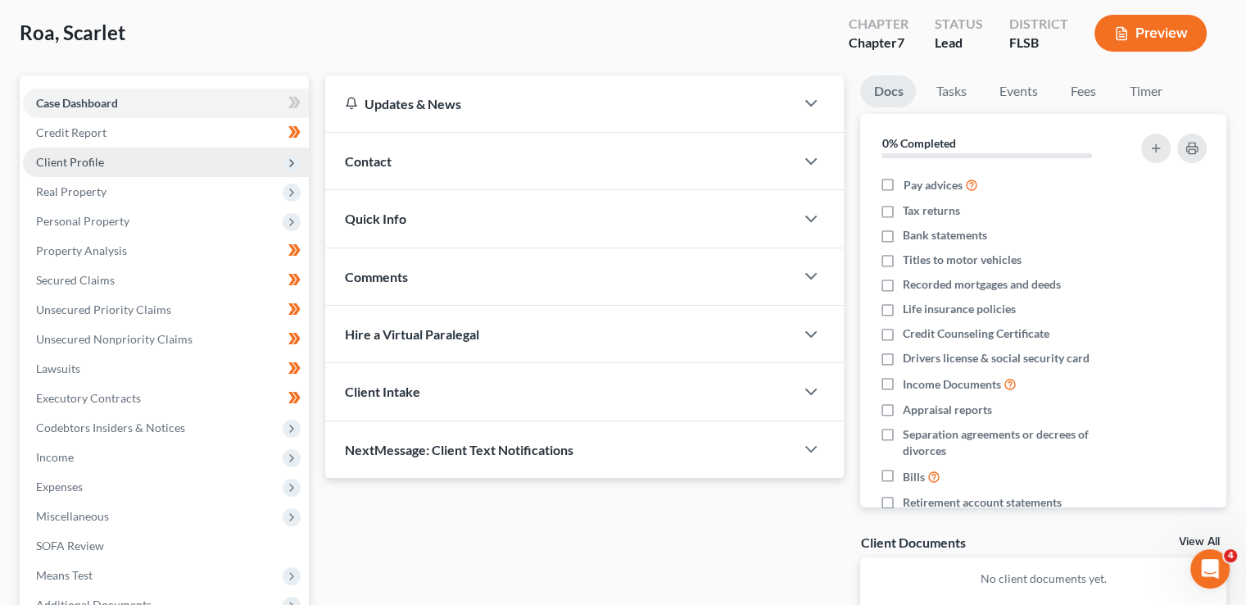
click at [192, 157] on span "Client Profile" at bounding box center [166, 161] width 286 height 29
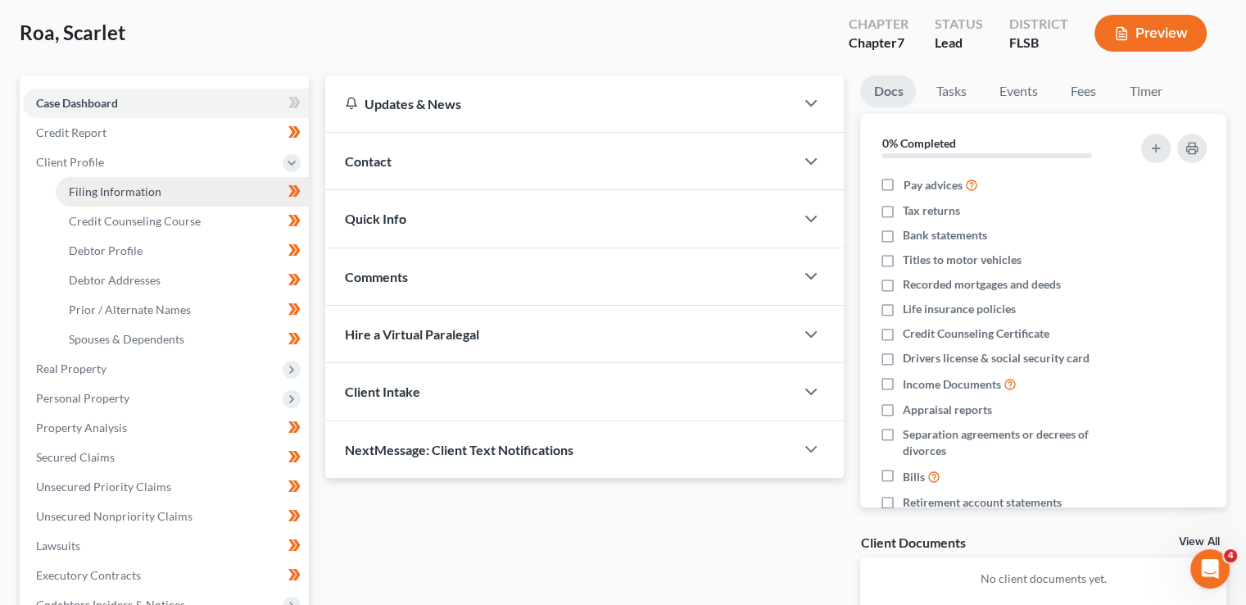
click at [120, 195] on span "Filing Information" at bounding box center [115, 191] width 93 height 14
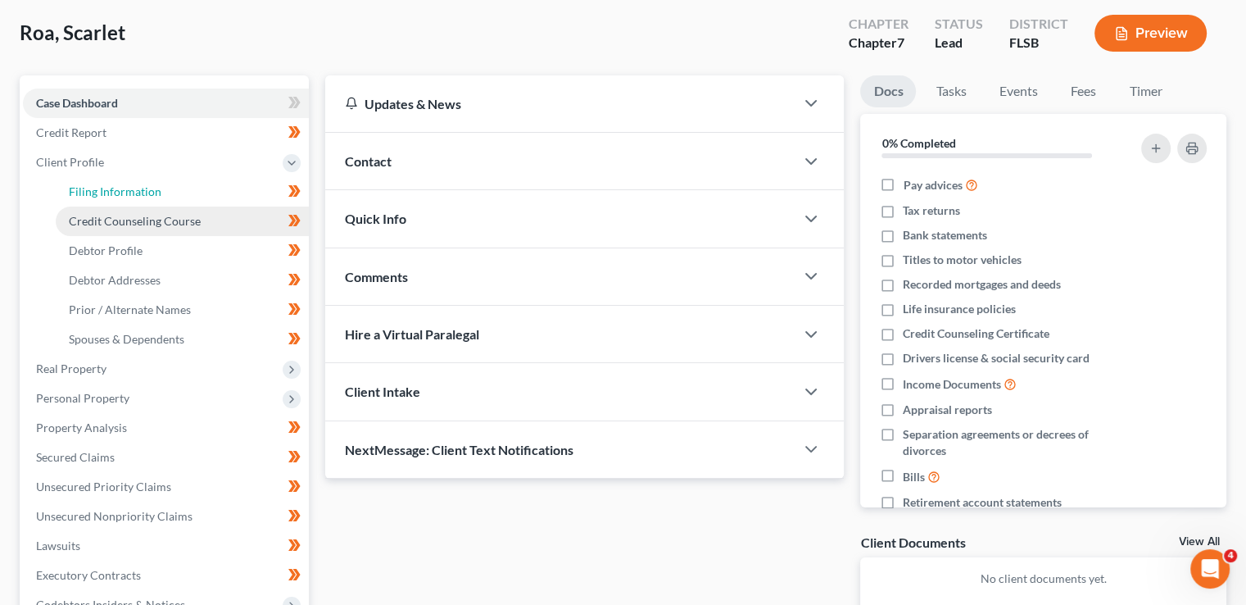
select select "1"
select select "0"
select select "17"
select select "0"
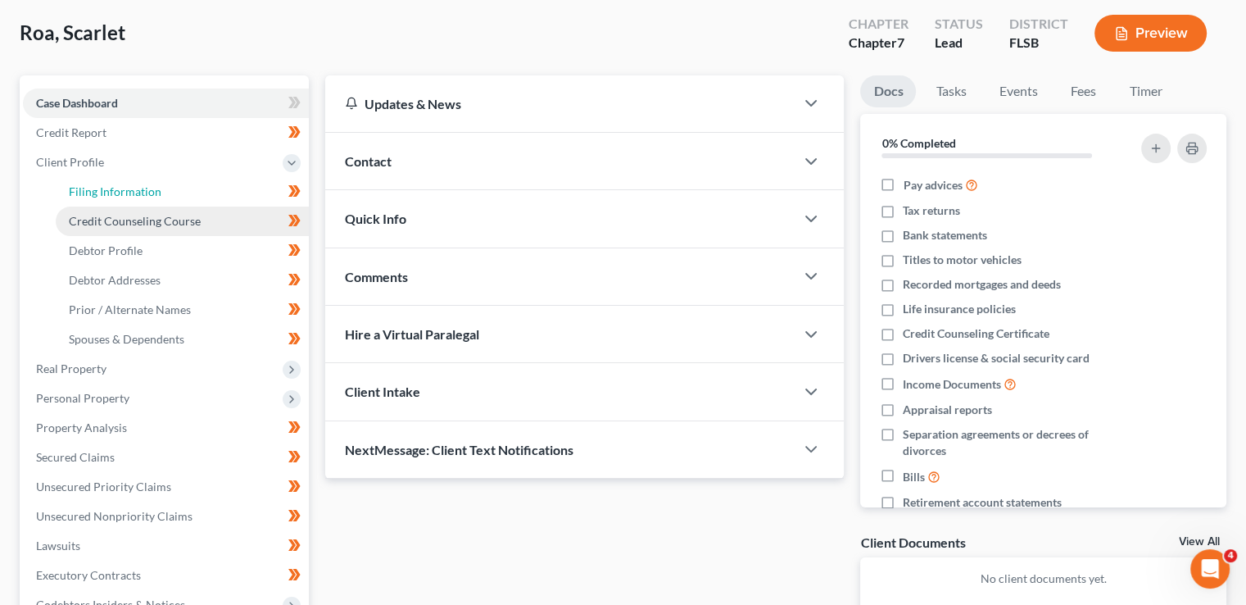
select select "9"
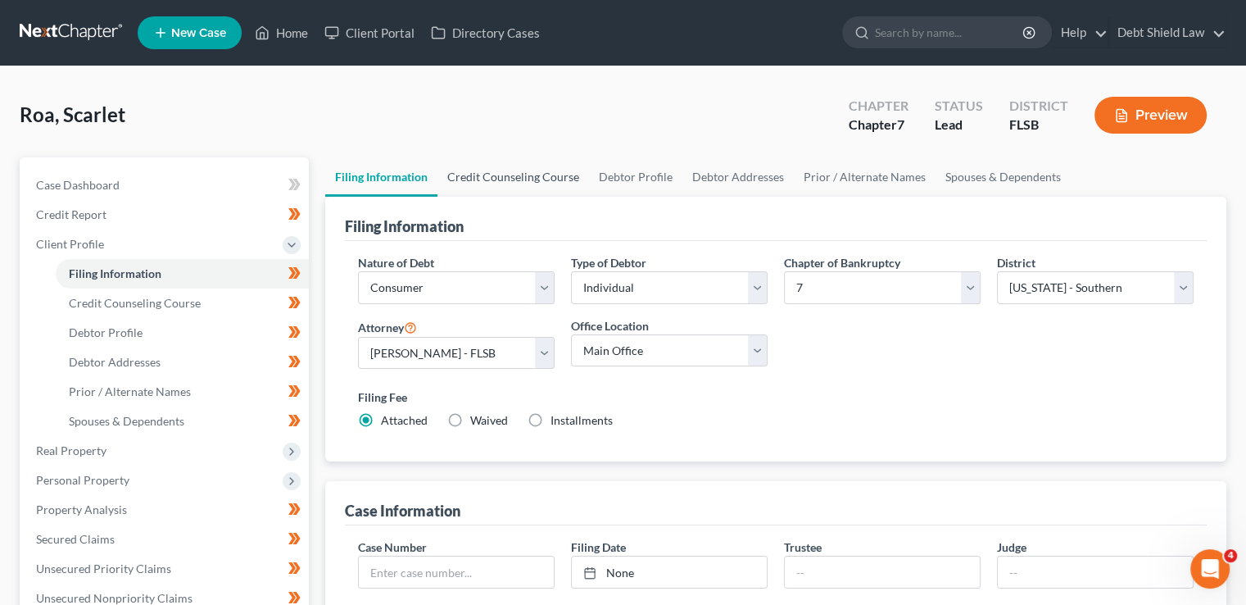
click at [505, 175] on link "Credit Counseling Course" at bounding box center [514, 176] width 152 height 39
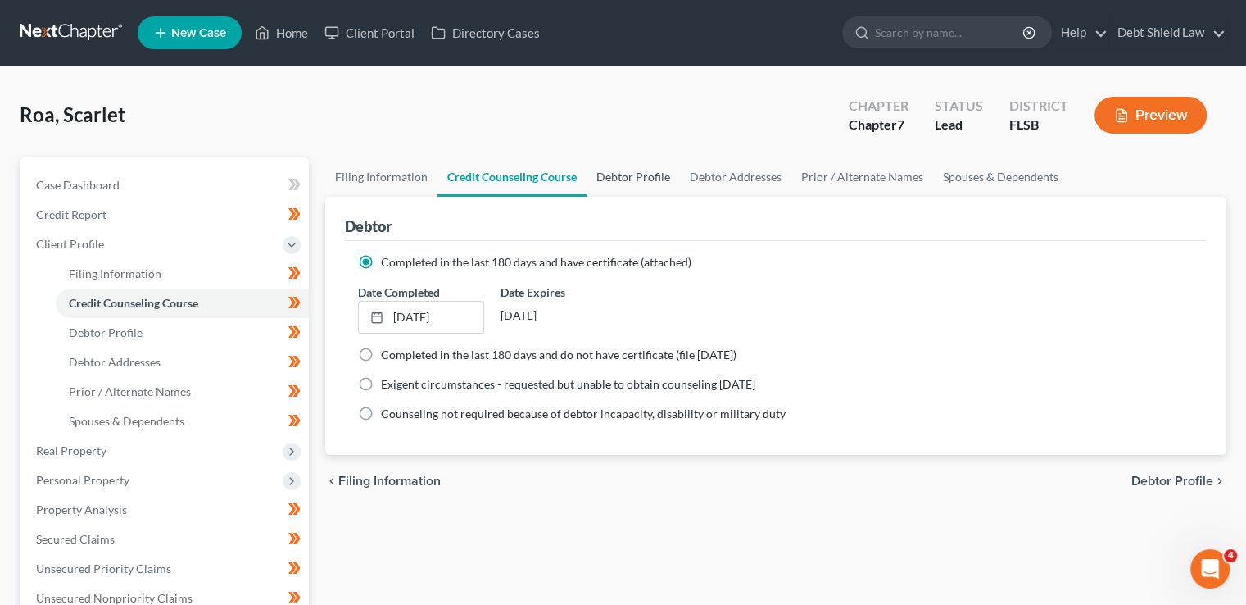
click at [633, 181] on link "Debtor Profile" at bounding box center [633, 176] width 93 height 39
select select "3"
select select "1"
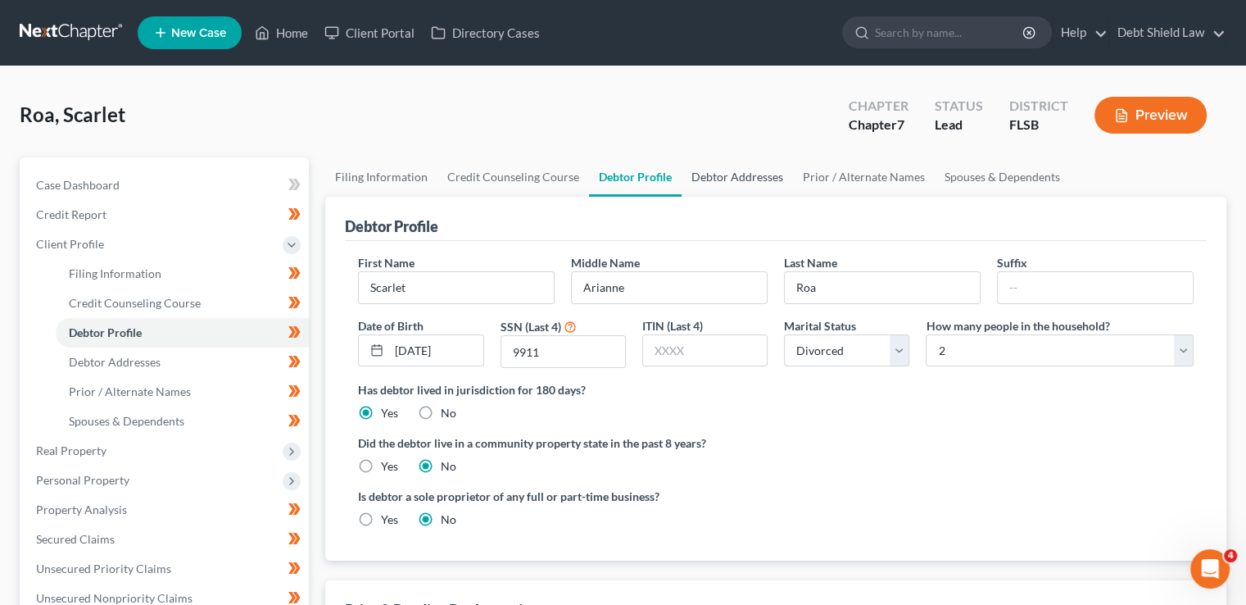
click at [755, 174] on link "Debtor Addresses" at bounding box center [737, 176] width 111 height 39
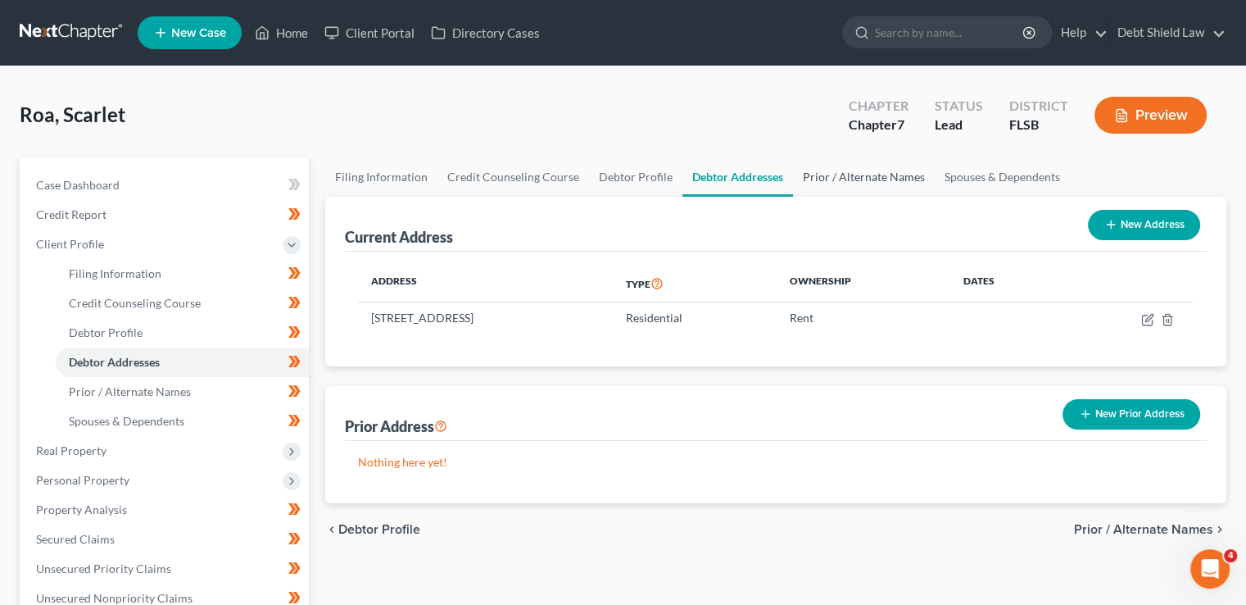
click at [841, 179] on link "Prior / Alternate Names" at bounding box center [864, 176] width 142 height 39
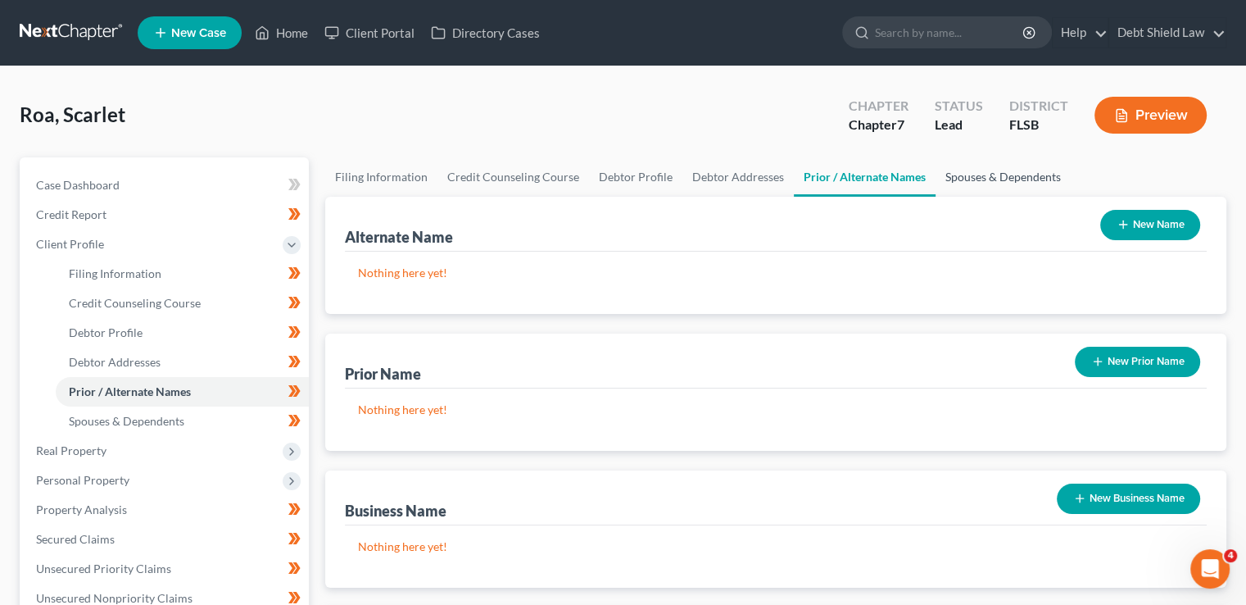
click at [961, 189] on link "Spouses & Dependents" at bounding box center [1003, 176] width 135 height 39
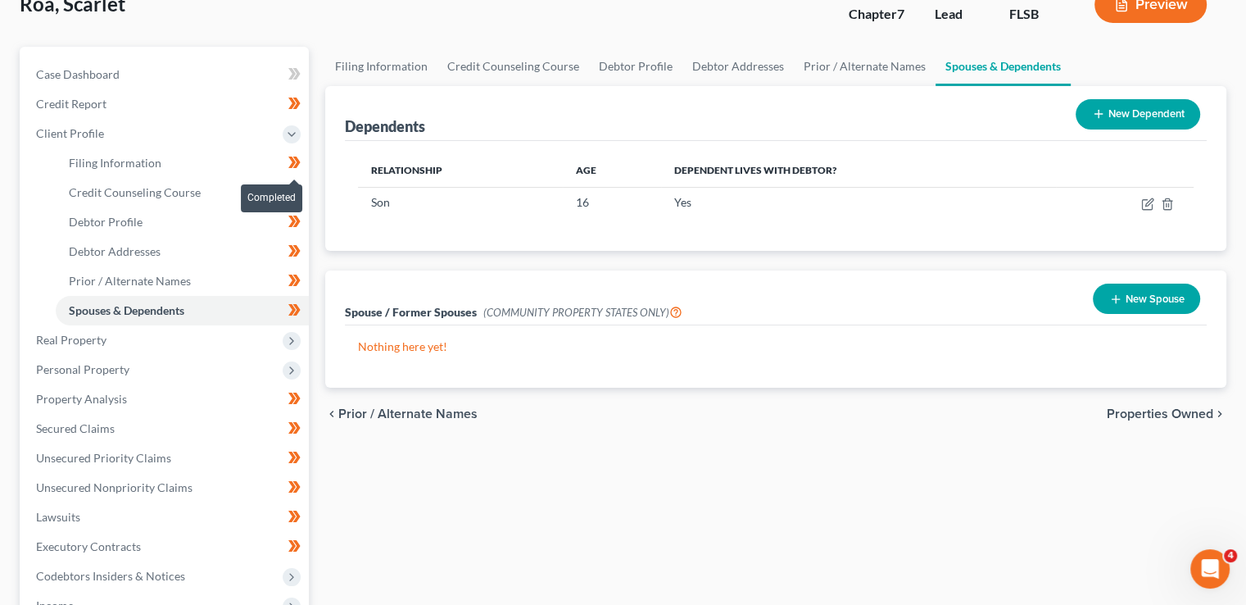
scroll to position [82, 0]
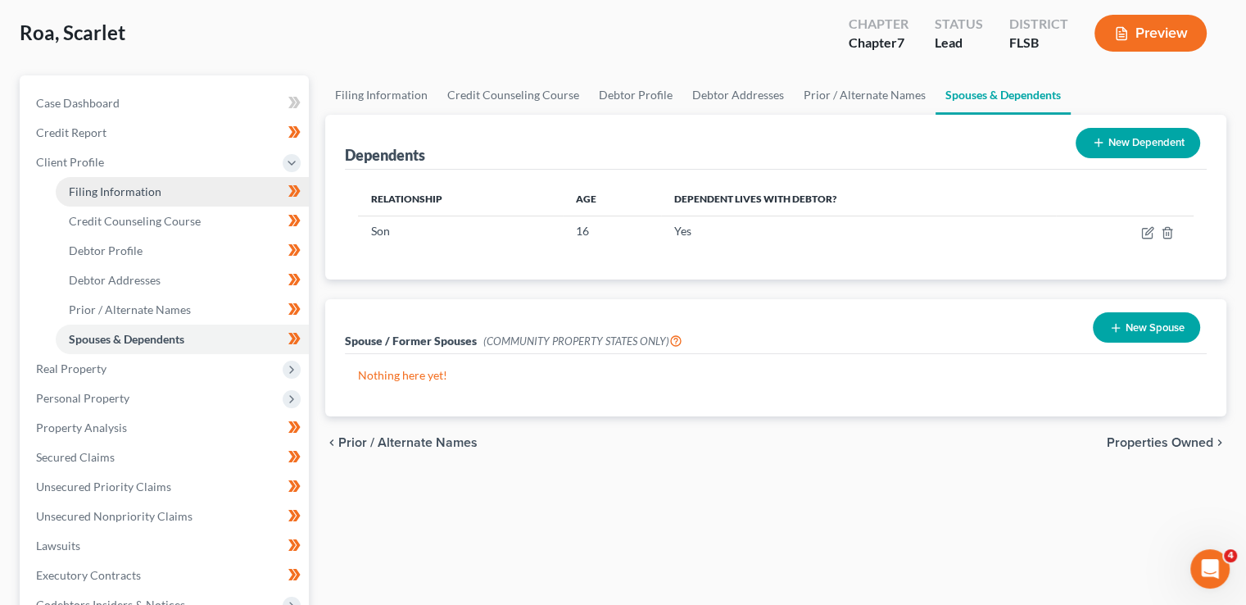
click at [215, 194] on link "Filing Information" at bounding box center [182, 191] width 253 height 29
select select "1"
select select "0"
select select "17"
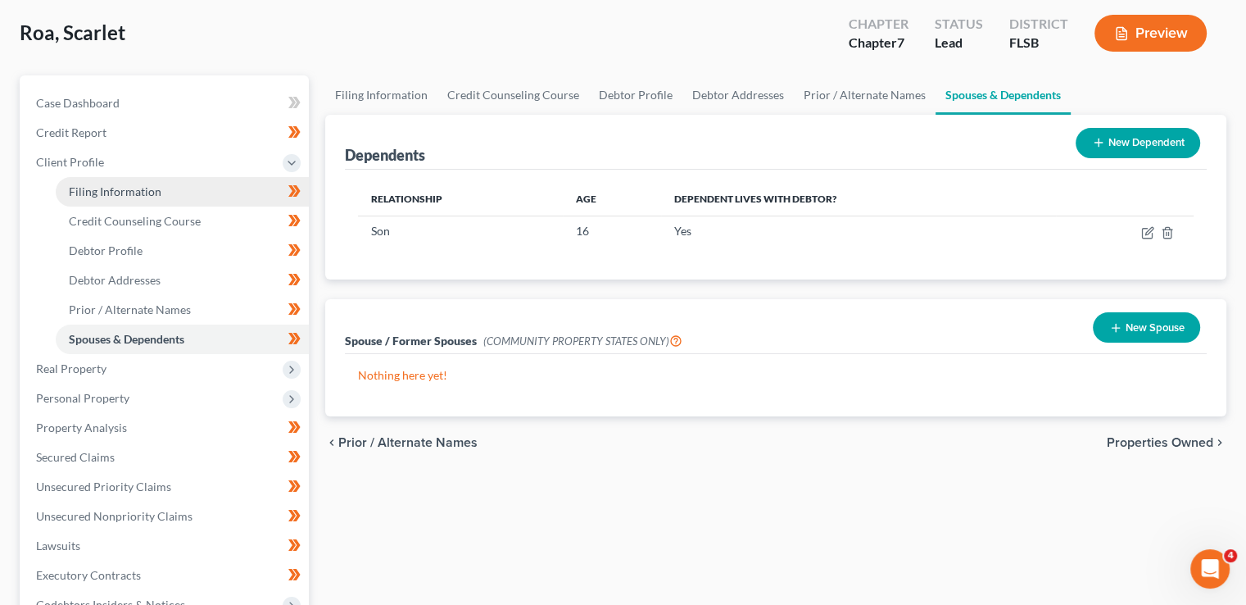
select select "0"
select select "9"
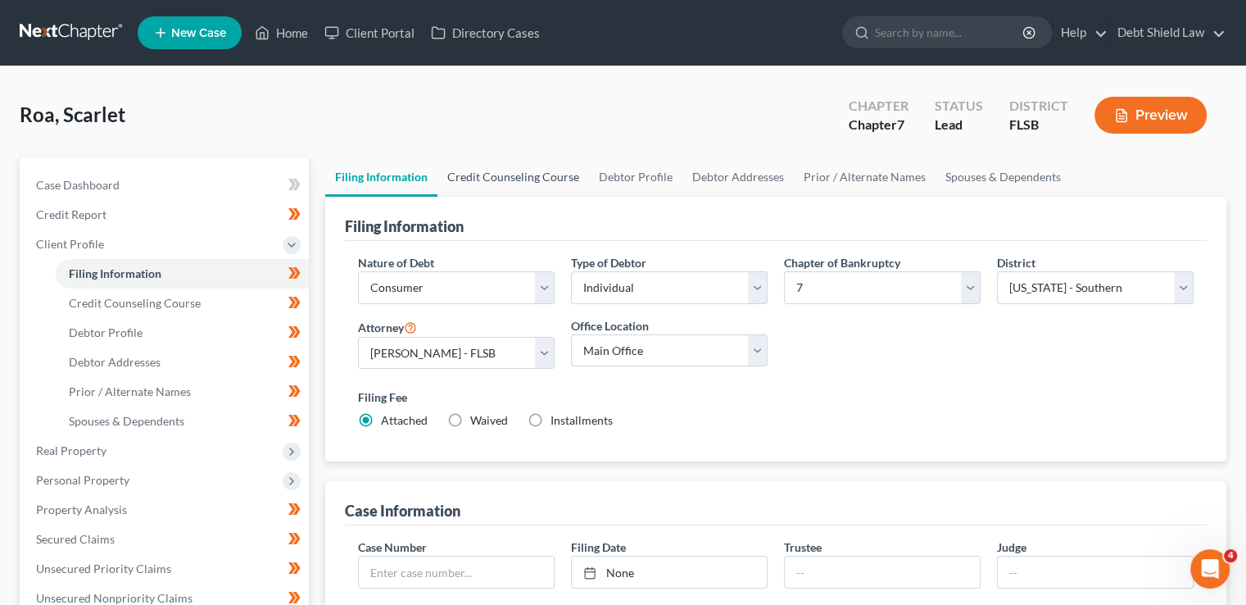
click at [493, 164] on link "Credit Counseling Course" at bounding box center [514, 176] width 152 height 39
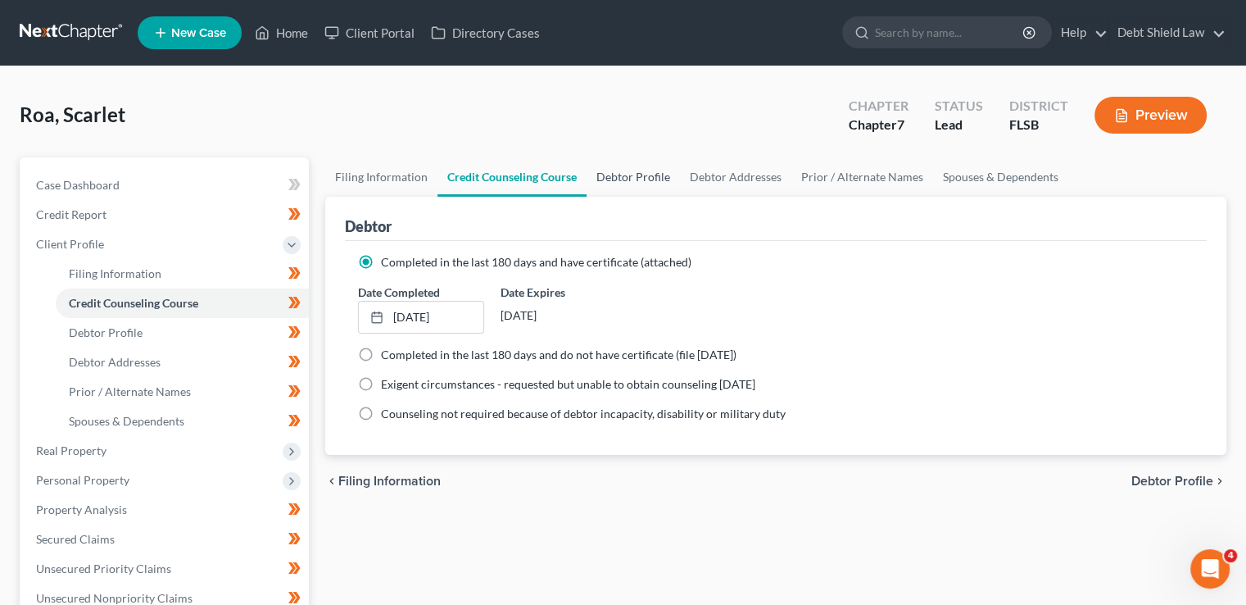
click at [632, 176] on link "Debtor Profile" at bounding box center [633, 176] width 93 height 39
select select "3"
select select "1"
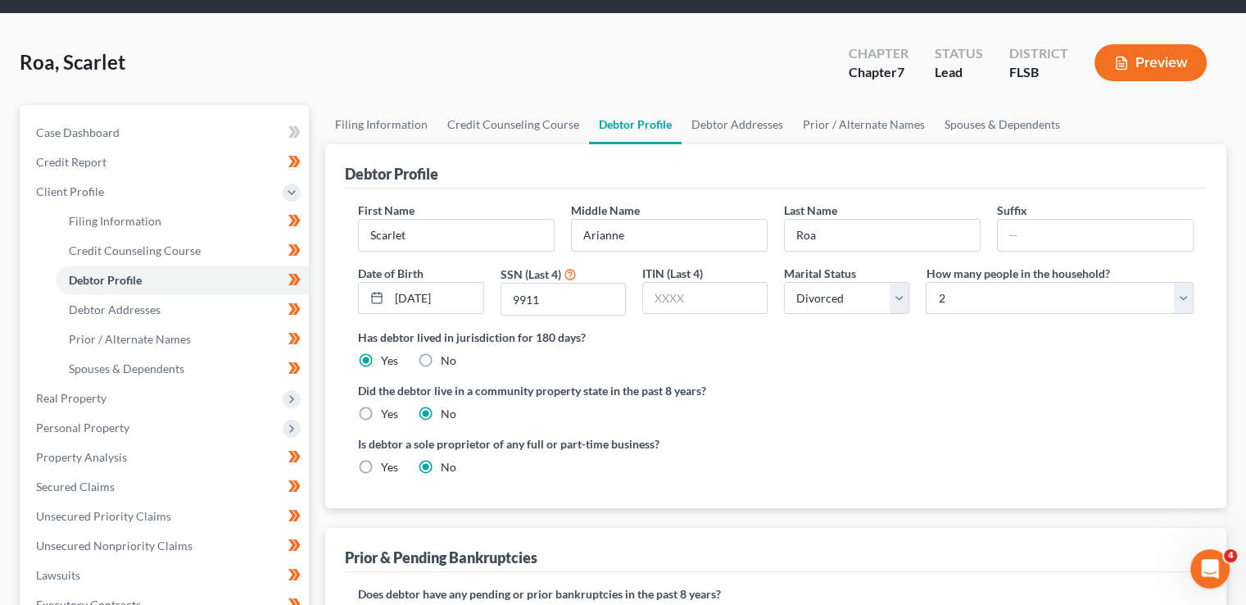
scroll to position [82, 0]
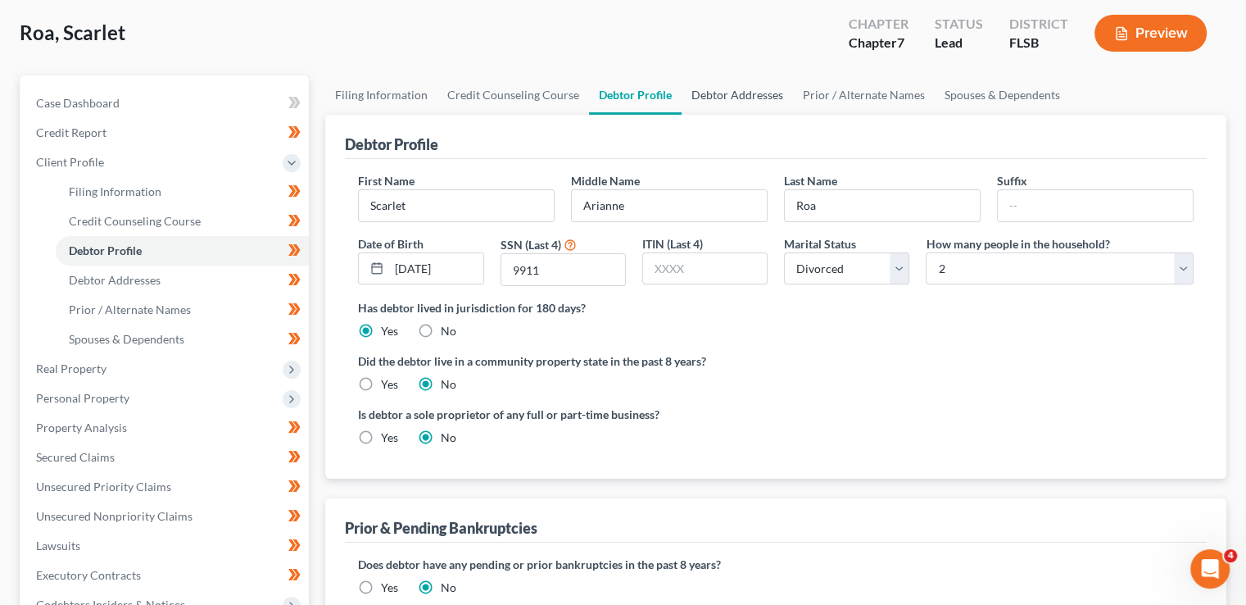
click at [705, 103] on link "Debtor Addresses" at bounding box center [737, 94] width 111 height 39
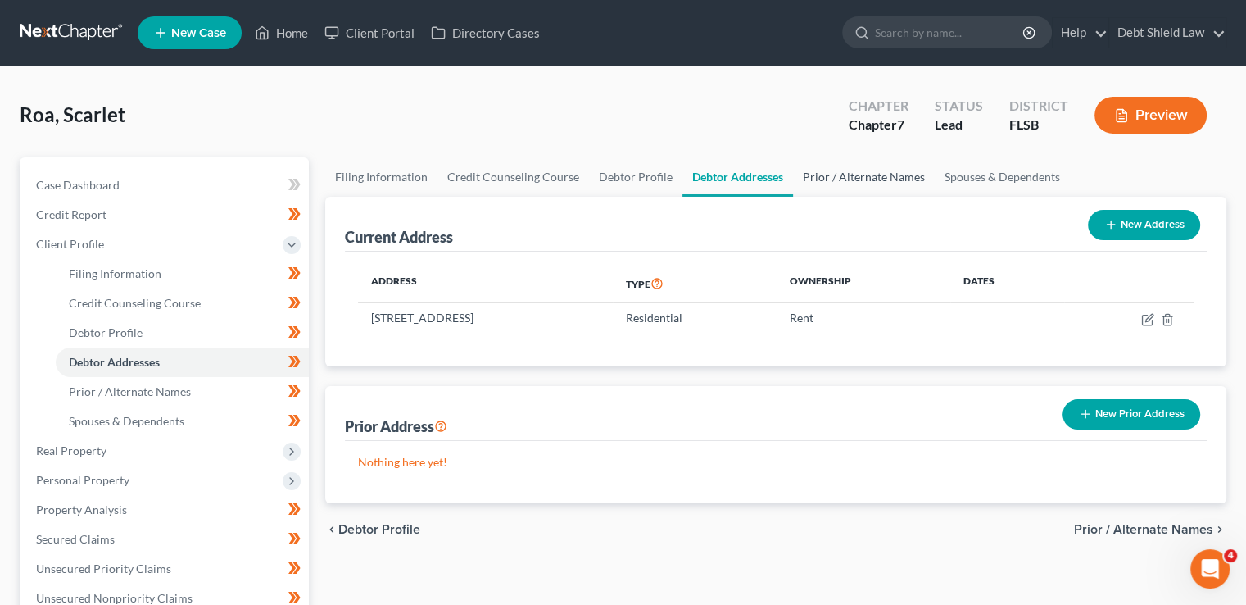
click at [830, 179] on link "Prior / Alternate Names" at bounding box center [864, 176] width 142 height 39
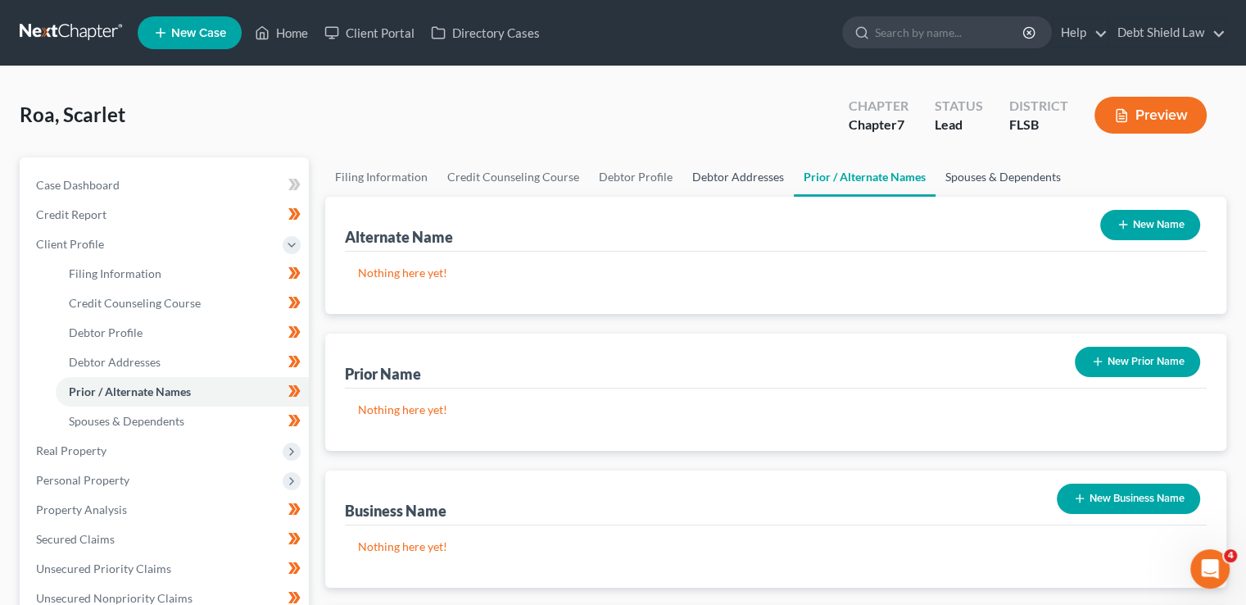
click at [979, 178] on link "Spouses & Dependents" at bounding box center [1003, 176] width 135 height 39
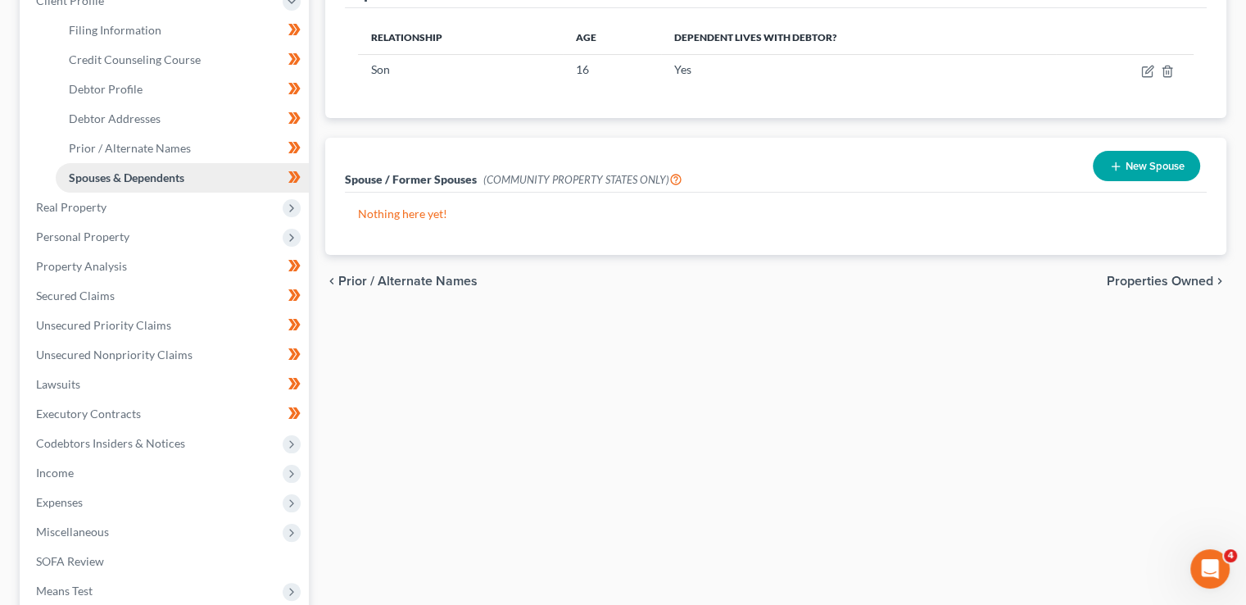
scroll to position [246, 0]
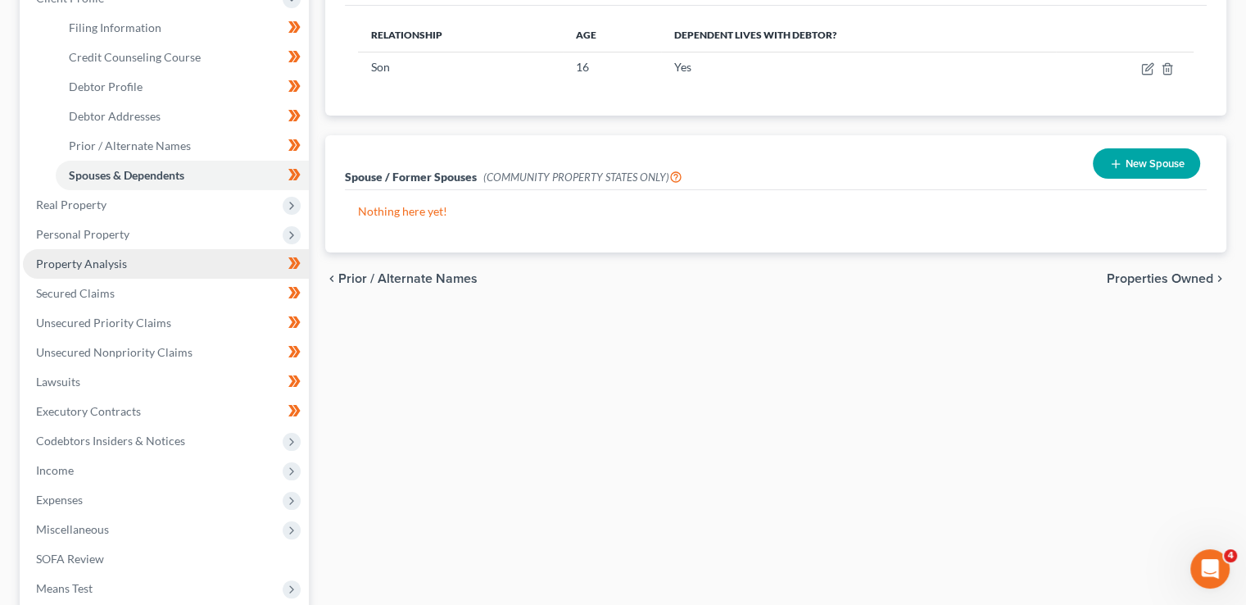
click at [210, 198] on span "Real Property" at bounding box center [166, 204] width 286 height 29
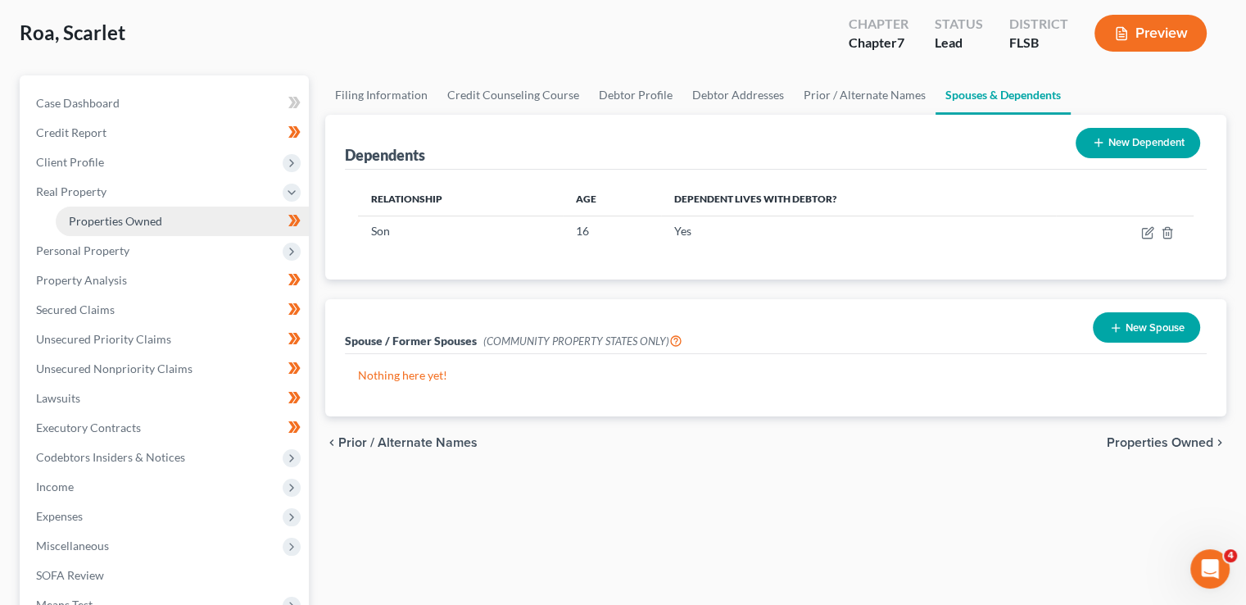
click at [144, 224] on span "Properties Owned" at bounding box center [115, 221] width 93 height 14
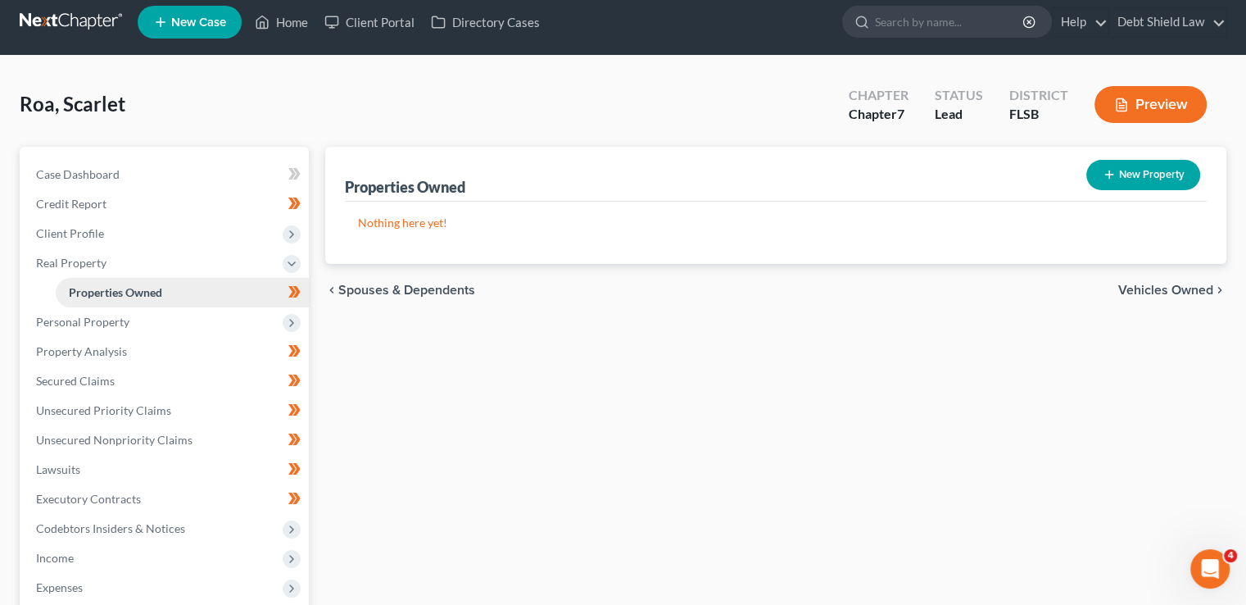
scroll to position [82, 0]
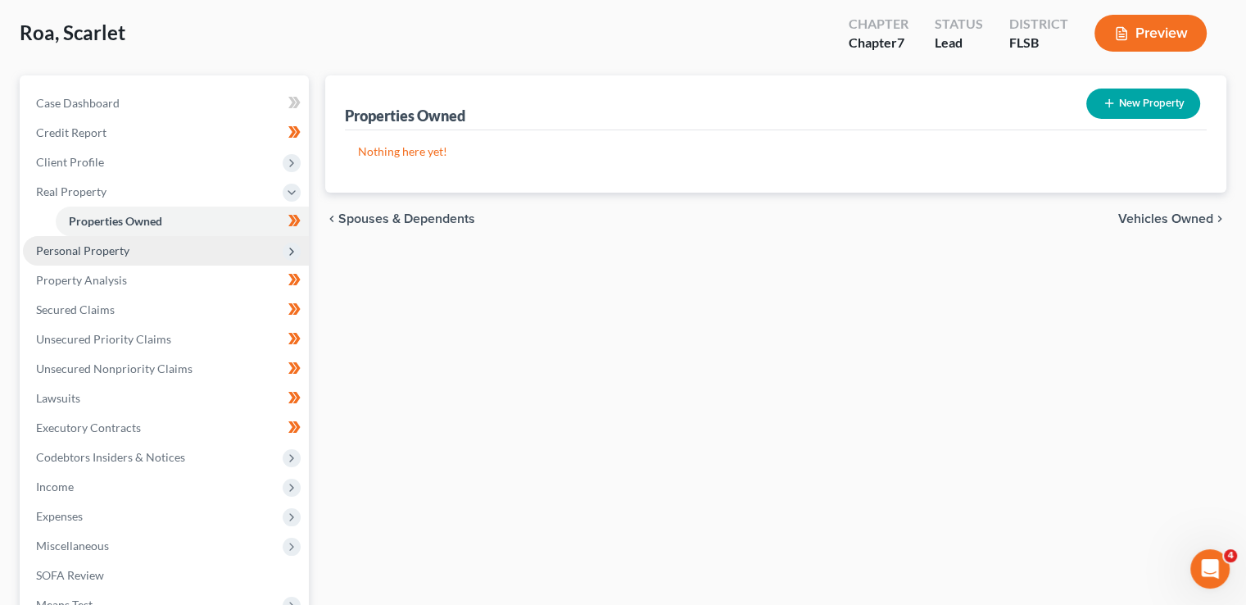
click at [215, 239] on span "Personal Property" at bounding box center [166, 250] width 286 height 29
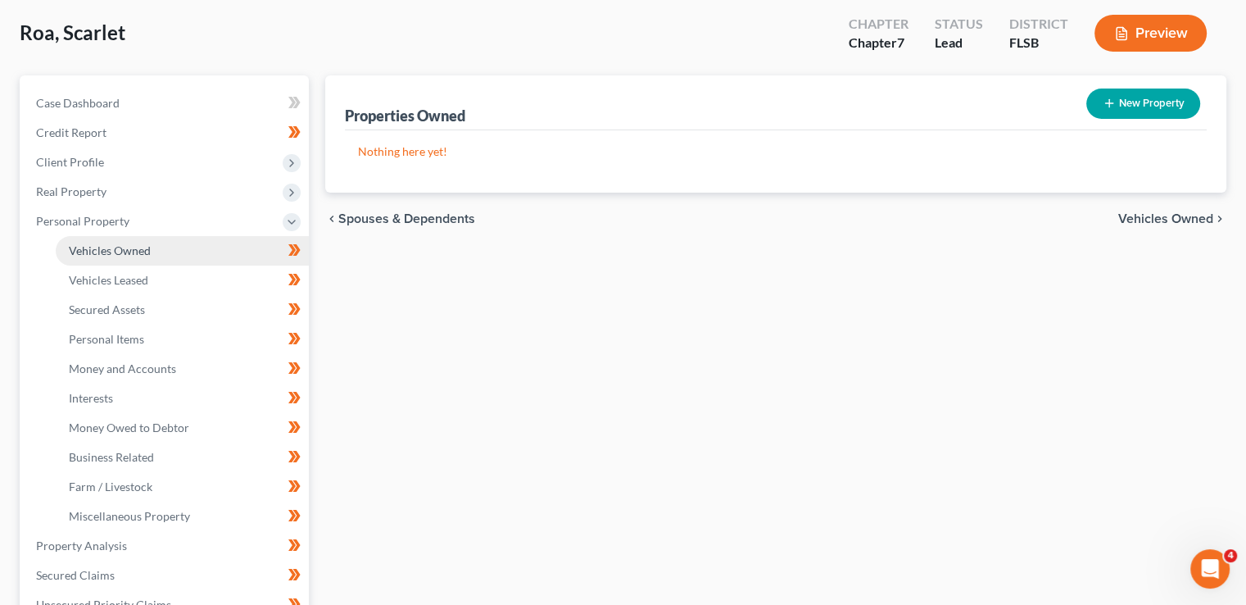
click at [142, 253] on span "Vehicles Owned" at bounding box center [110, 250] width 82 height 14
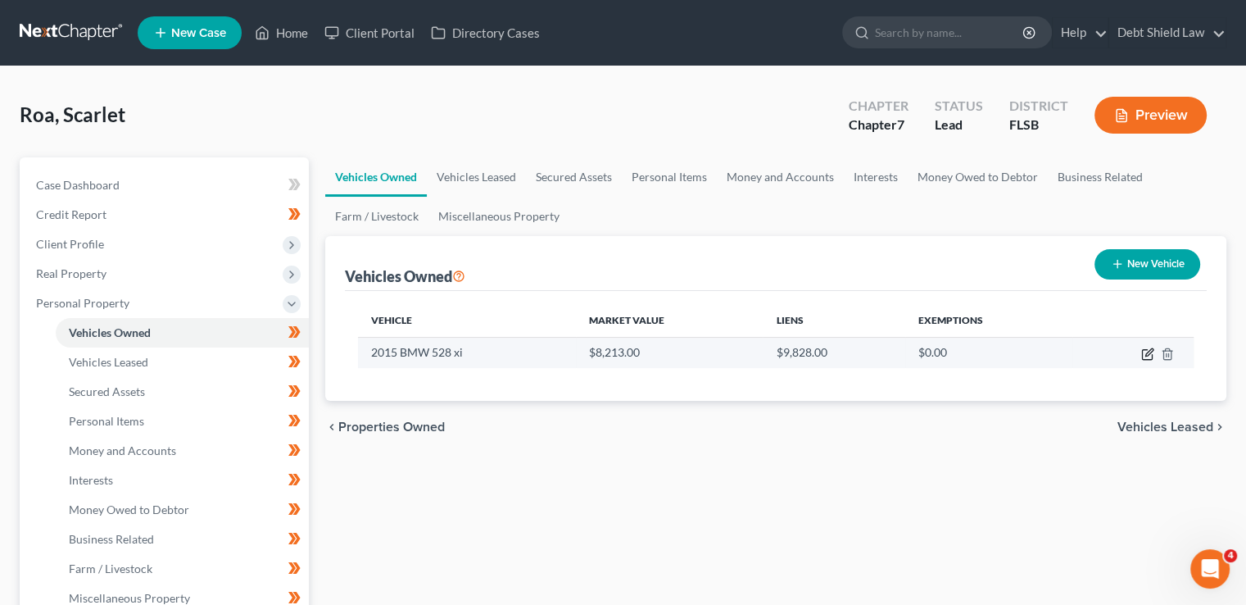
click at [1148, 351] on icon "button" at bounding box center [1147, 353] width 13 height 13
select select "0"
select select "11"
select select "3"
select select "0"
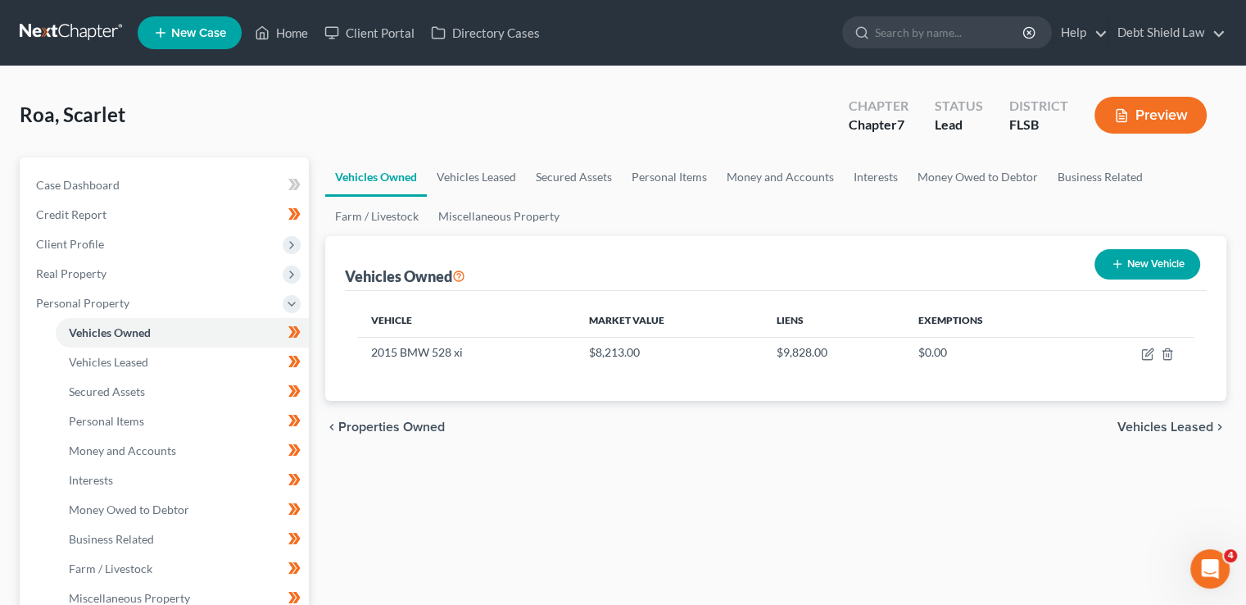
select select "50"
select select "0"
select select "2"
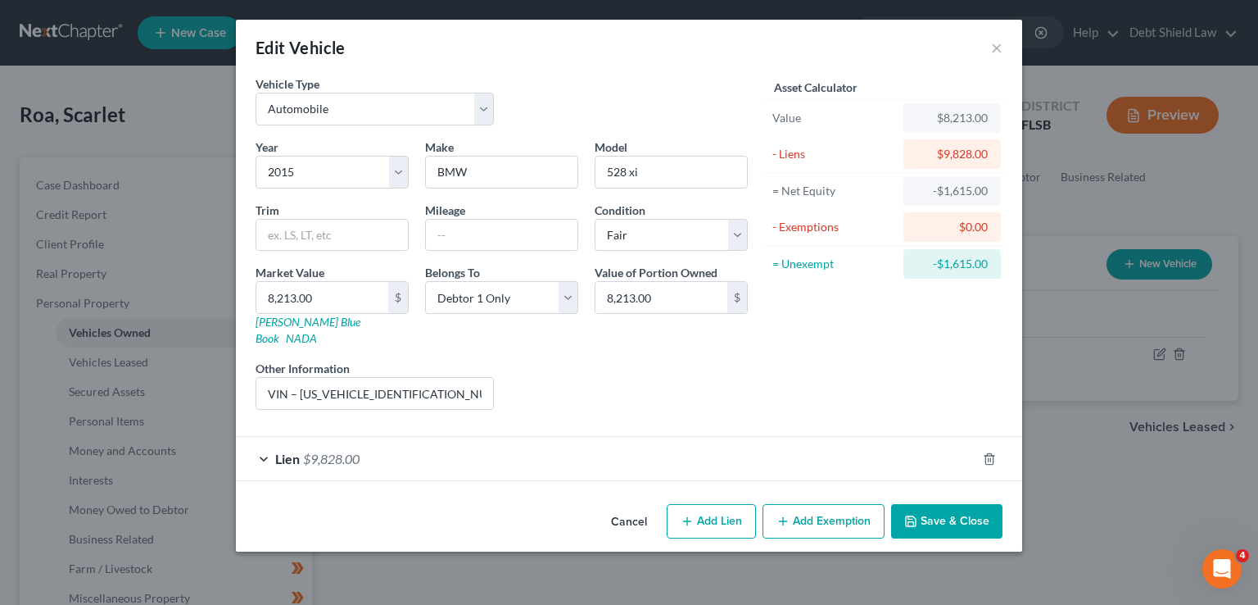
click at [440, 453] on div "Lien $9,828.00" at bounding box center [606, 458] width 741 height 43
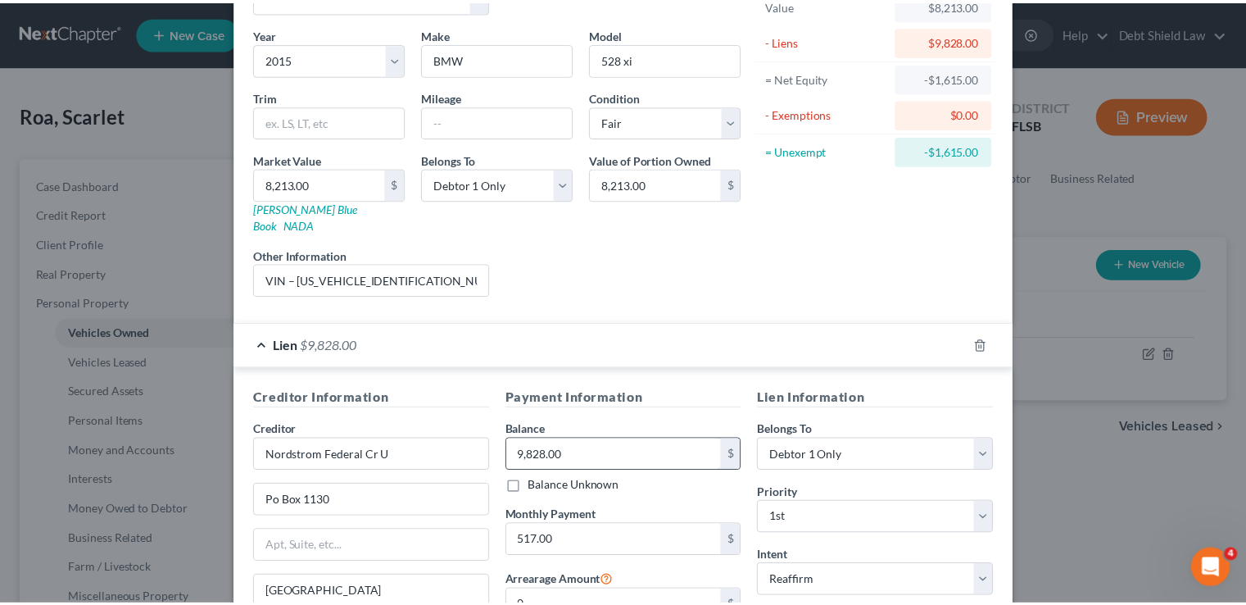
scroll to position [288, 0]
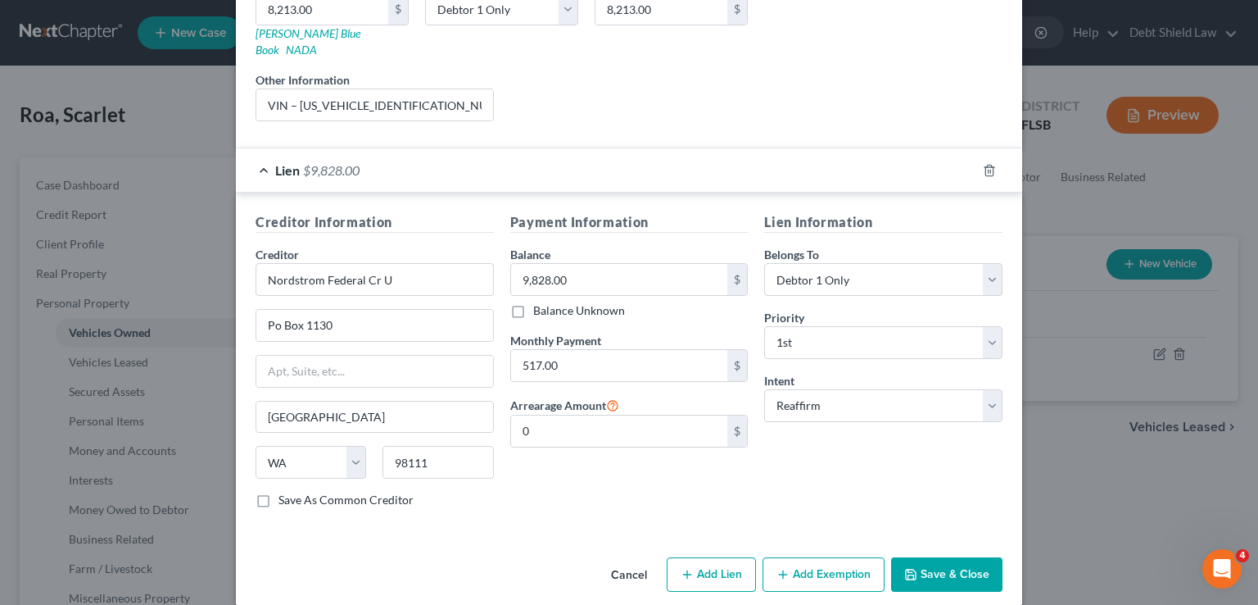
click at [938, 557] on button "Save & Close" at bounding box center [946, 574] width 111 height 34
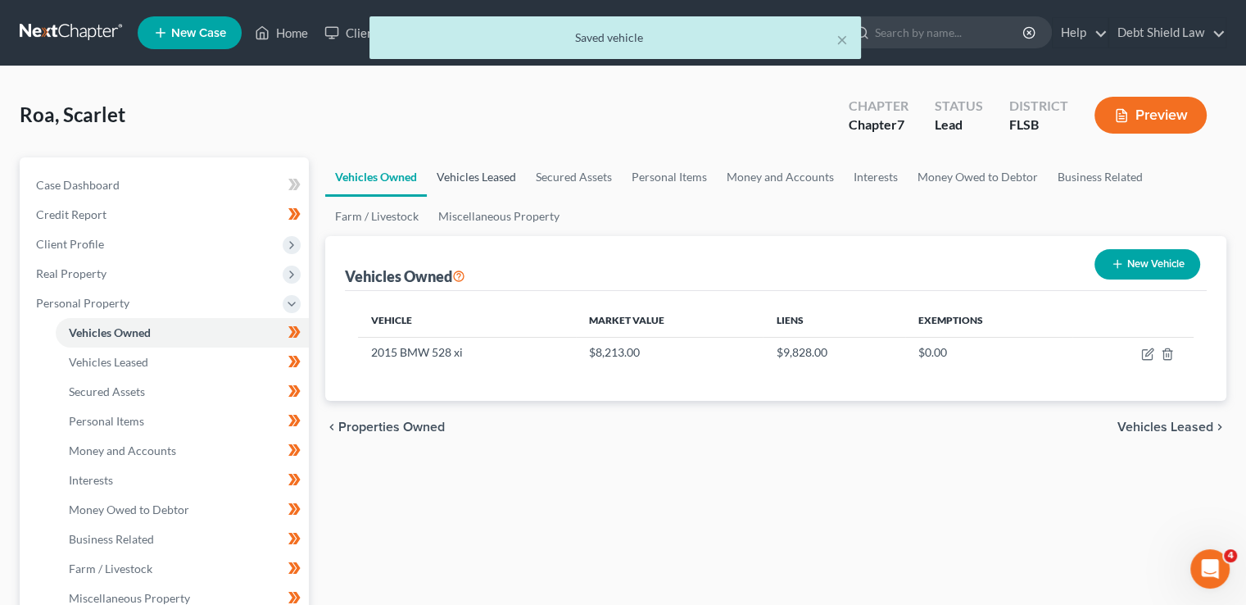
click at [498, 184] on link "Vehicles Leased" at bounding box center [476, 176] width 99 height 39
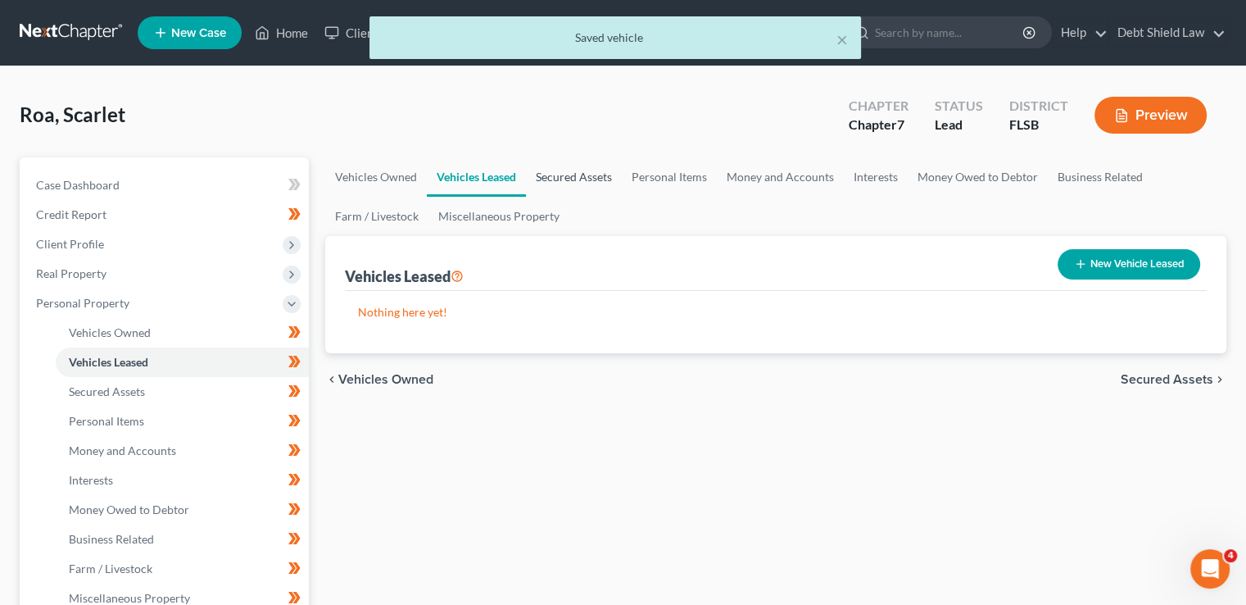
drag, startPoint x: 550, startPoint y: 181, endPoint x: 591, endPoint y: 213, distance: 52.0
click at [550, 181] on link "Secured Assets" at bounding box center [574, 176] width 96 height 39
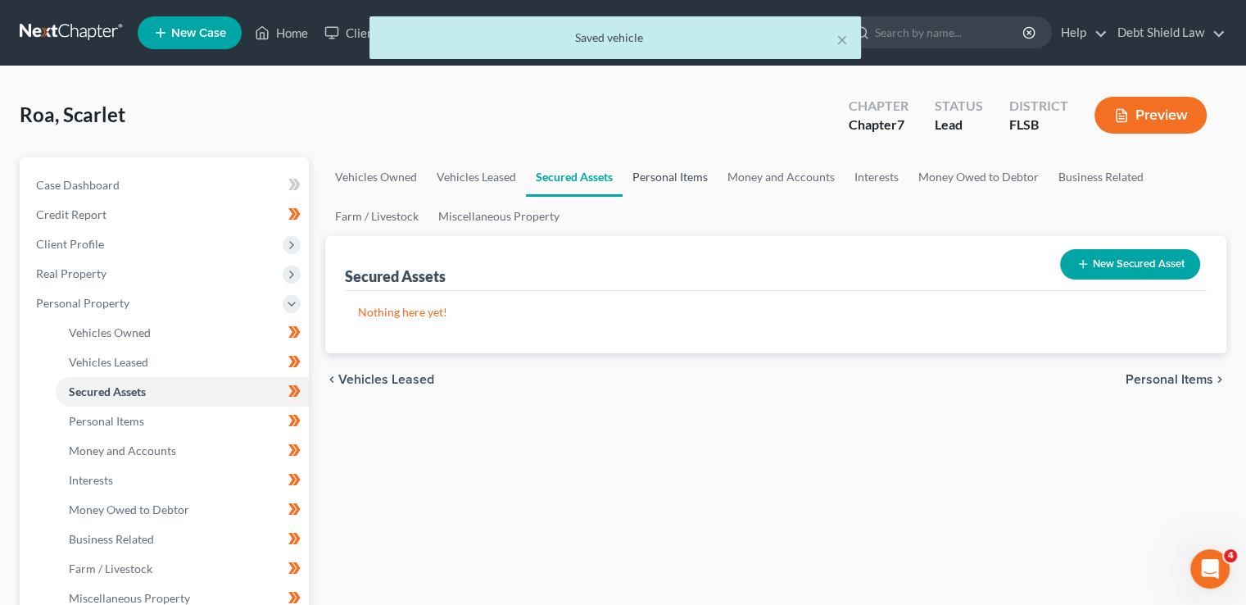
click at [648, 181] on link "Personal Items" at bounding box center [670, 176] width 95 height 39
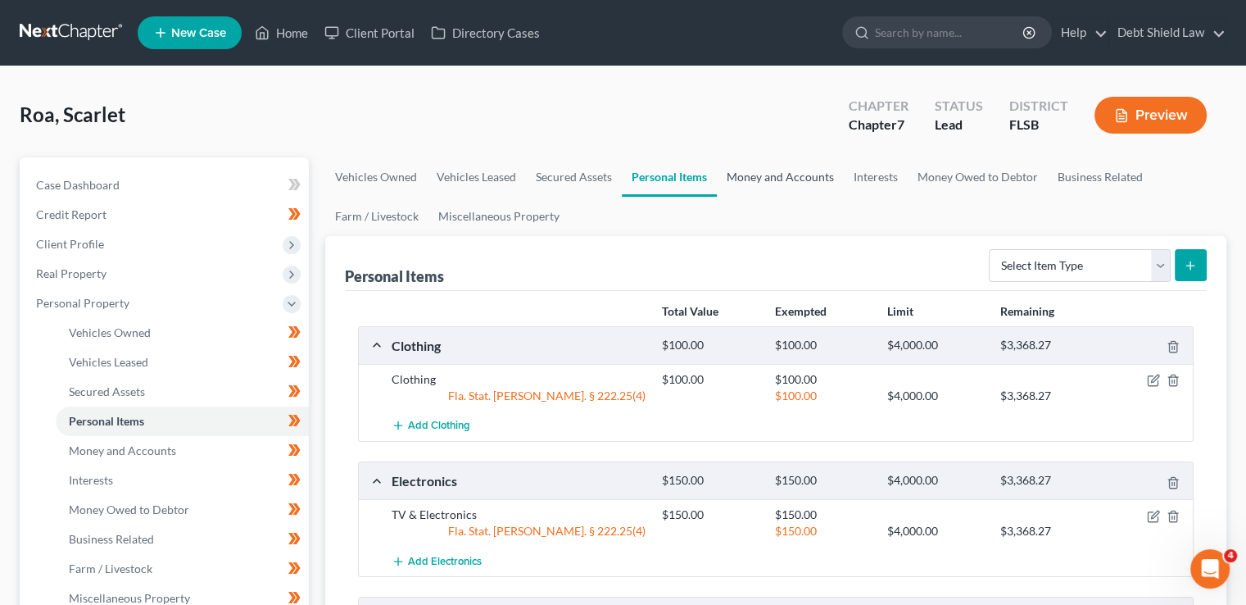
click at [752, 173] on link "Money and Accounts" at bounding box center [780, 176] width 127 height 39
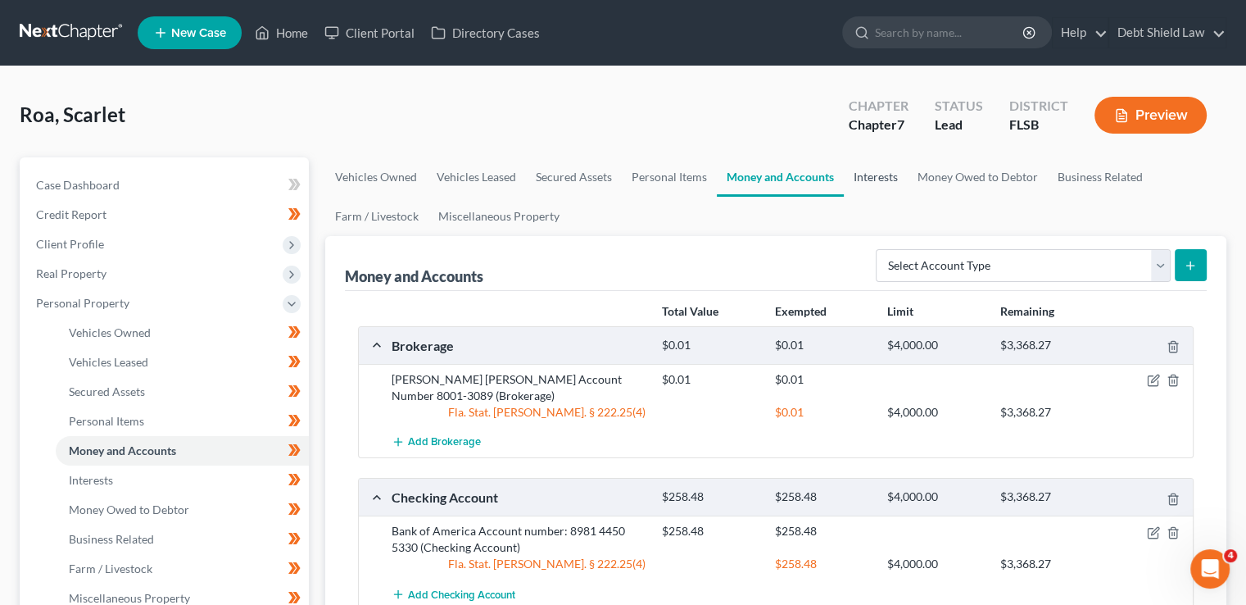
click at [855, 175] on link "Interests" at bounding box center [876, 176] width 64 height 39
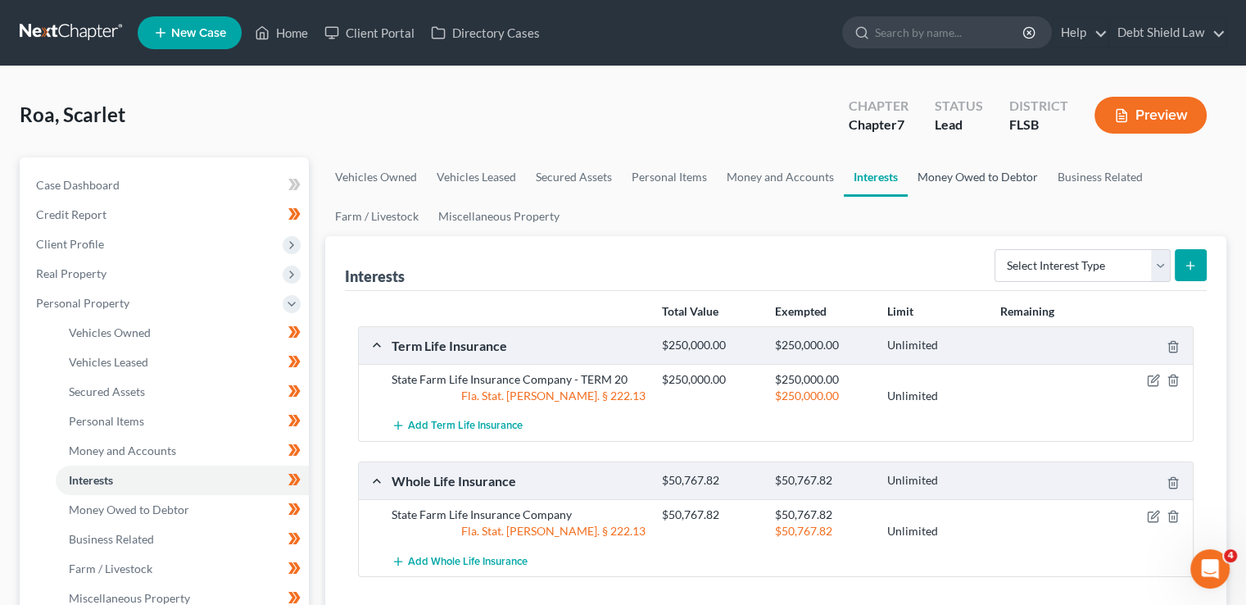
click at [944, 181] on link "Money Owed to Debtor" at bounding box center [978, 176] width 140 height 39
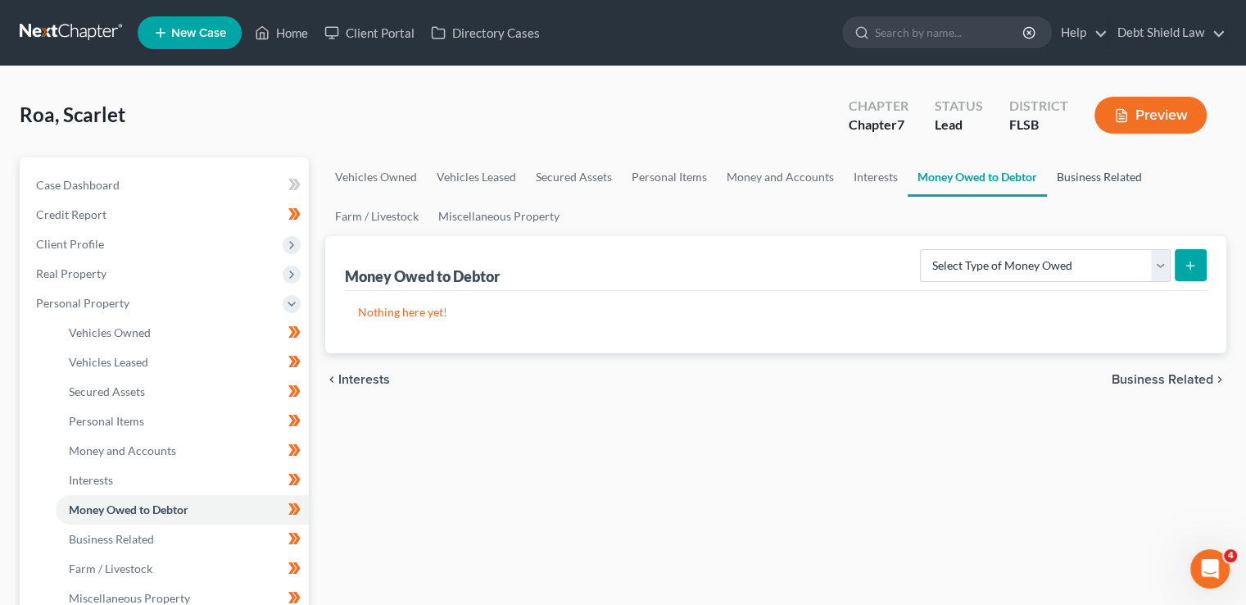
click at [1088, 184] on link "Business Related" at bounding box center [1099, 176] width 105 height 39
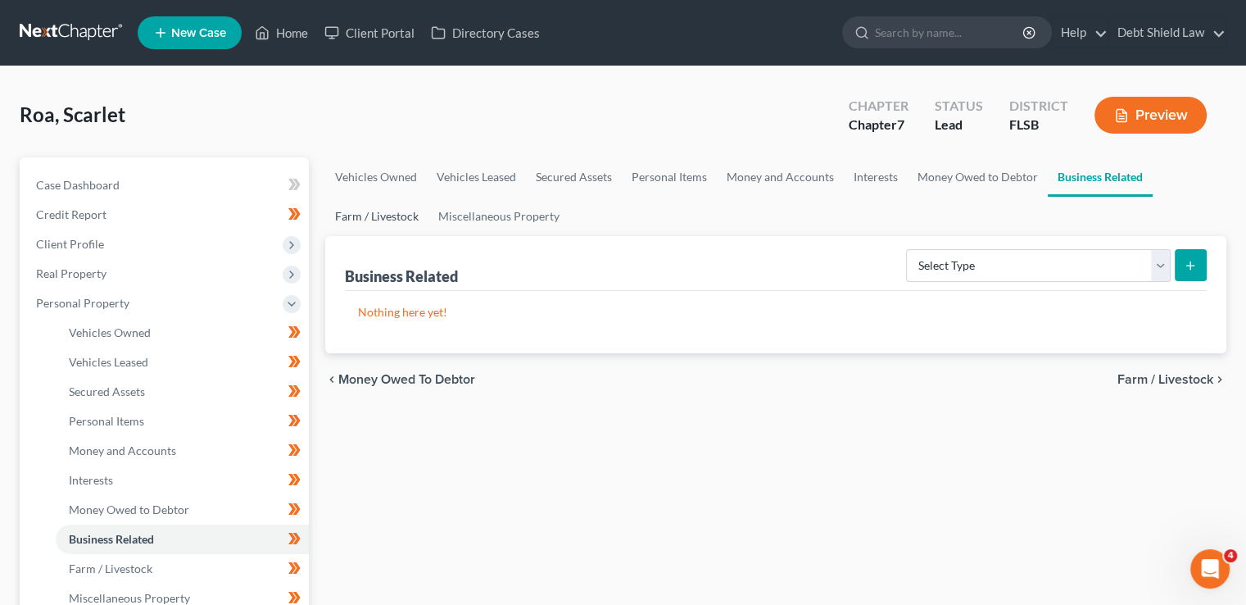
click at [387, 213] on link "Farm / Livestock" at bounding box center [376, 216] width 103 height 39
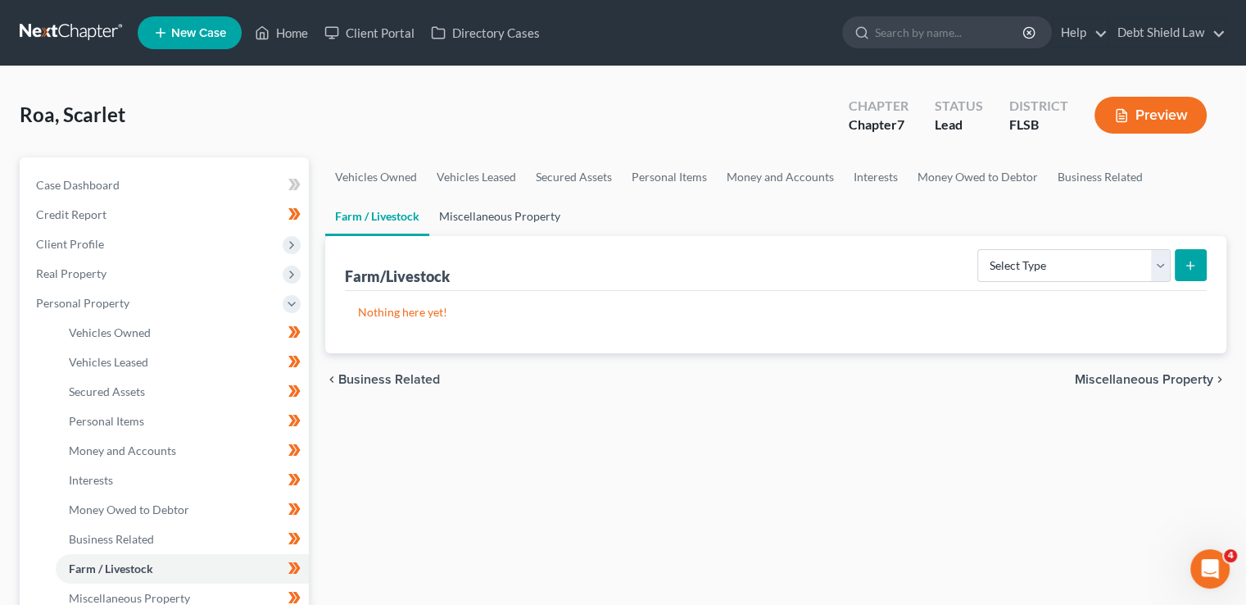
click at [488, 215] on link "Miscellaneous Property" at bounding box center [499, 216] width 141 height 39
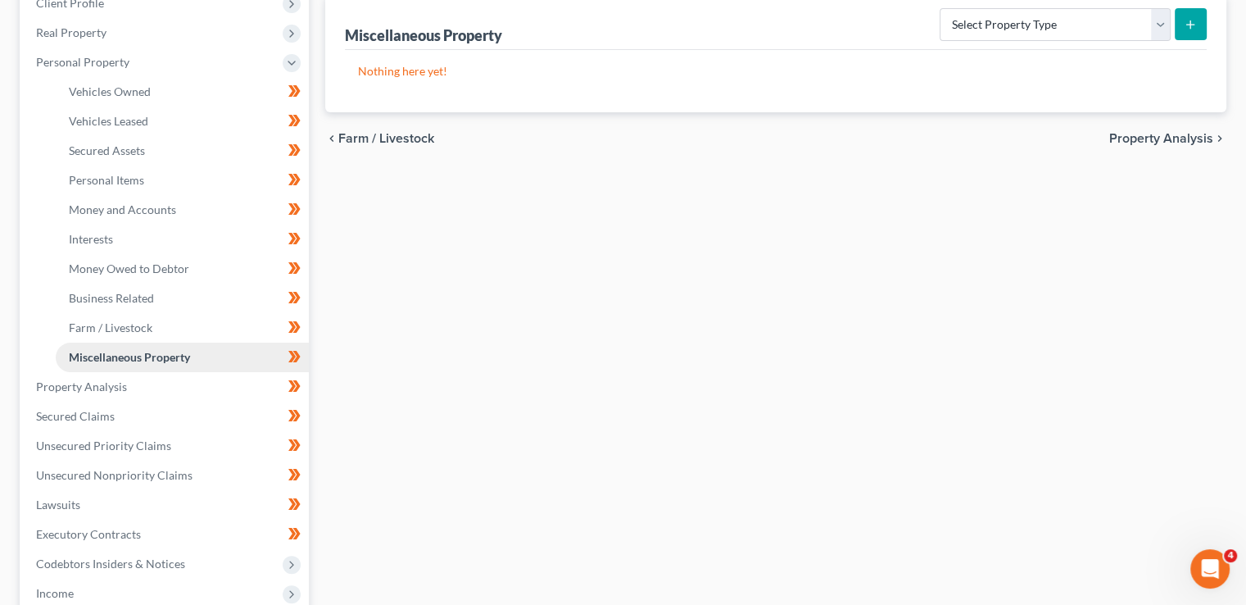
scroll to position [328, 0]
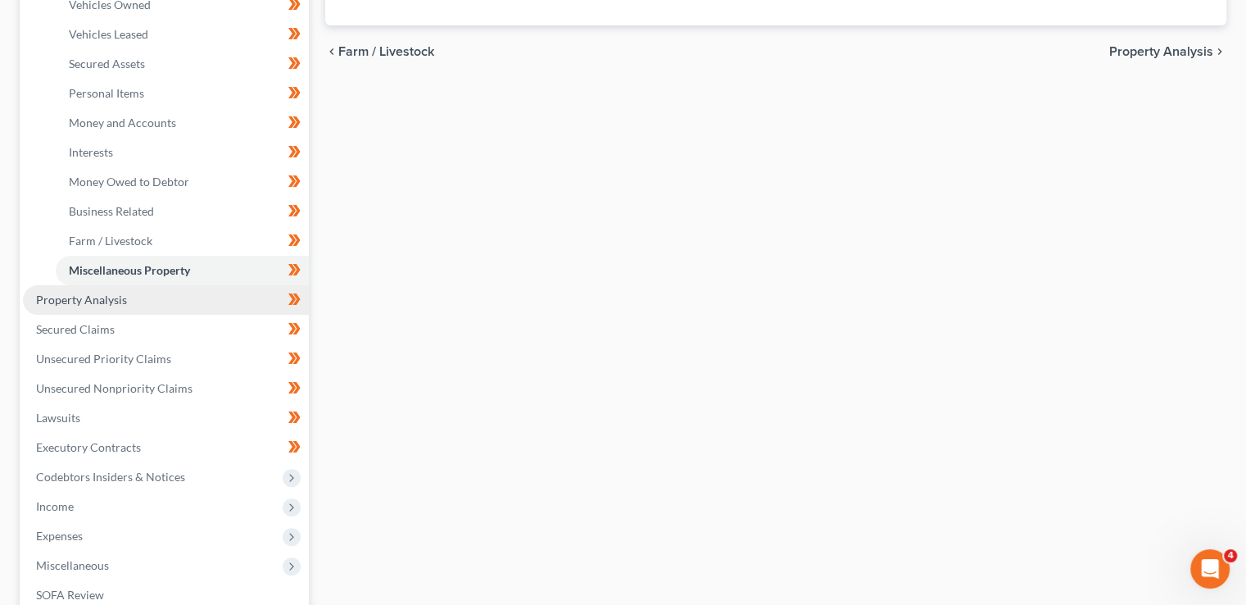
click at [132, 300] on link "Property Analysis" at bounding box center [166, 299] width 286 height 29
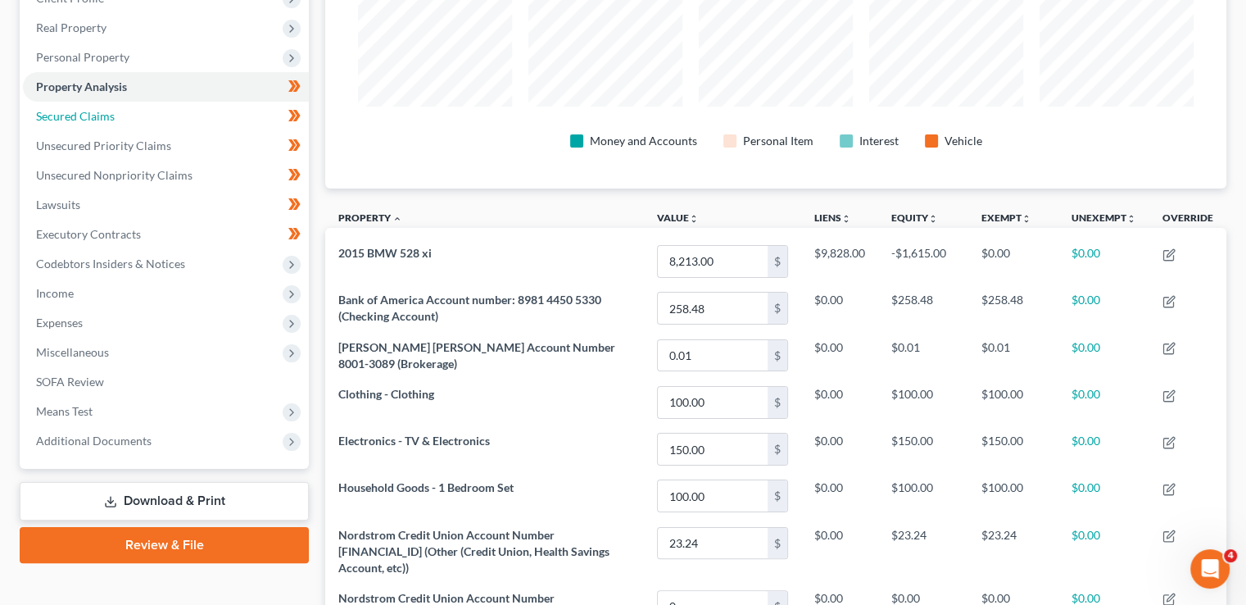
click at [92, 110] on span "Secured Claims" at bounding box center [75, 116] width 79 height 14
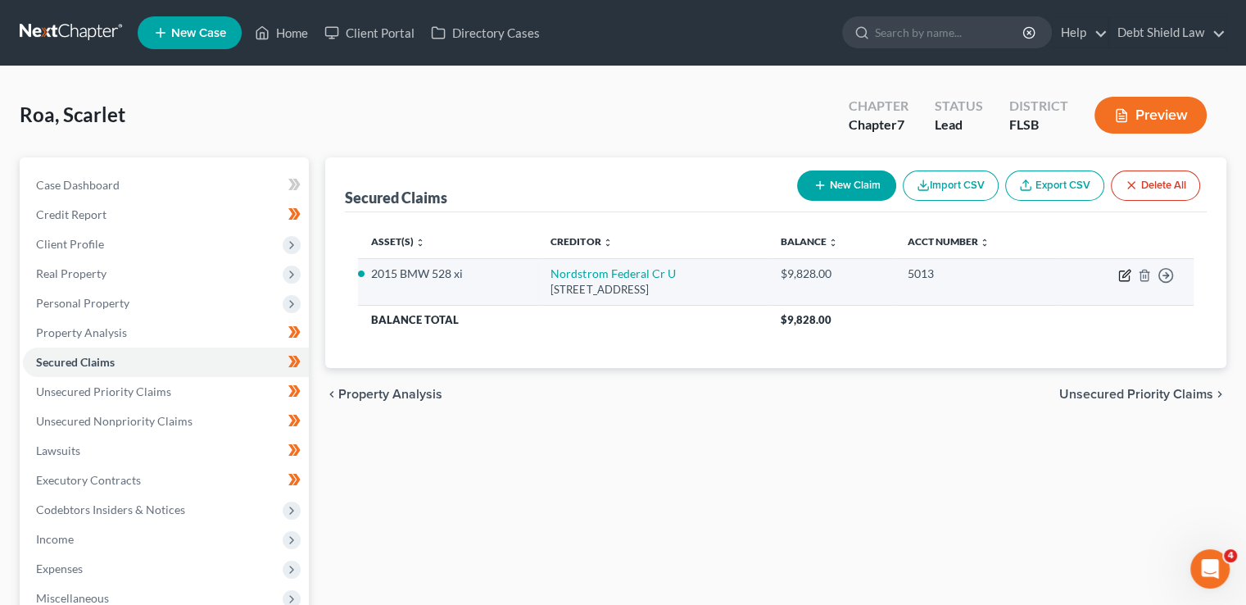
click at [1121, 270] on icon "button" at bounding box center [1124, 275] width 13 height 13
select select "50"
select select "11"
select select "2"
select select "0"
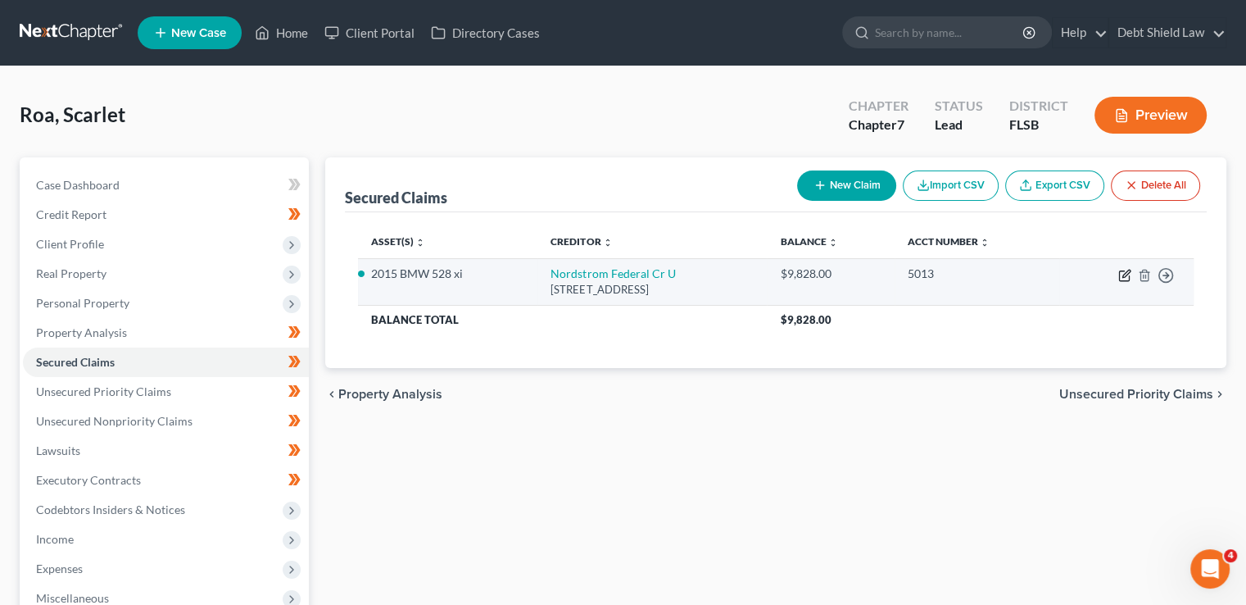
select select "0"
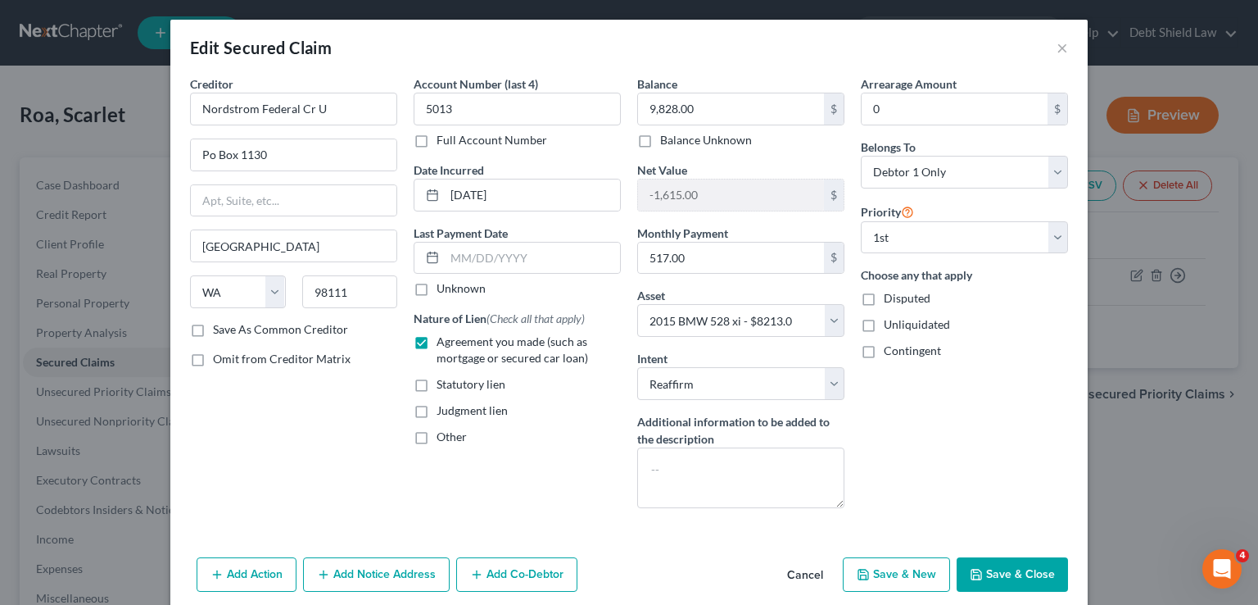
click at [1009, 565] on button "Save & Close" at bounding box center [1012, 574] width 111 height 34
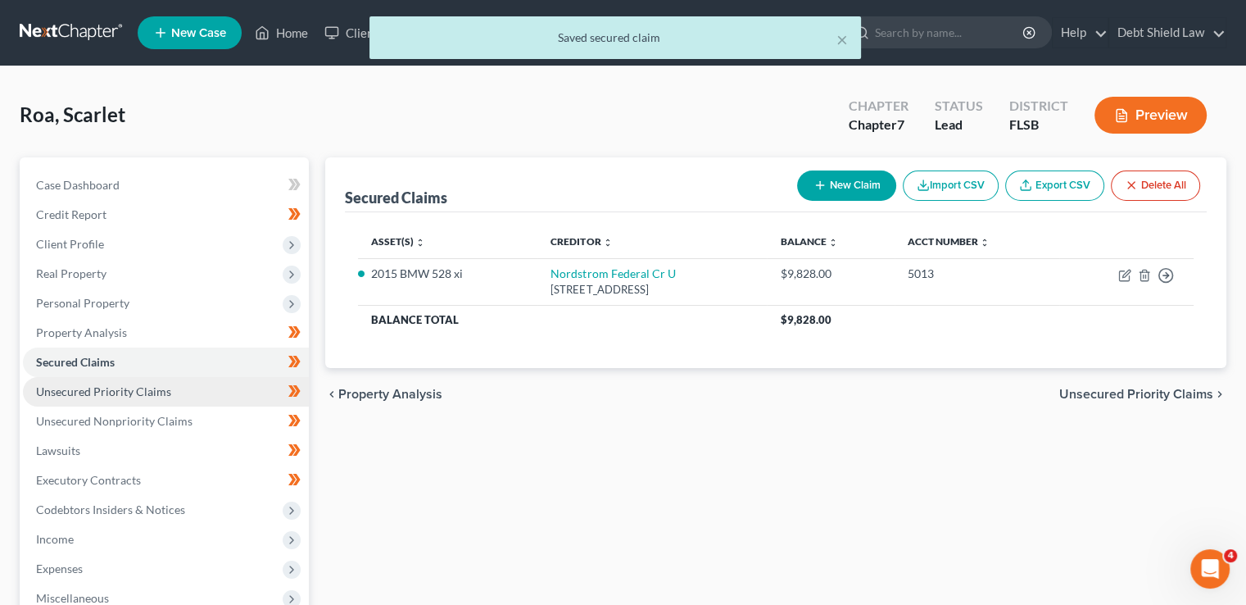
click at [82, 392] on span "Unsecured Priority Claims" at bounding box center [103, 391] width 135 height 14
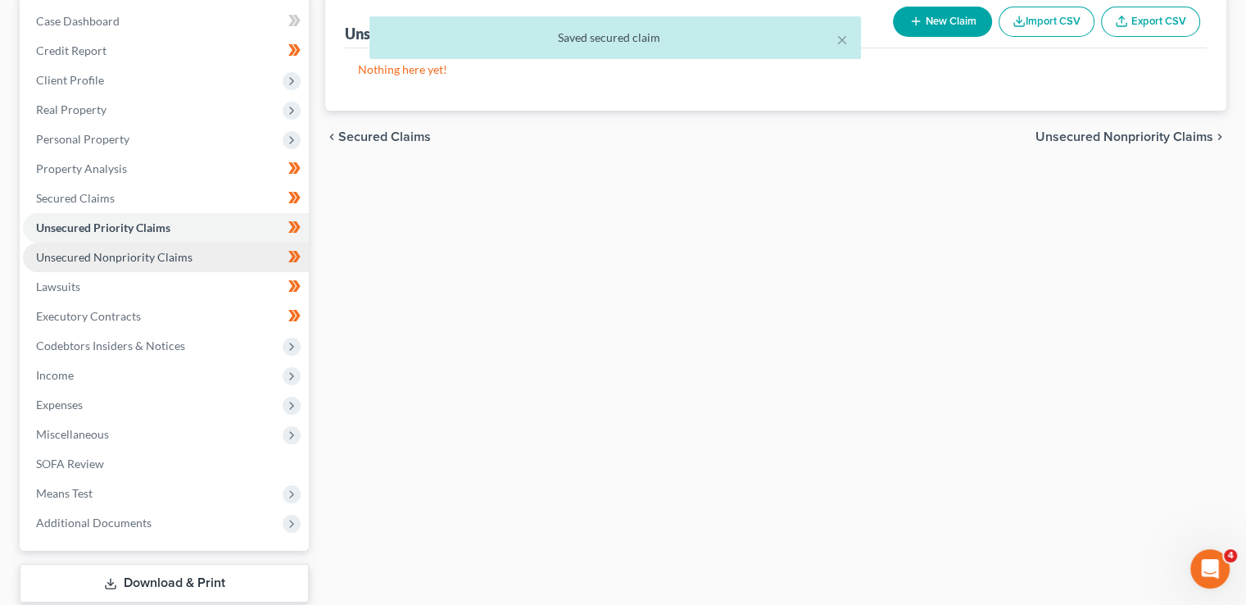
click at [220, 256] on link "Unsecured Nonpriority Claims" at bounding box center [166, 257] width 286 height 29
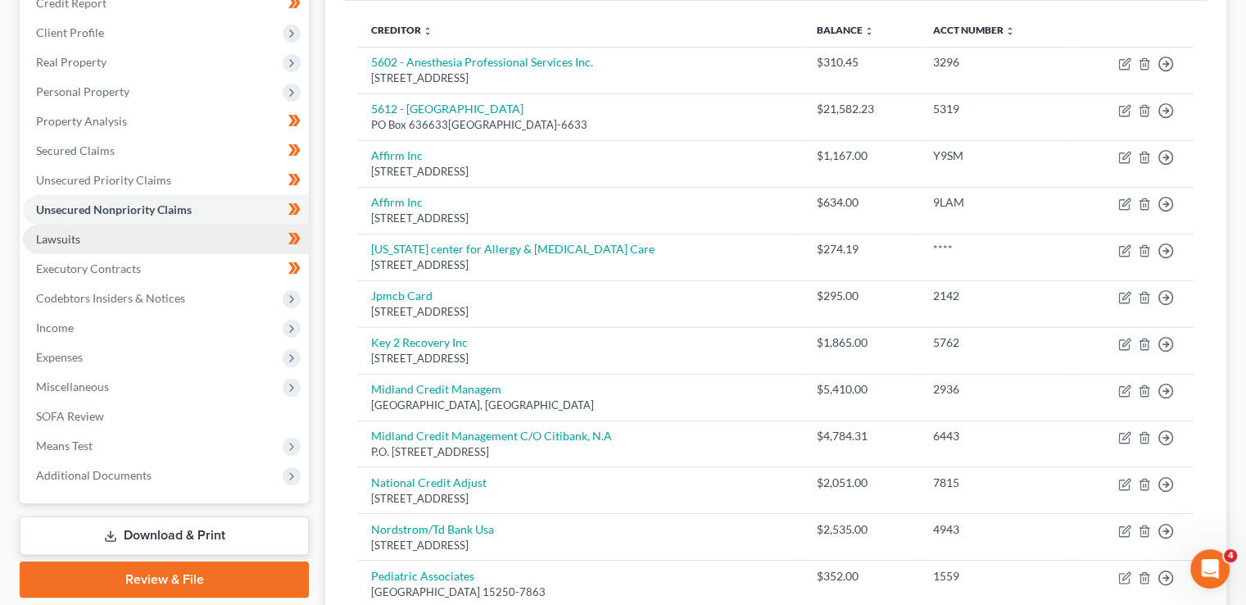
click at [69, 237] on span "Lawsuits" at bounding box center [58, 239] width 44 height 14
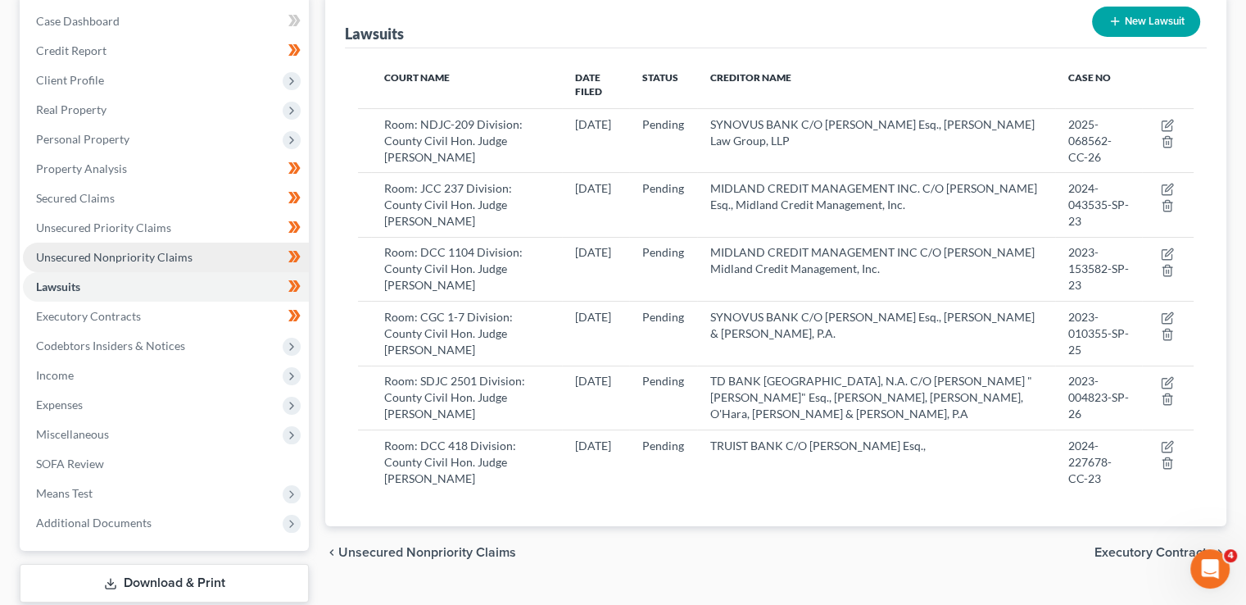
click at [136, 261] on span "Unsecured Nonpriority Claims" at bounding box center [114, 257] width 156 height 14
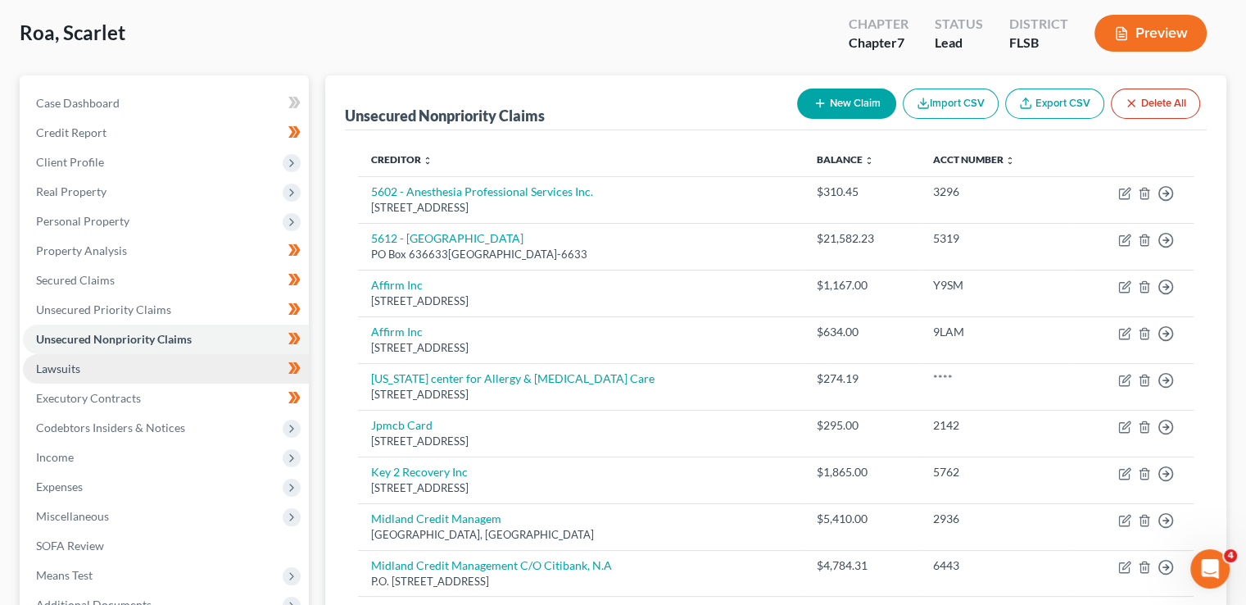
click at [121, 366] on link "Lawsuits" at bounding box center [166, 368] width 286 height 29
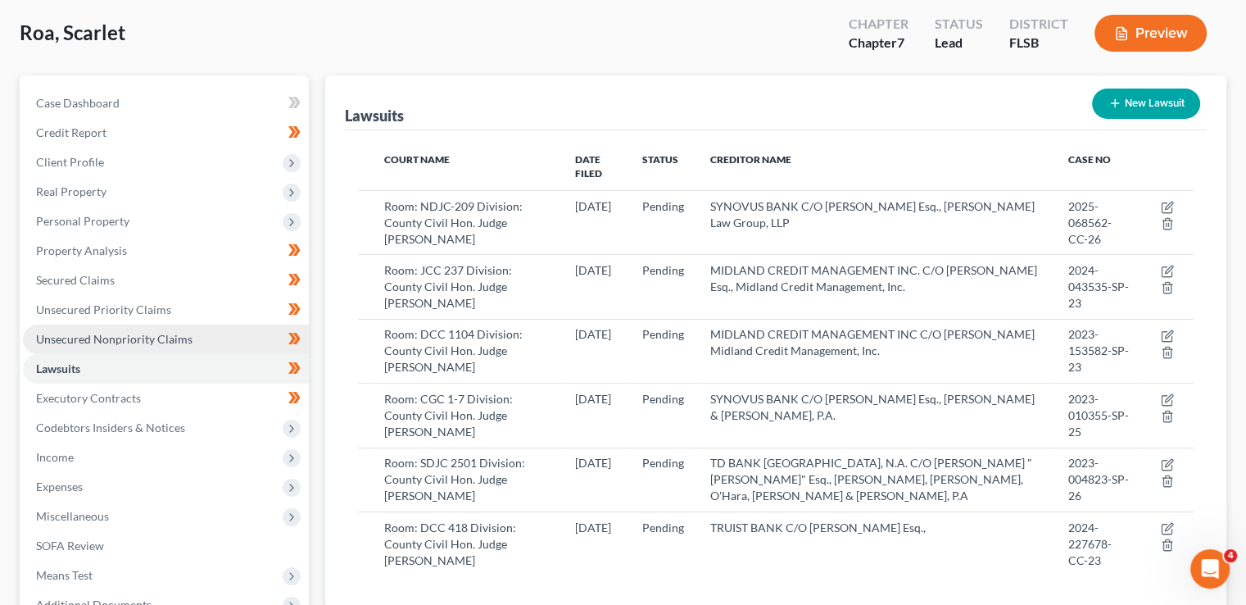
click at [91, 342] on span "Unsecured Nonpriority Claims" at bounding box center [114, 339] width 156 height 14
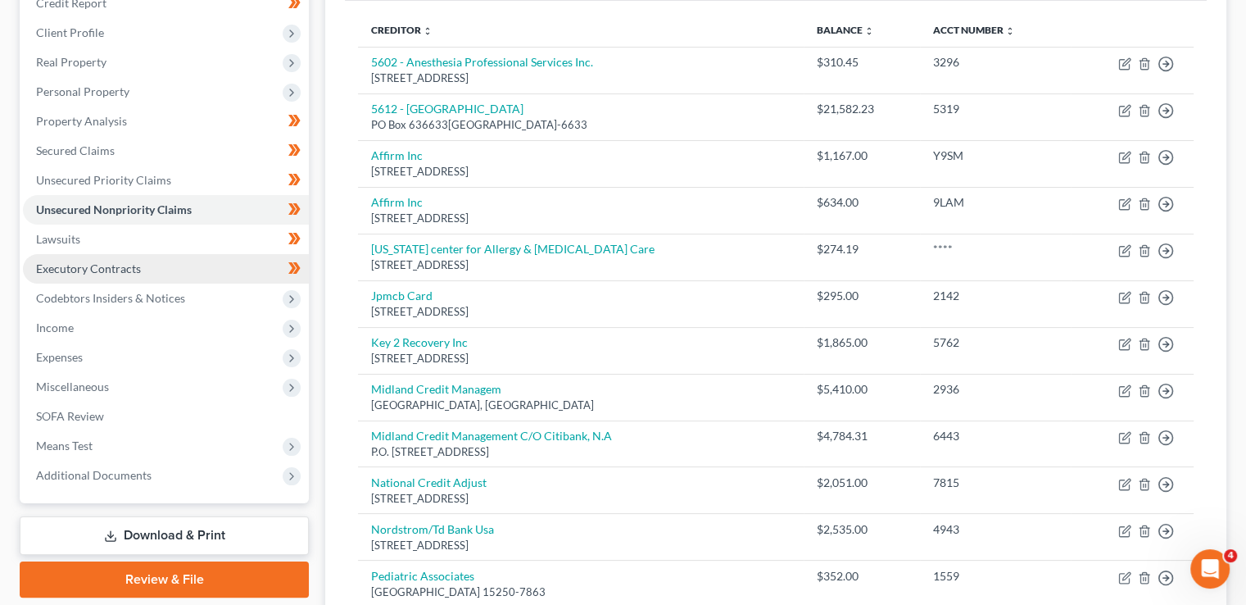
click at [120, 269] on span "Executory Contracts" at bounding box center [88, 268] width 105 height 14
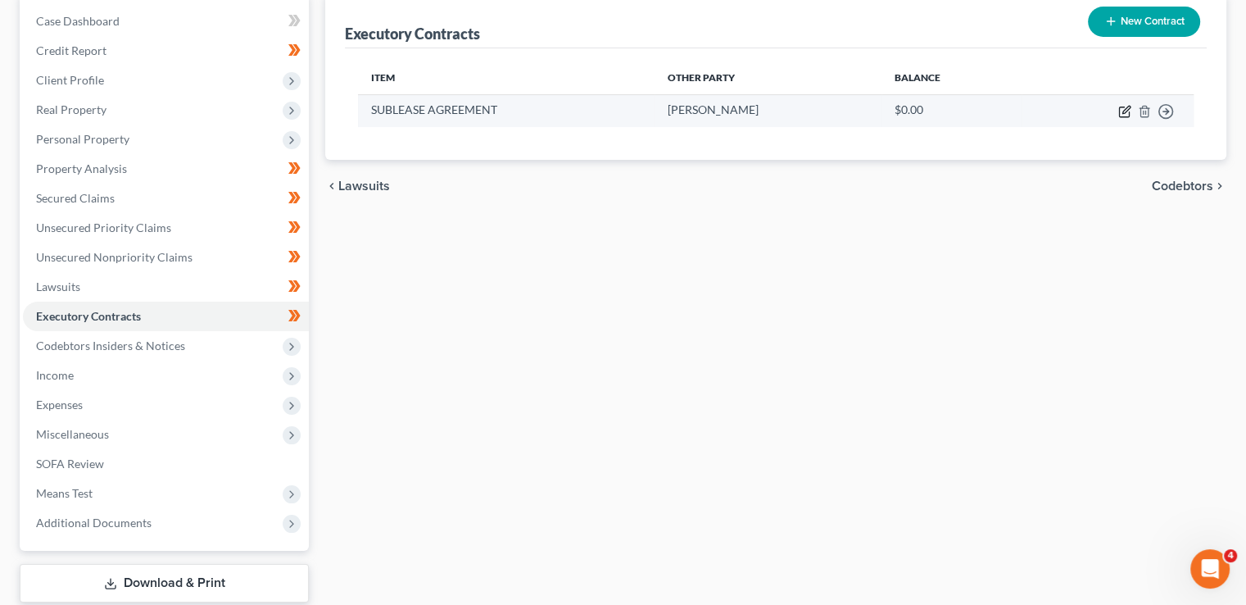
click at [1124, 112] on icon "button" at bounding box center [1125, 109] width 7 height 7
select select "3"
select select "9"
select select "0"
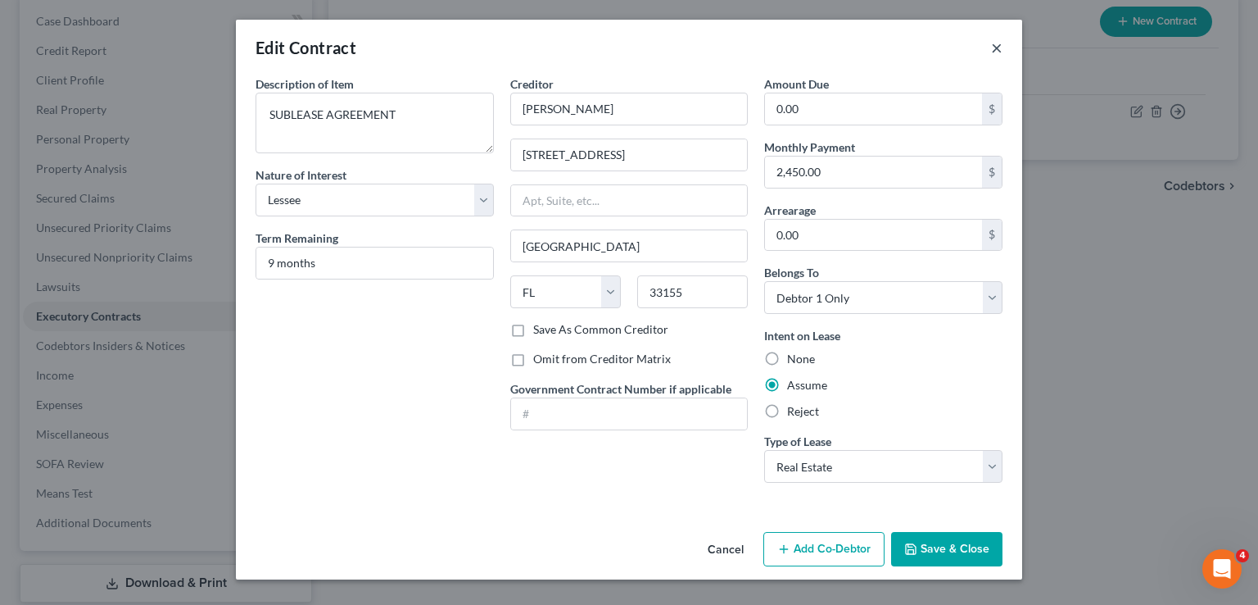
click at [999, 53] on button "×" at bounding box center [996, 48] width 11 height 20
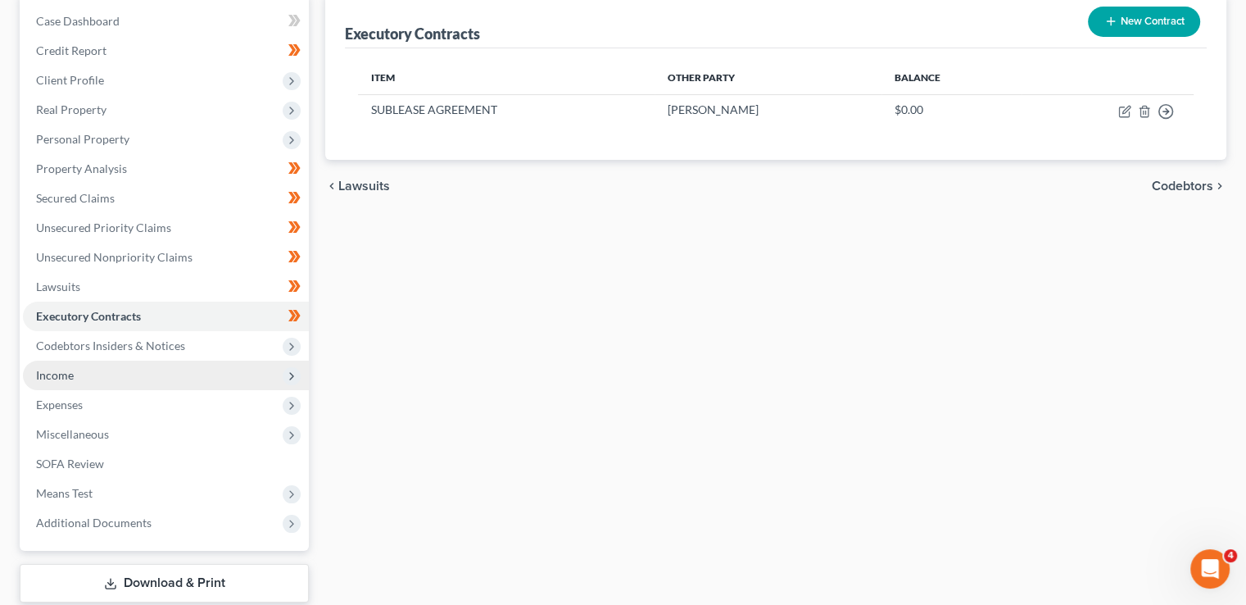
click at [144, 367] on span "Income" at bounding box center [166, 374] width 286 height 29
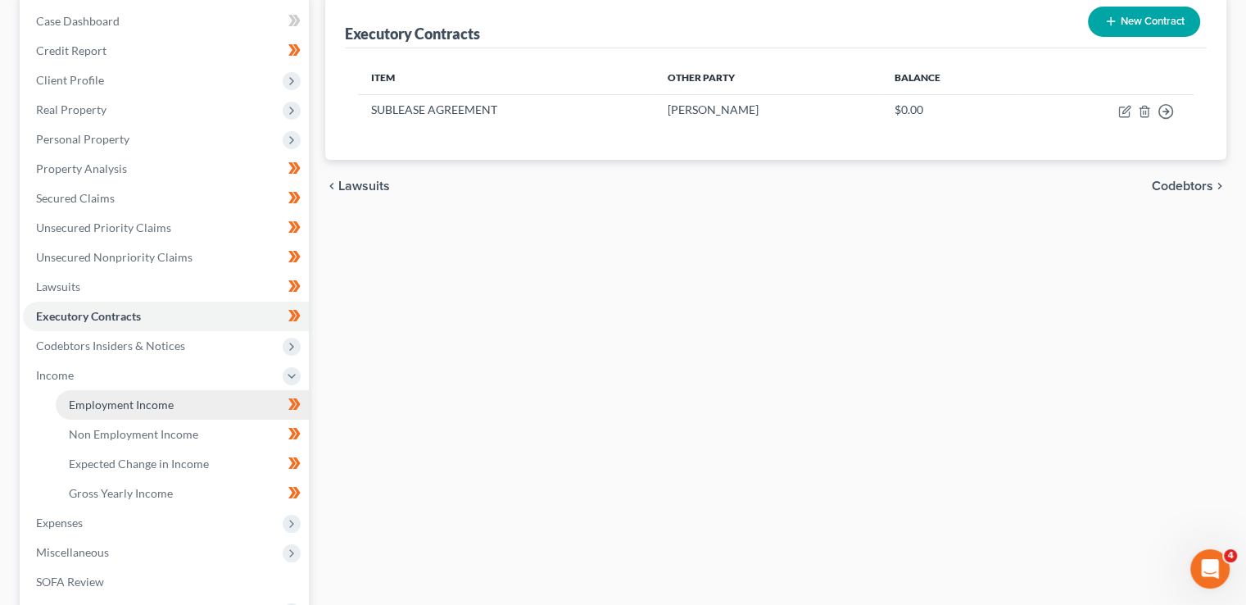
click at [94, 396] on link "Employment Income" at bounding box center [182, 404] width 253 height 29
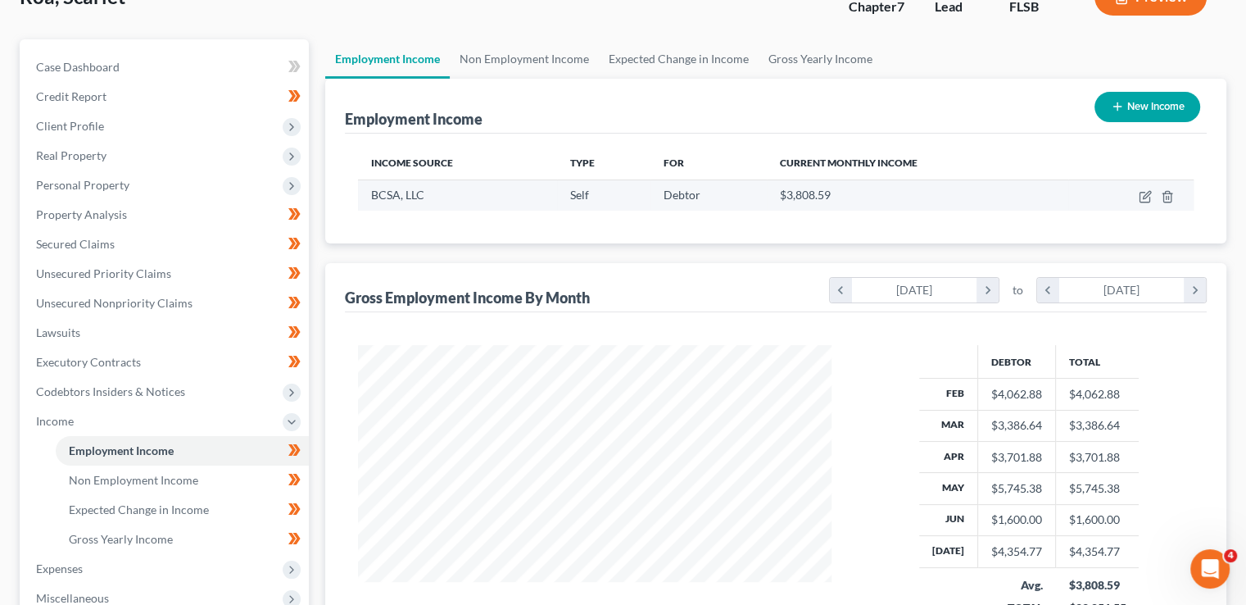
scroll to position [82, 0]
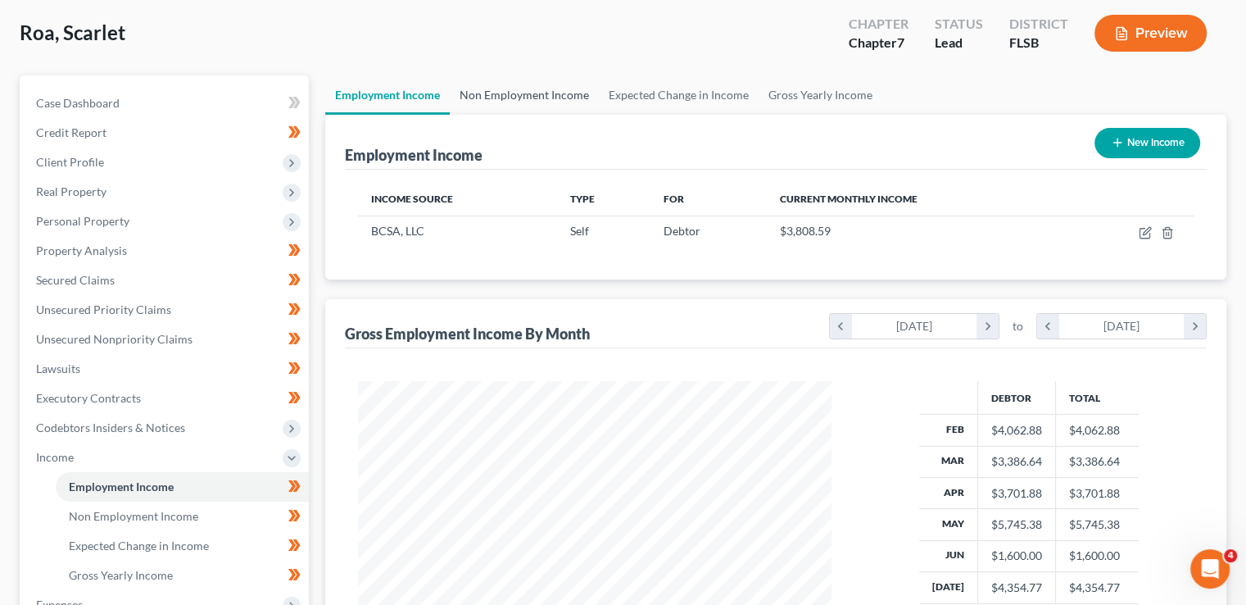
click at [523, 95] on link "Non Employment Income" at bounding box center [524, 94] width 149 height 39
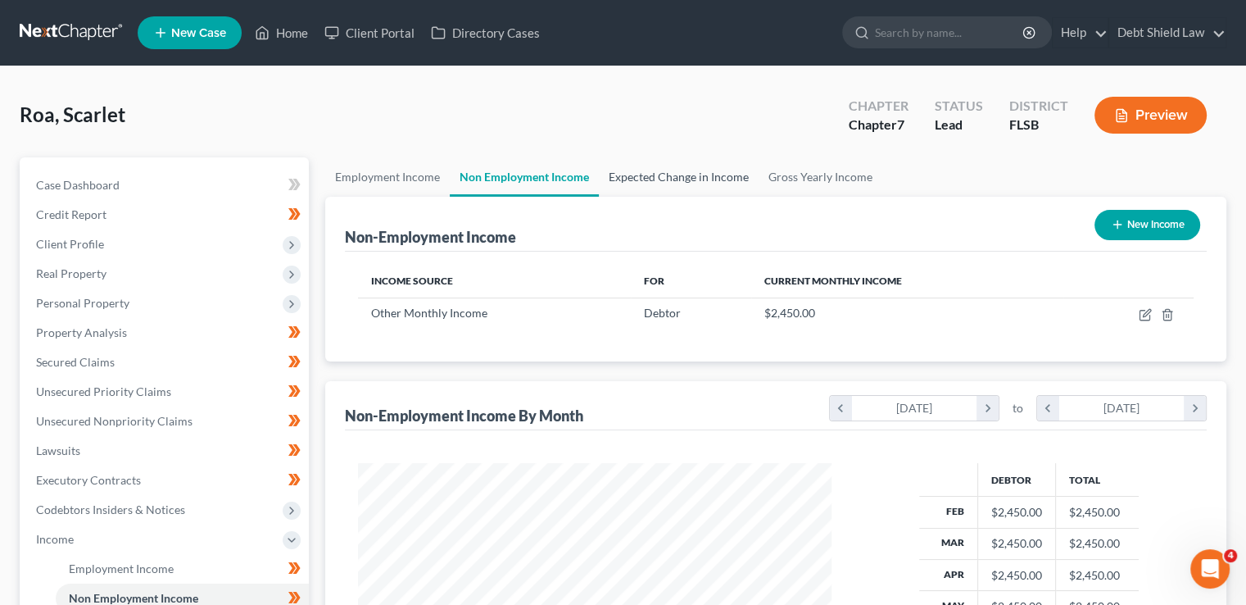
click at [672, 181] on link "Expected Change in Income" at bounding box center [679, 176] width 160 height 39
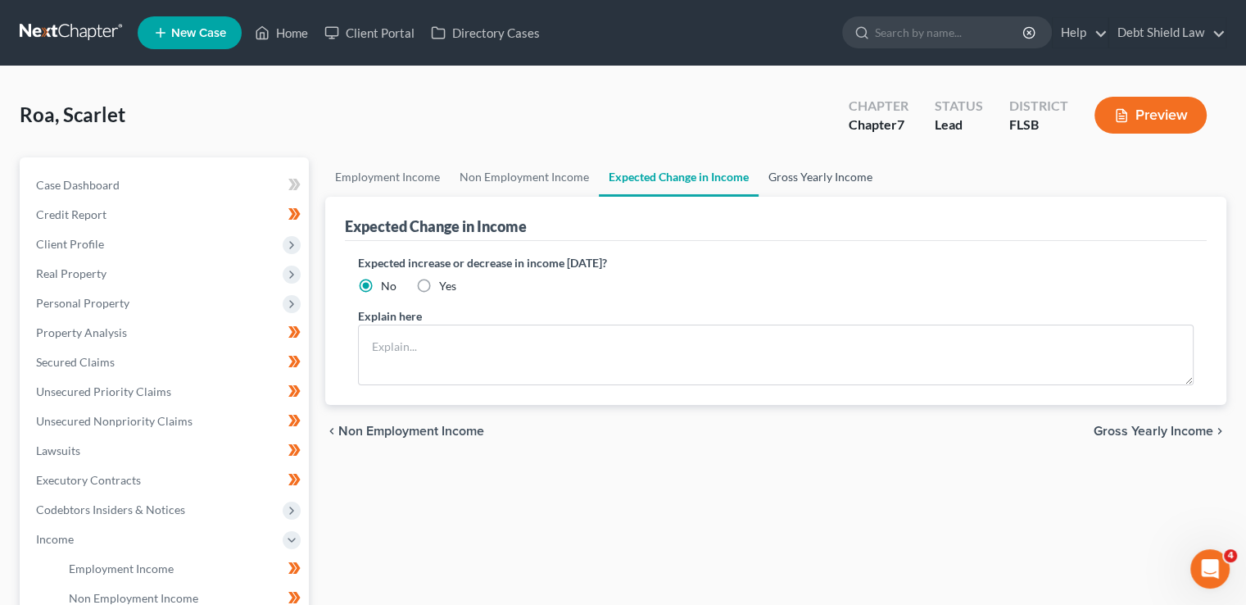
click at [796, 178] on link "Gross Yearly Income" at bounding box center [821, 176] width 124 height 39
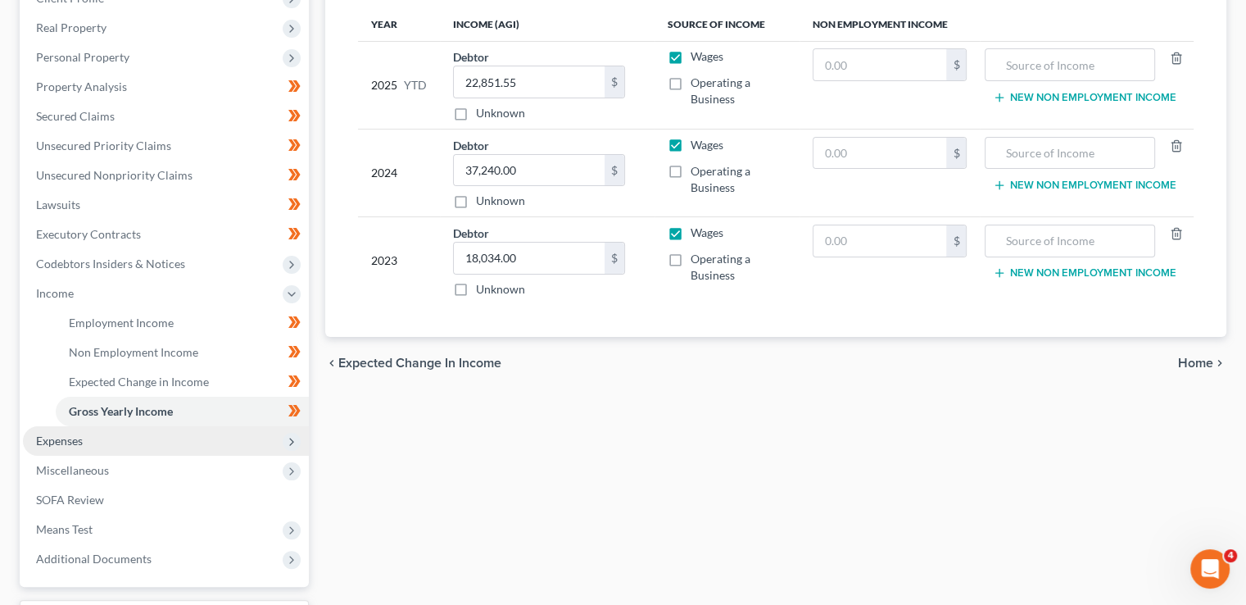
drag, startPoint x: 217, startPoint y: 434, endPoint x: 96, endPoint y: 447, distance: 121.9
click at [216, 434] on span "Expenses" at bounding box center [166, 440] width 286 height 29
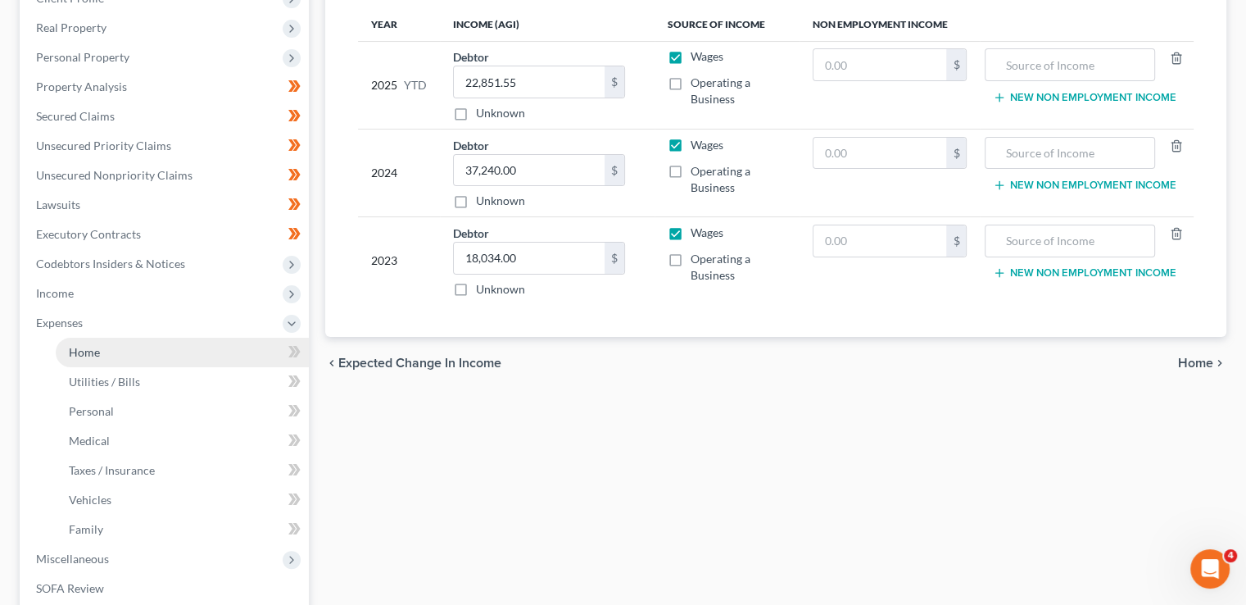
click at [125, 351] on link "Home" at bounding box center [182, 352] width 253 height 29
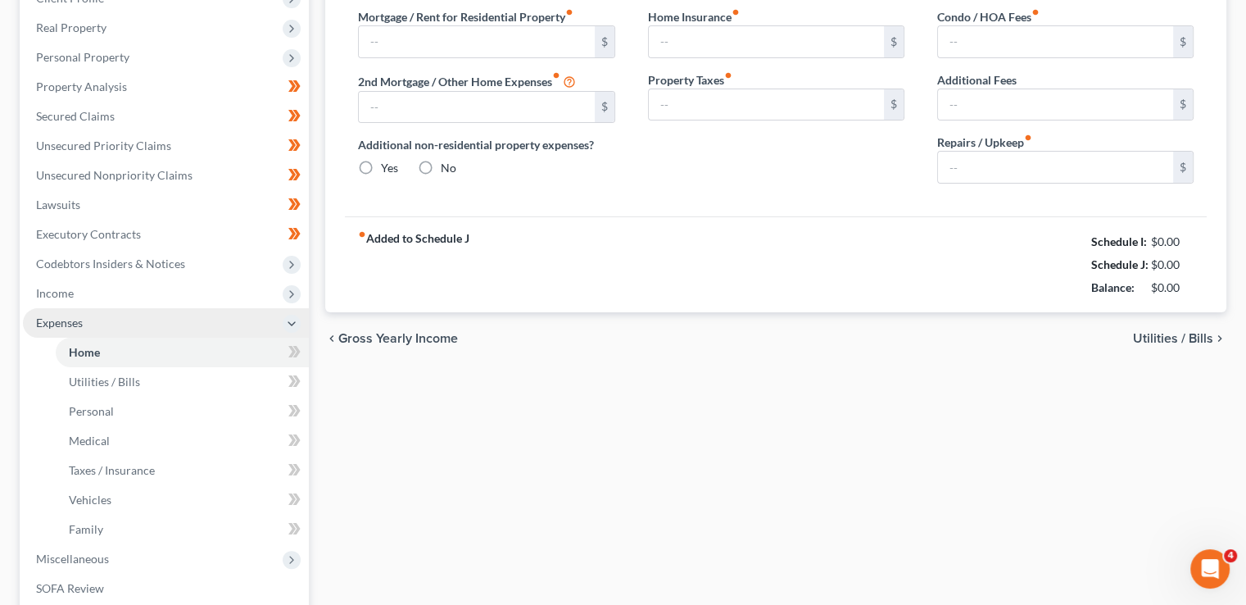
type input "2,450.00"
type input "0.00"
radio input "true"
type input "0.00"
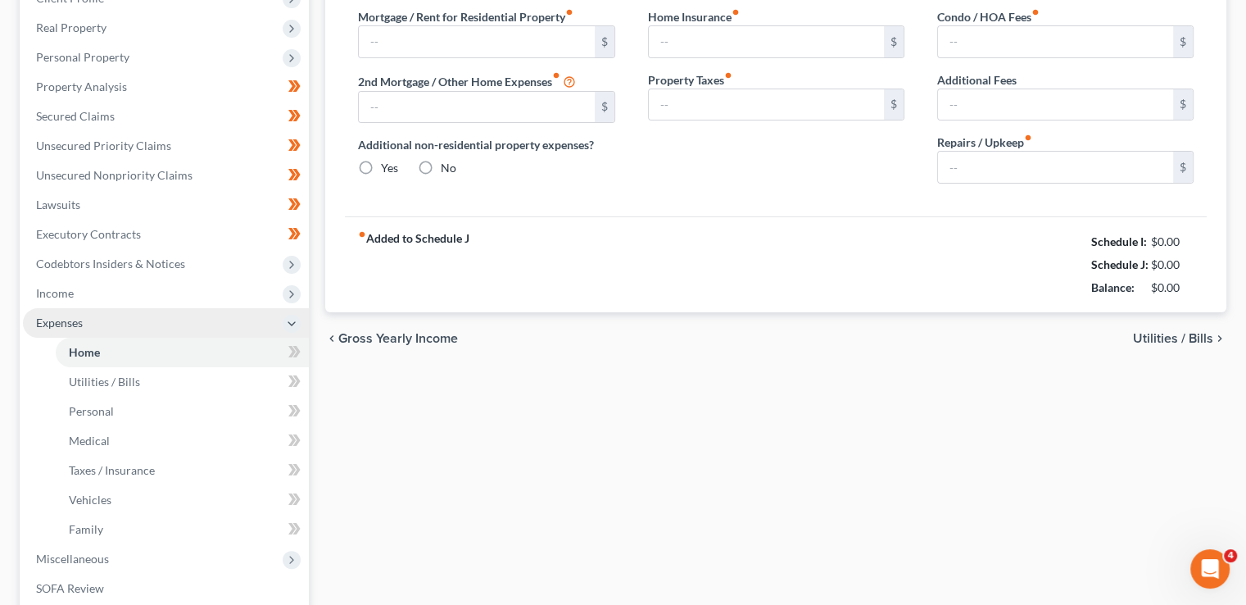
type input "0.00"
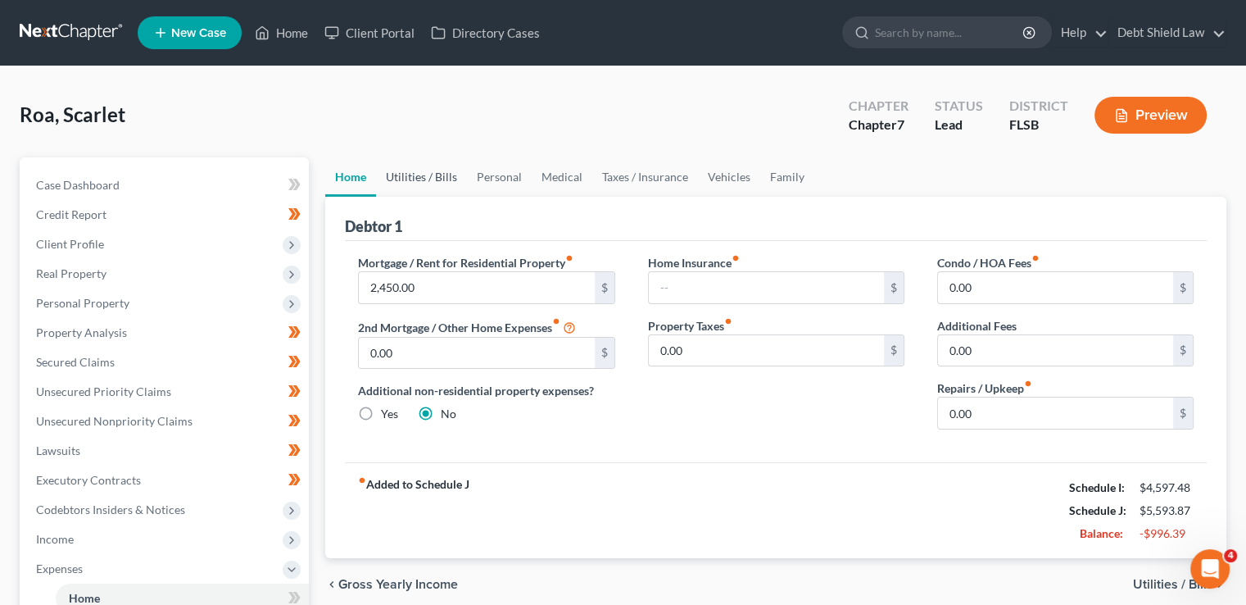
click at [436, 178] on link "Utilities / Bills" at bounding box center [421, 176] width 91 height 39
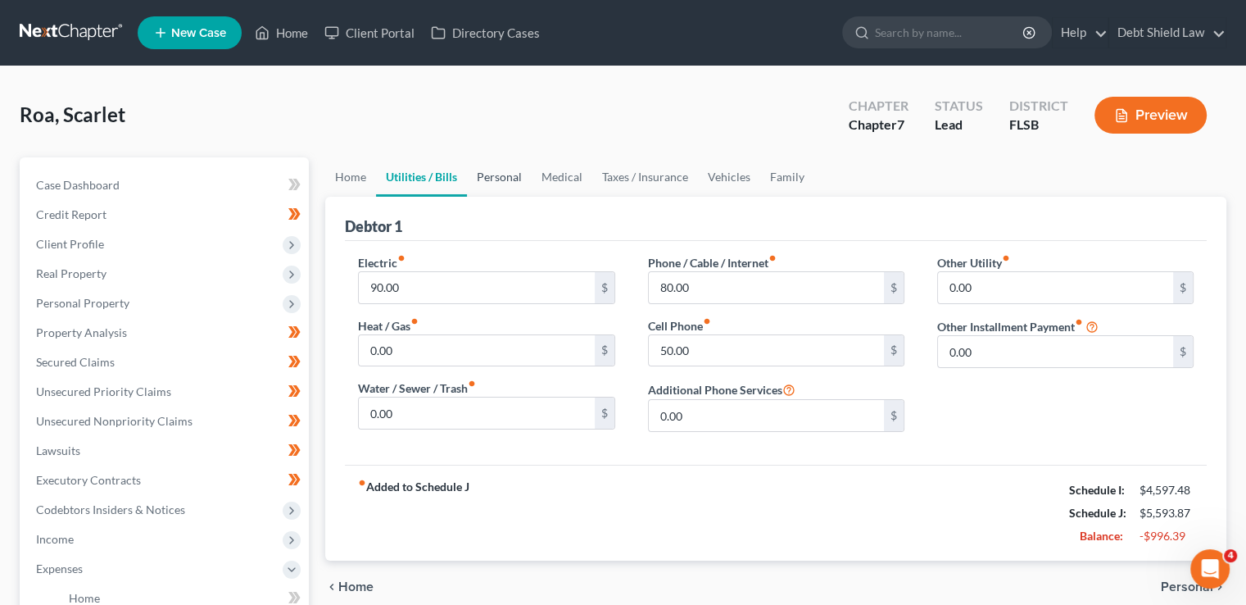
click at [506, 180] on link "Personal" at bounding box center [499, 176] width 65 height 39
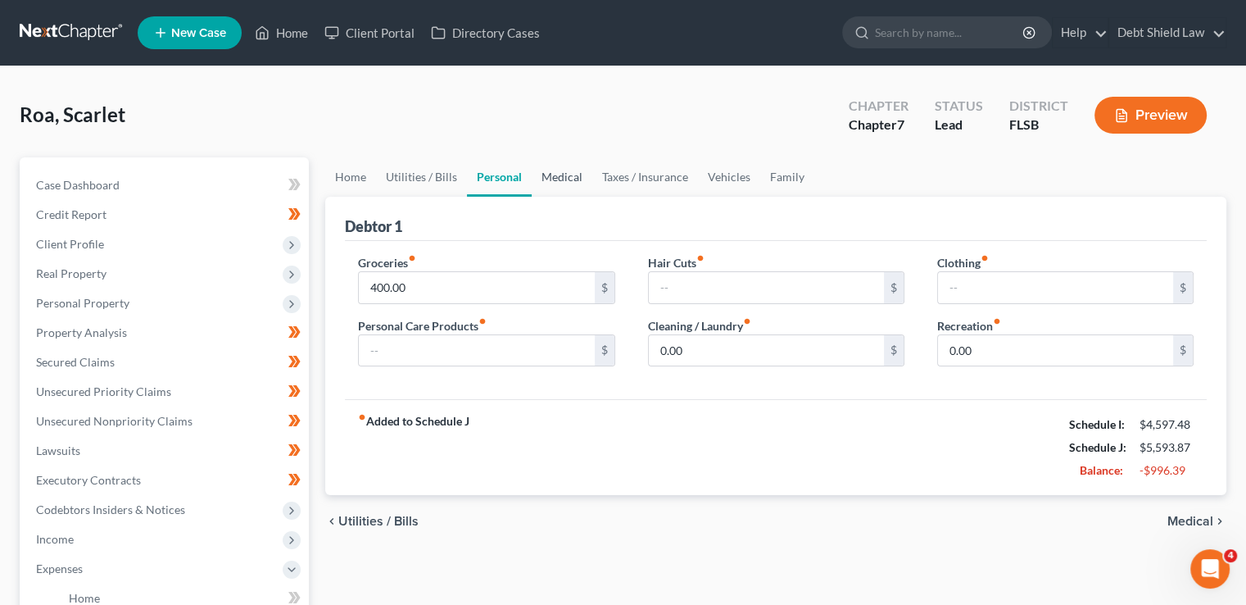
click at [555, 172] on link "Medical" at bounding box center [562, 176] width 61 height 39
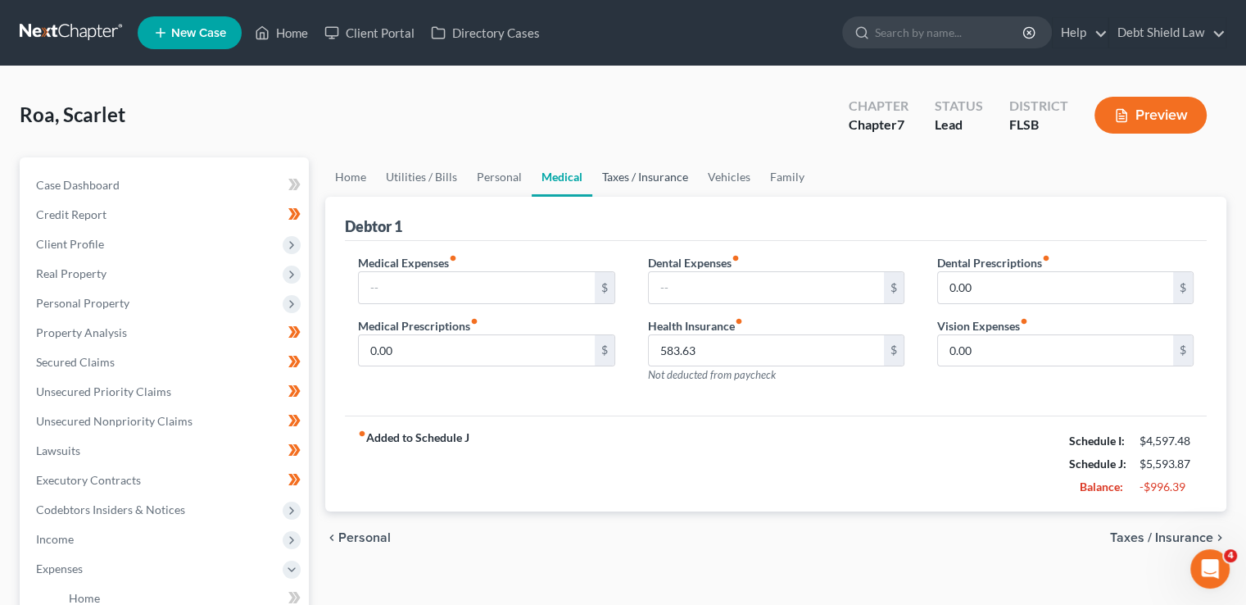
click at [626, 177] on link "Taxes / Insurance" at bounding box center [645, 176] width 106 height 39
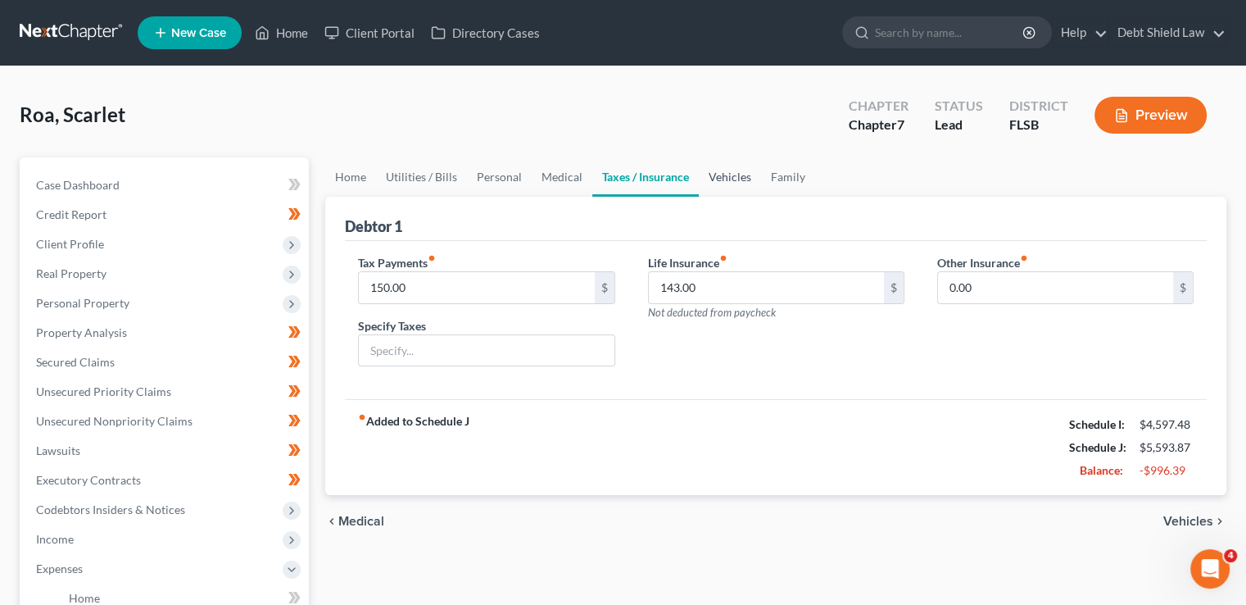
click at [727, 184] on link "Vehicles" at bounding box center [730, 176] width 62 height 39
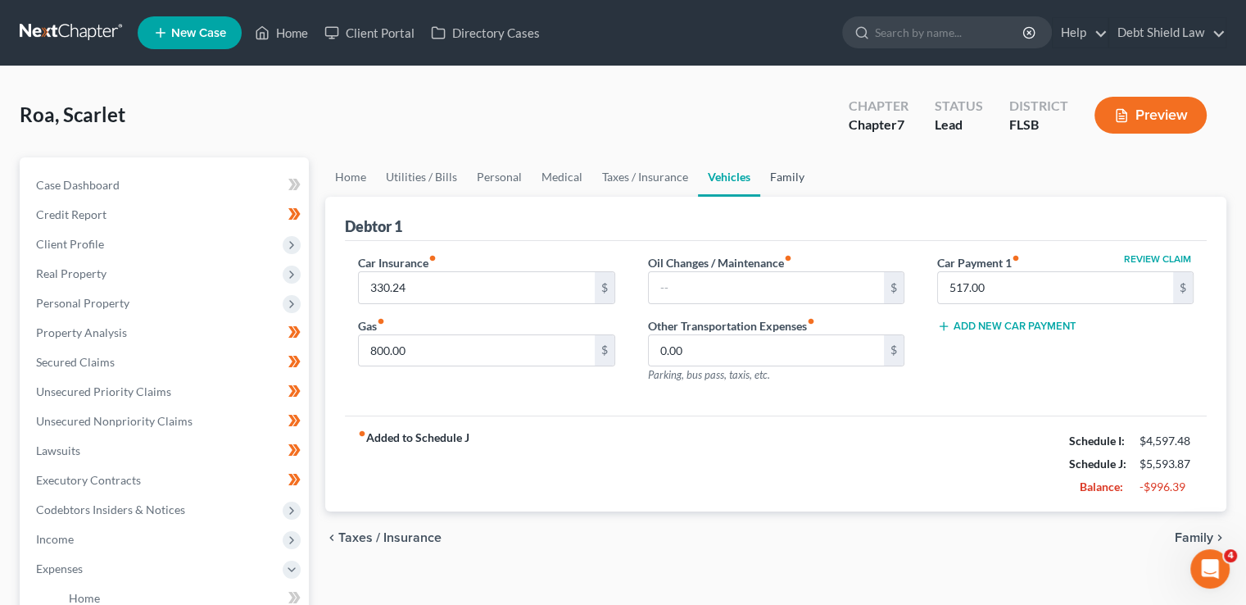
click at [773, 188] on link "Family" at bounding box center [787, 176] width 54 height 39
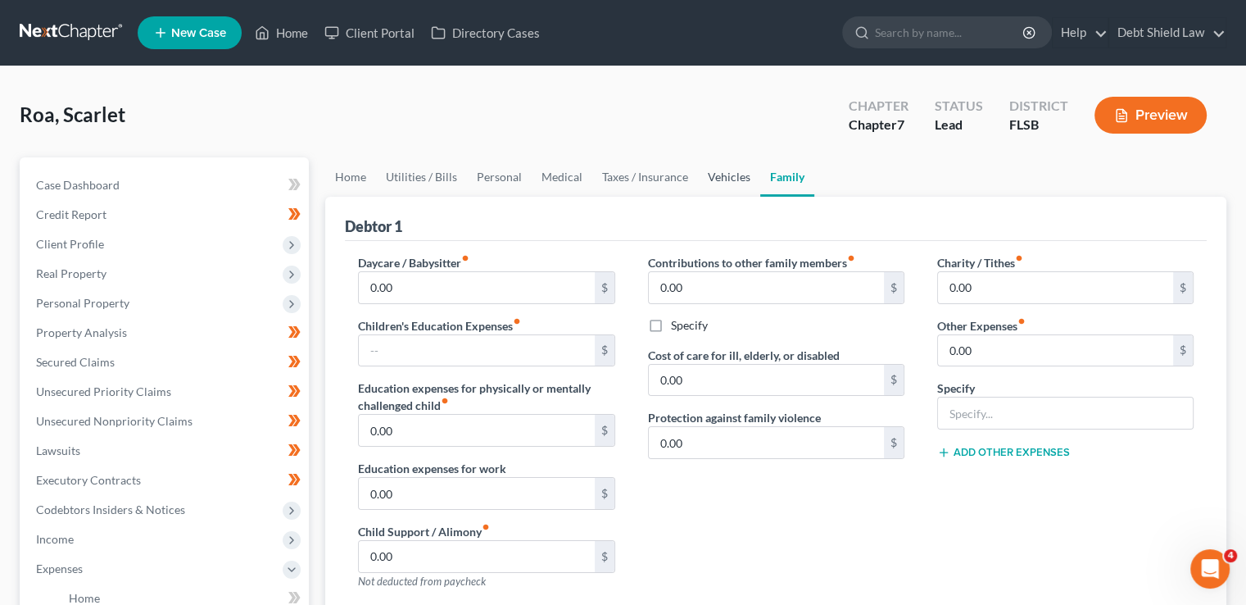
click at [724, 179] on link "Vehicles" at bounding box center [729, 176] width 62 height 39
